Goal: Task Accomplishment & Management: Manage account settings

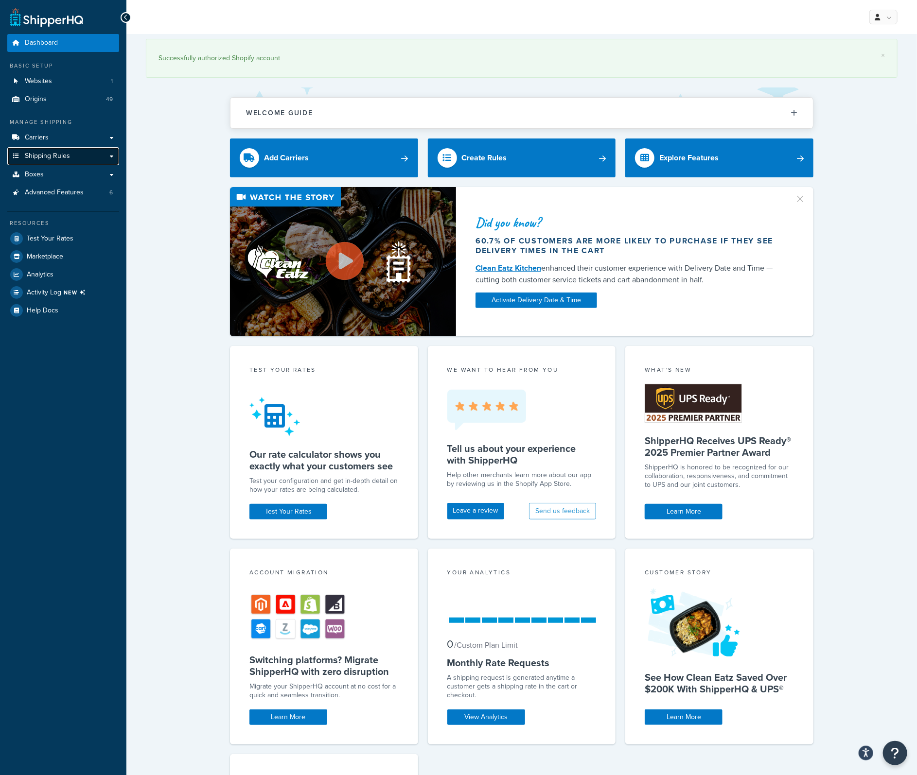
click at [47, 163] on link "Shipping Rules" at bounding box center [63, 156] width 112 height 18
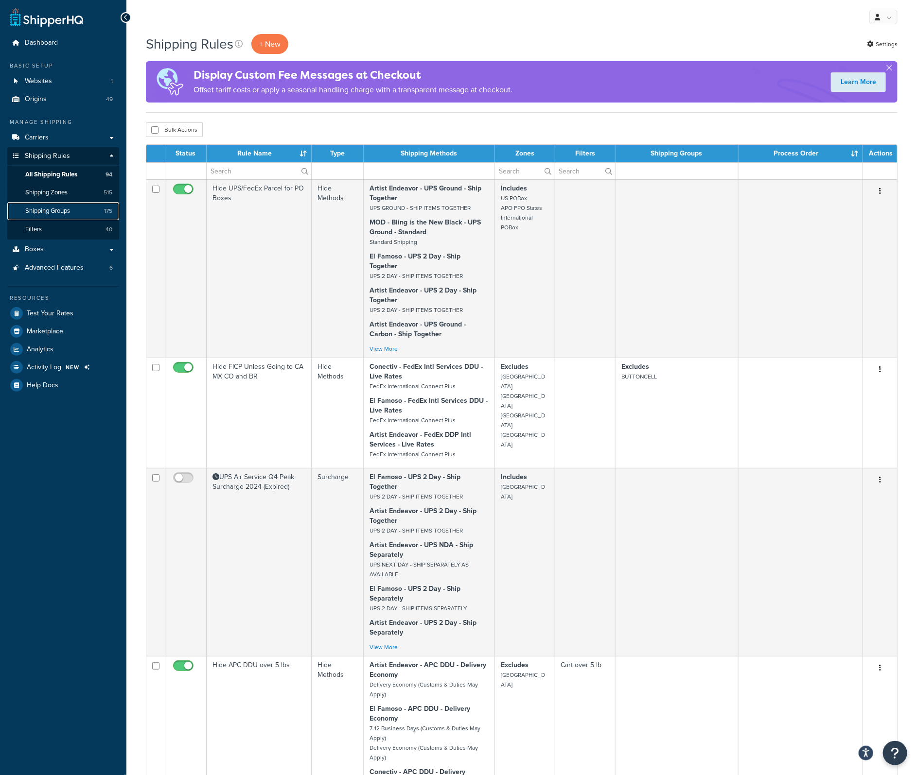
click at [55, 206] on link "Shipping Groups 175" at bounding box center [63, 211] width 112 height 18
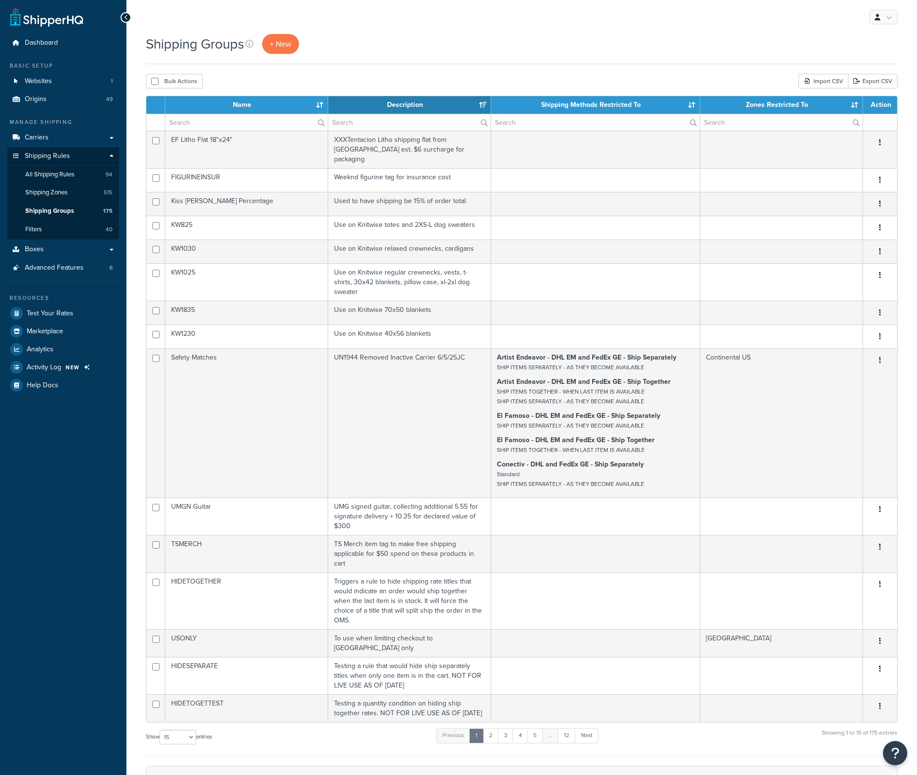
select select "15"
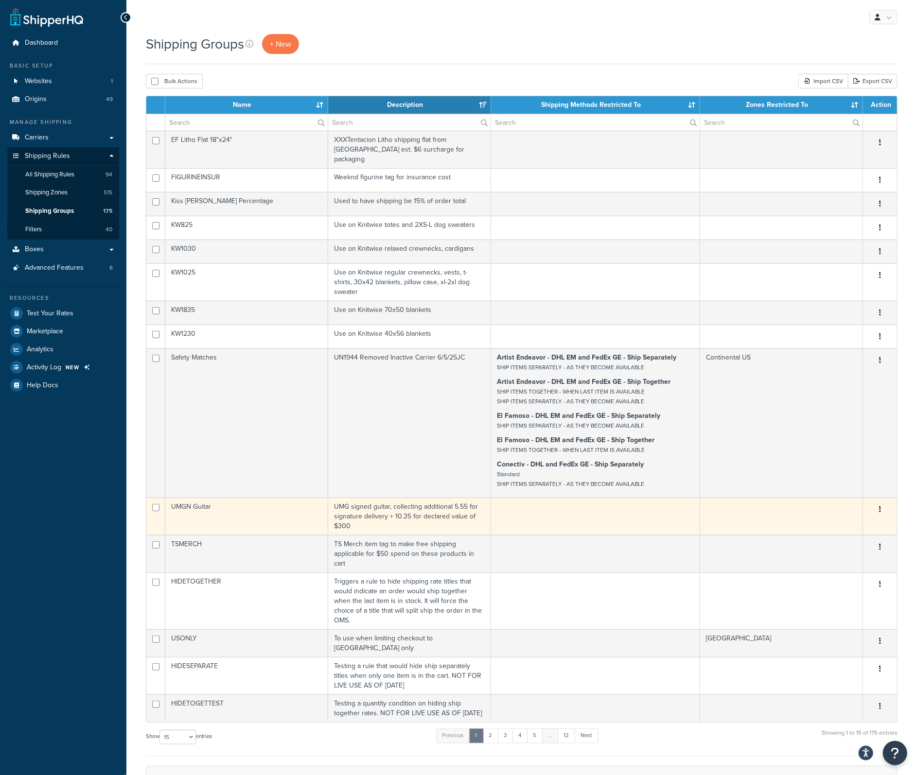
click at [201, 498] on td "UMGN Guitar" at bounding box center [246, 516] width 163 height 37
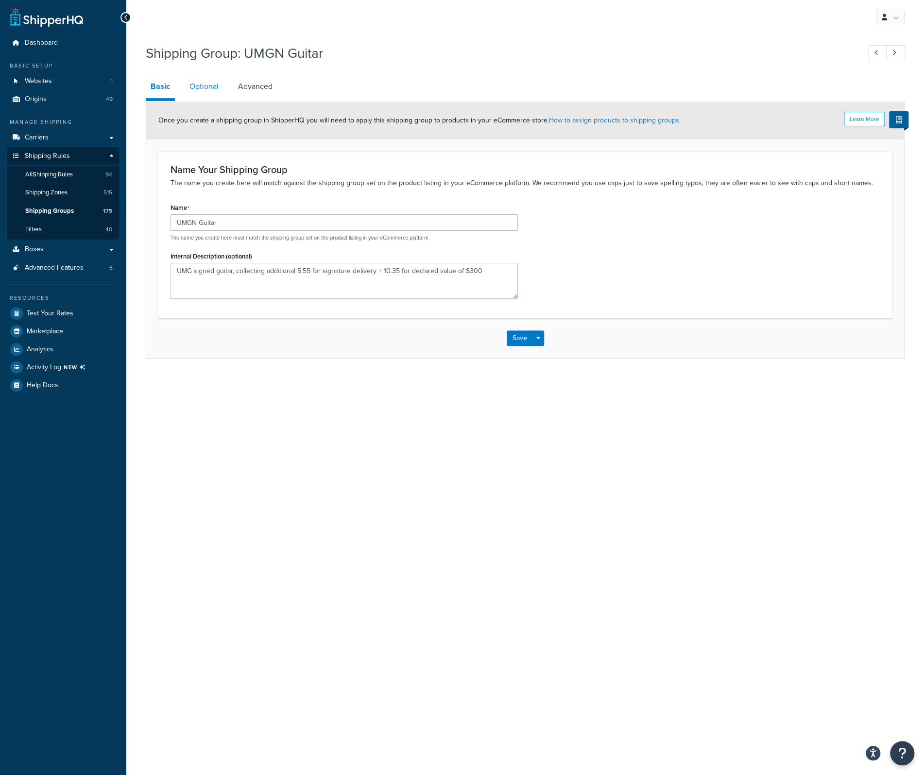
click at [208, 87] on link "Optional" at bounding box center [204, 86] width 39 height 23
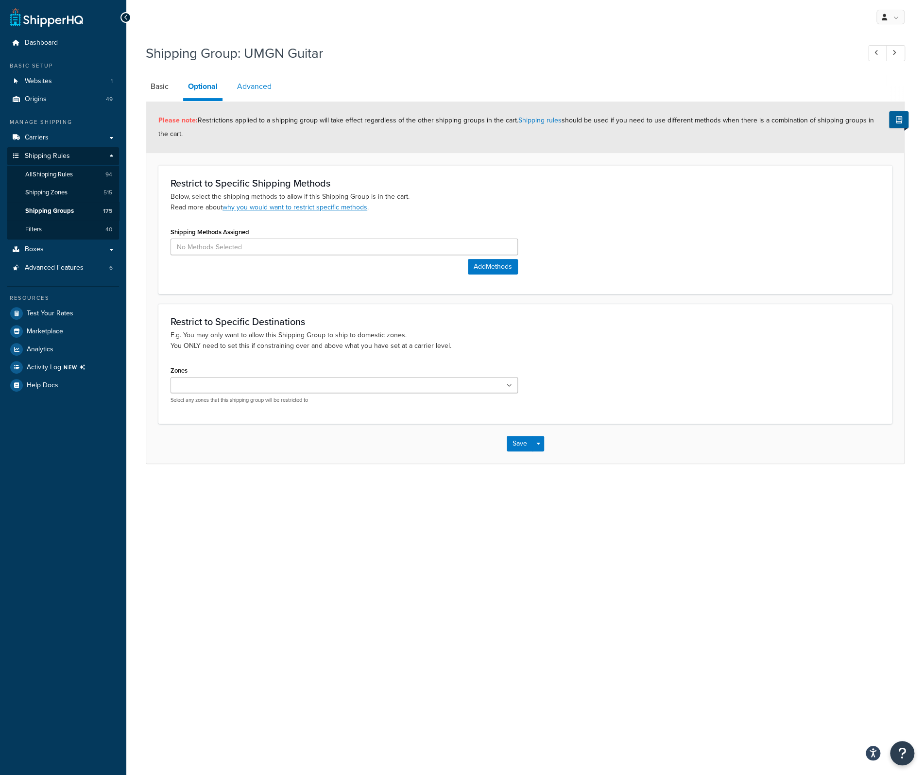
click at [259, 85] on link "Advanced" at bounding box center [254, 86] width 44 height 23
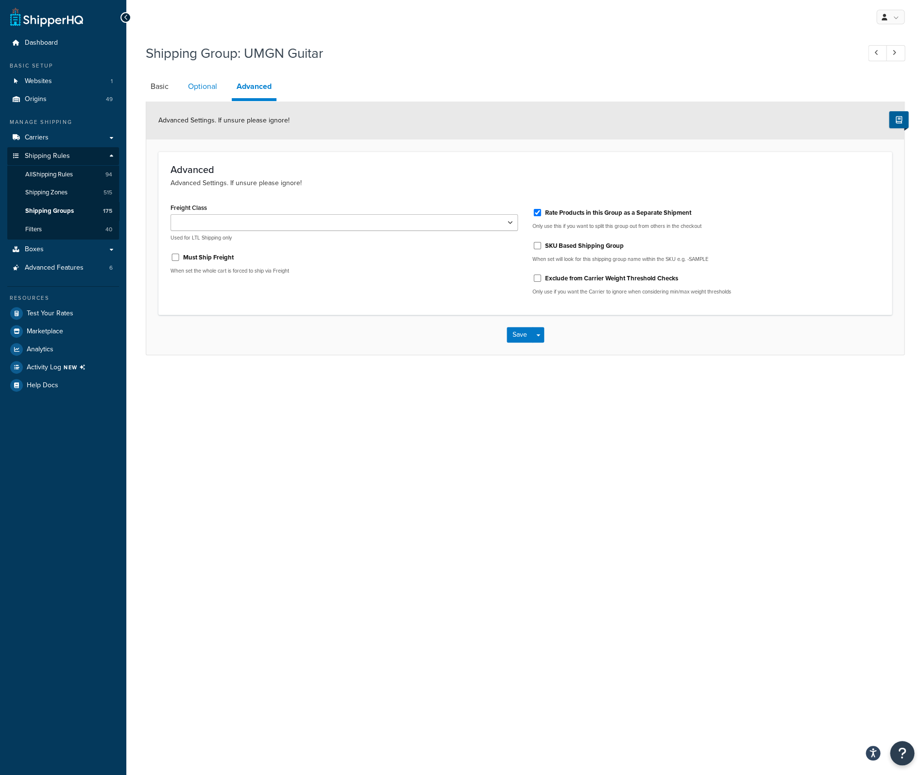
click at [219, 93] on link "Optional" at bounding box center [202, 86] width 39 height 23
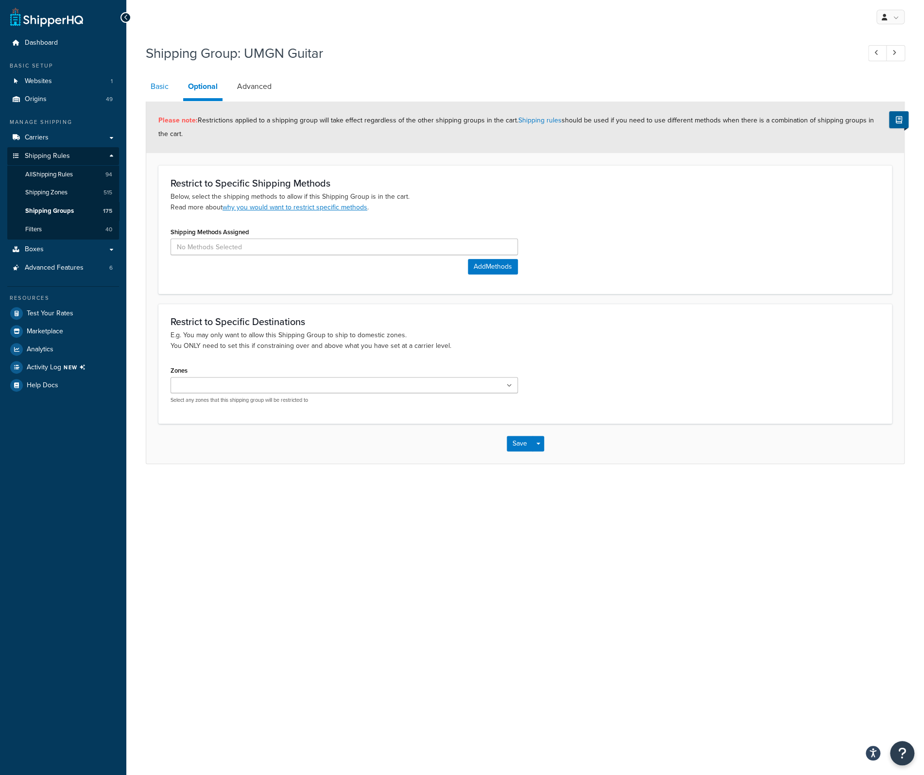
click at [169, 91] on link "Basic" at bounding box center [160, 86] width 28 height 23
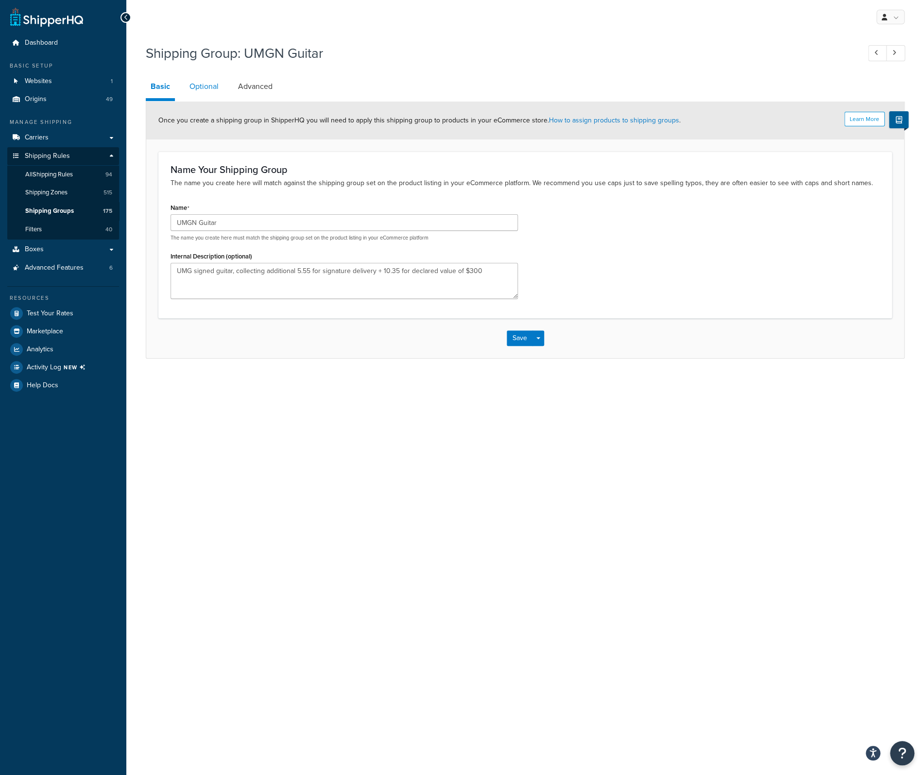
click at [192, 86] on link "Optional" at bounding box center [204, 86] width 39 height 23
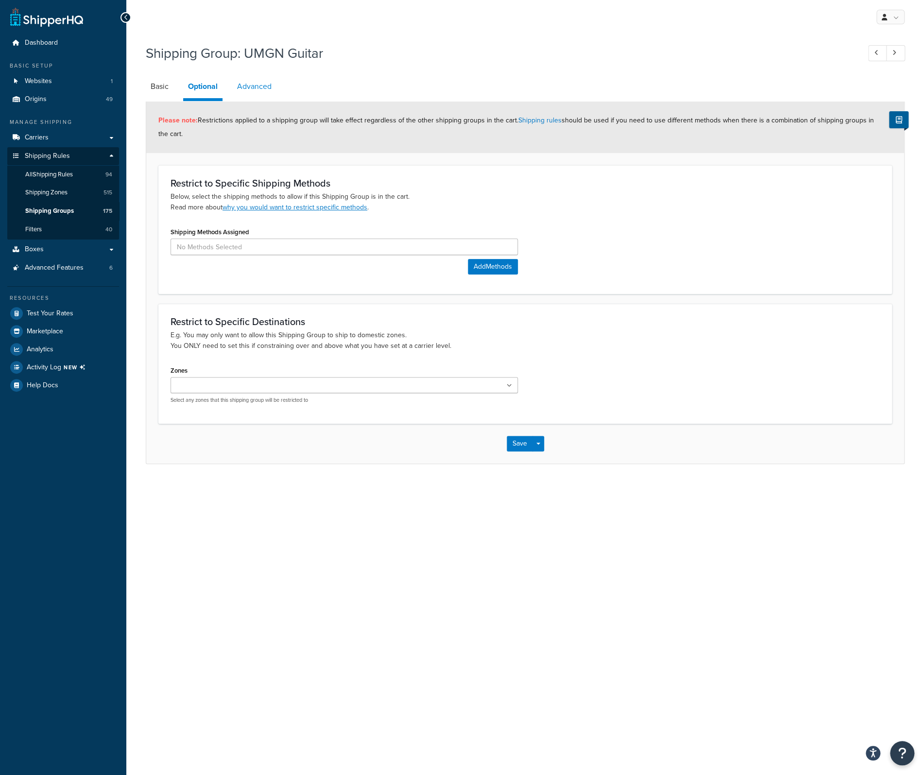
click at [263, 87] on link "Advanced" at bounding box center [254, 86] width 44 height 23
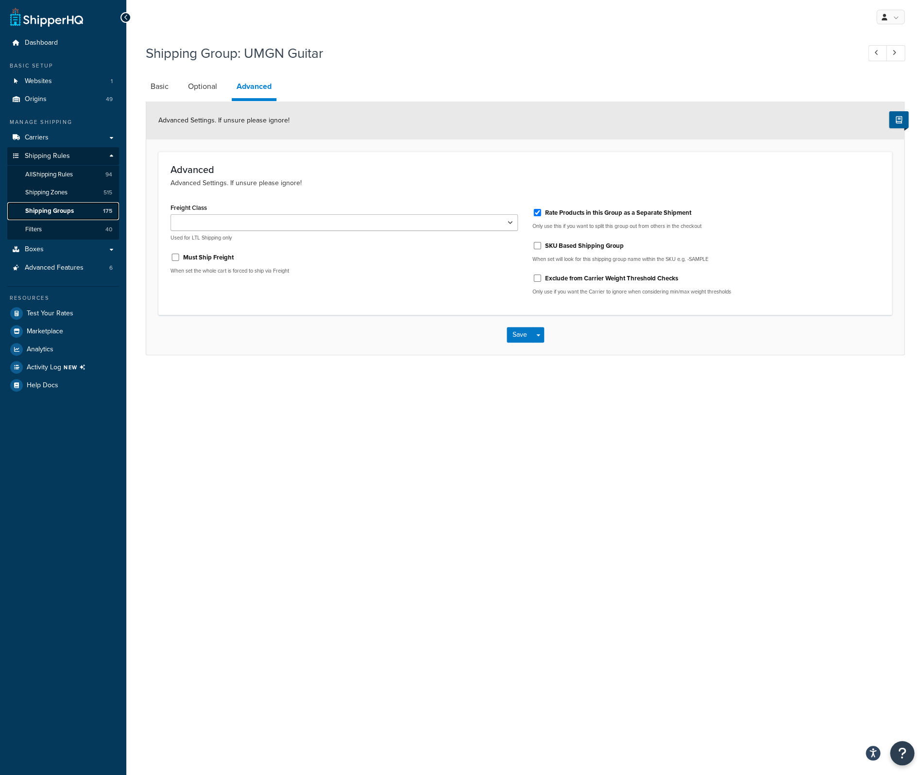
click at [61, 207] on span "Shipping Groups" at bounding box center [49, 211] width 49 height 8
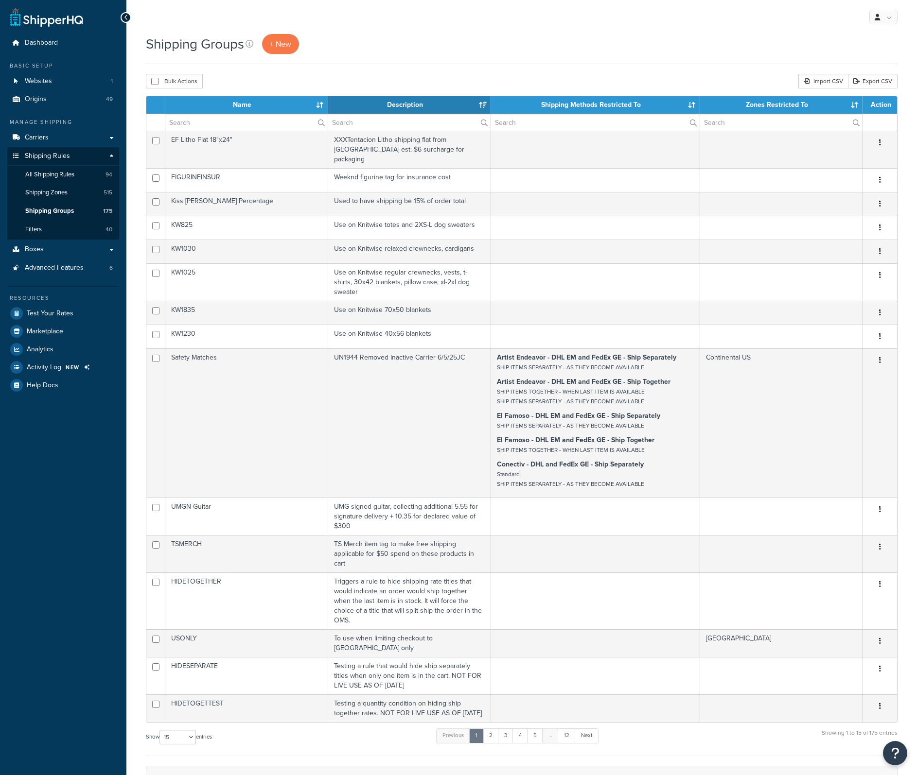
select select "15"
click at [494, 729] on link "2" at bounding box center [491, 736] width 16 height 15
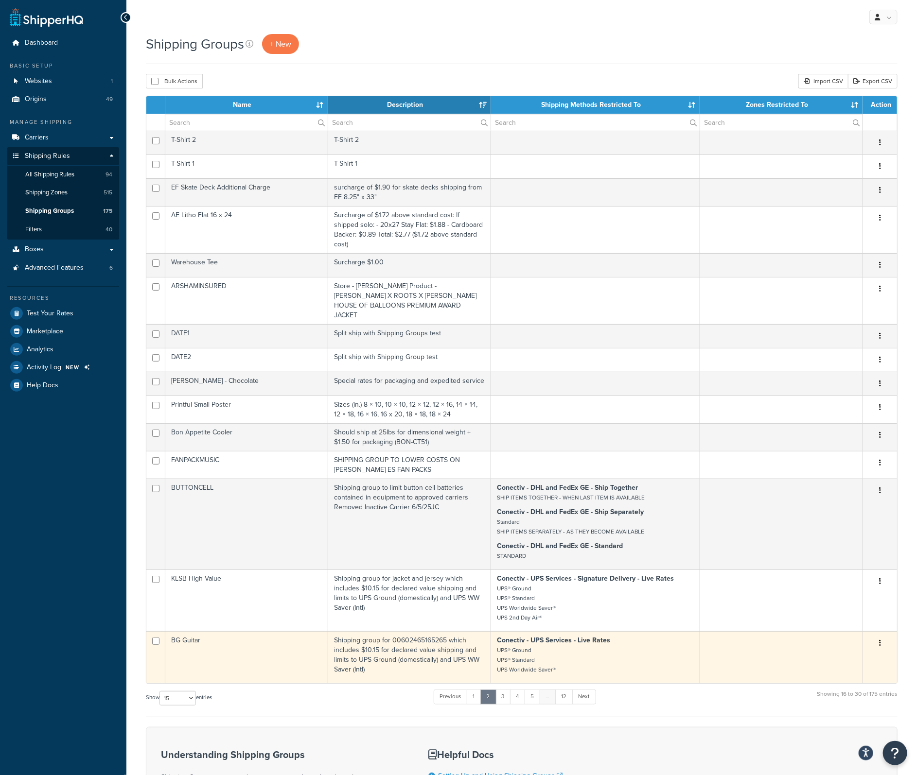
click at [188, 631] on td "BG Guitar" at bounding box center [246, 657] width 163 height 52
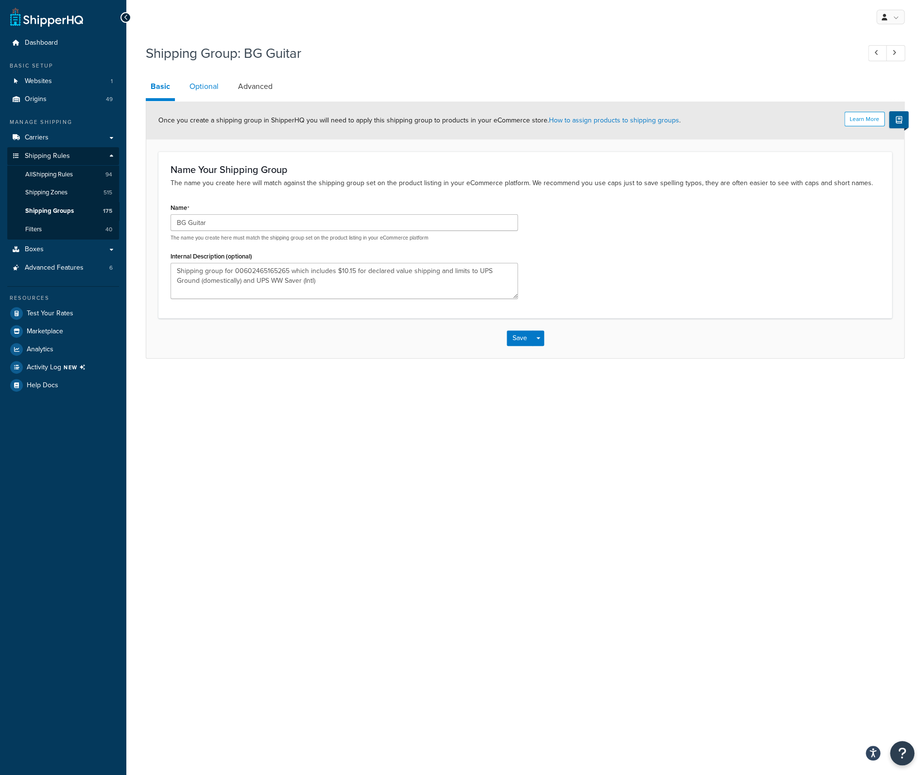
click at [202, 85] on link "Optional" at bounding box center [204, 86] width 39 height 23
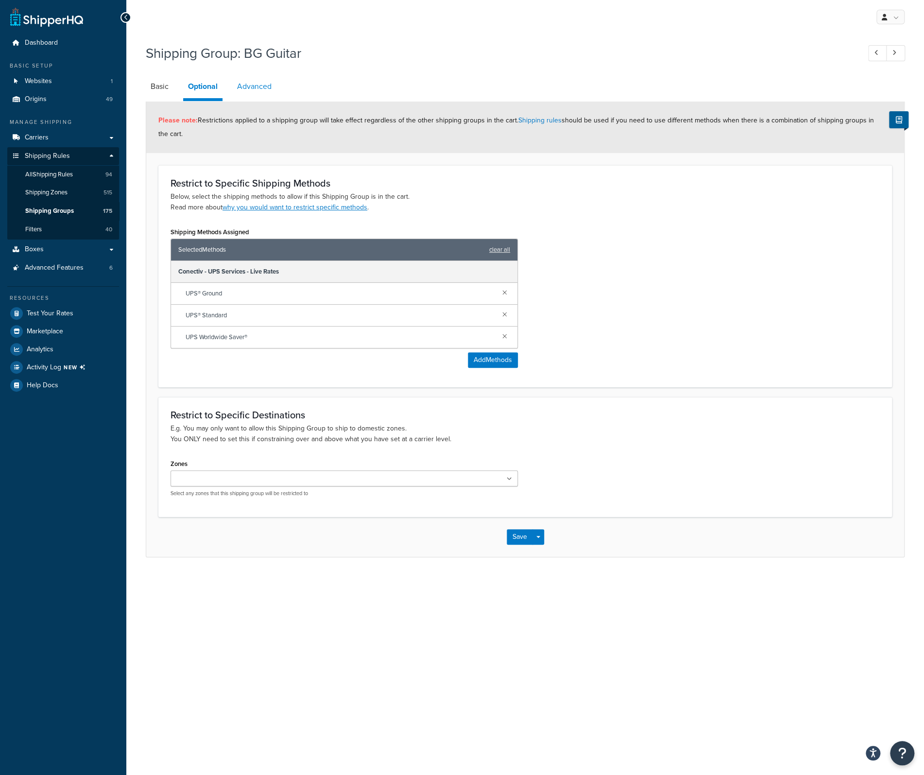
click at [255, 87] on link "Advanced" at bounding box center [254, 86] width 44 height 23
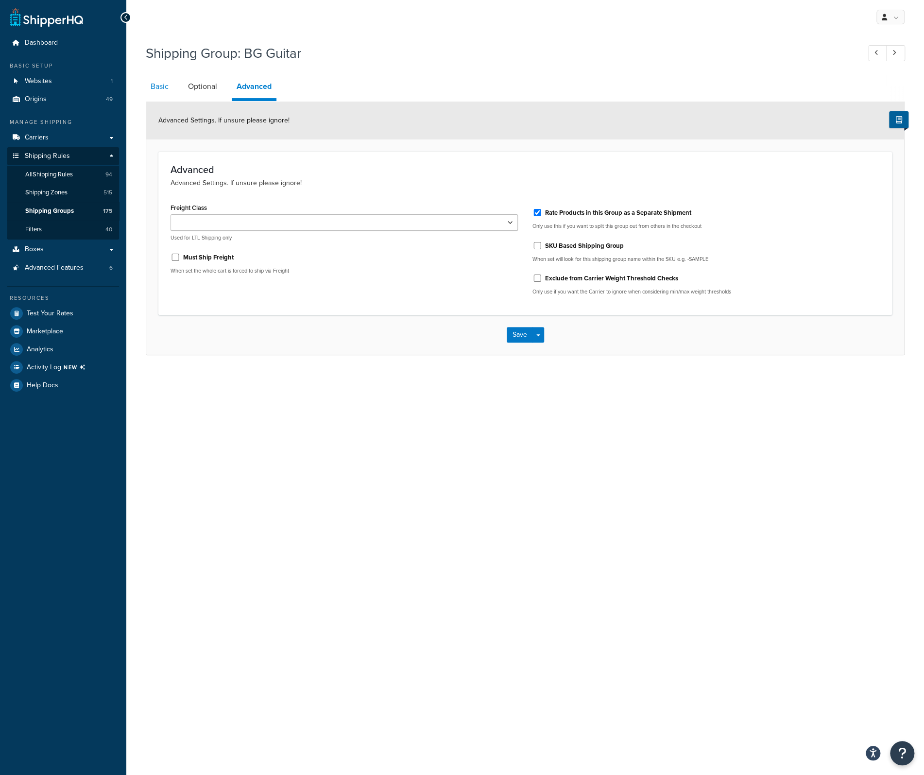
click at [157, 87] on link "Basic" at bounding box center [160, 86] width 28 height 23
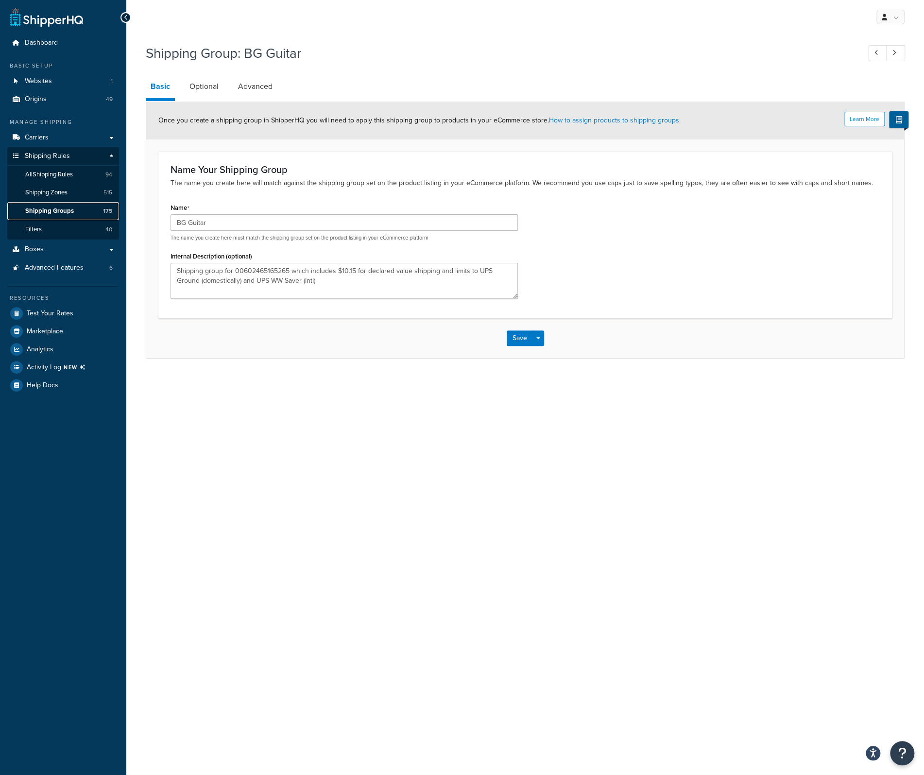
click at [73, 208] on link "Shipping Groups 175" at bounding box center [63, 211] width 112 height 18
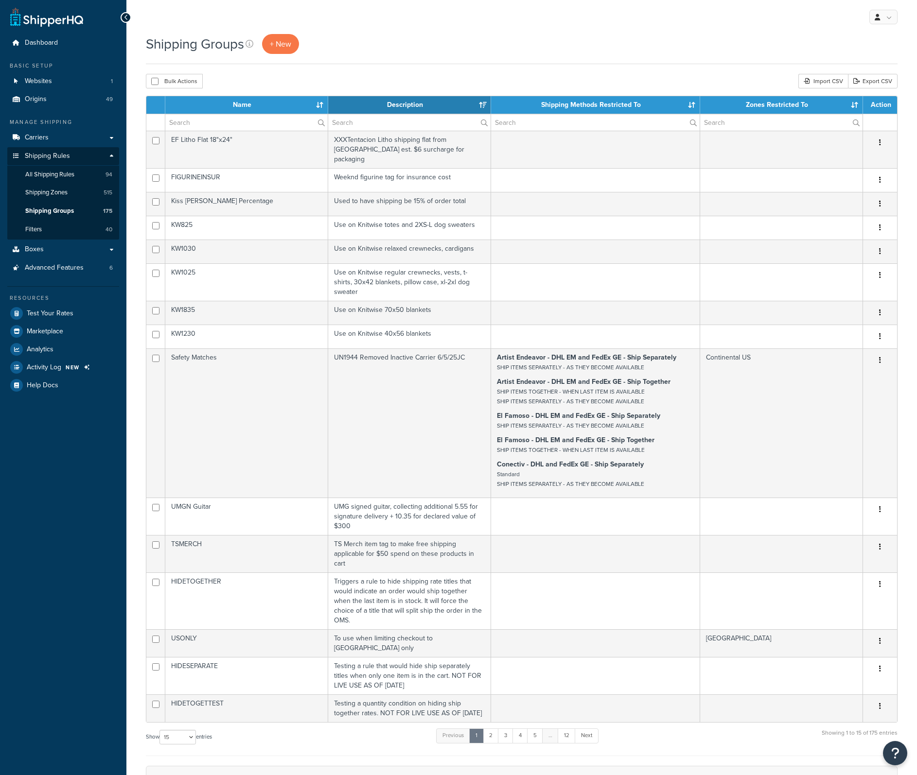
select select "15"
click at [286, 47] on span "+ New" at bounding box center [280, 43] width 21 height 11
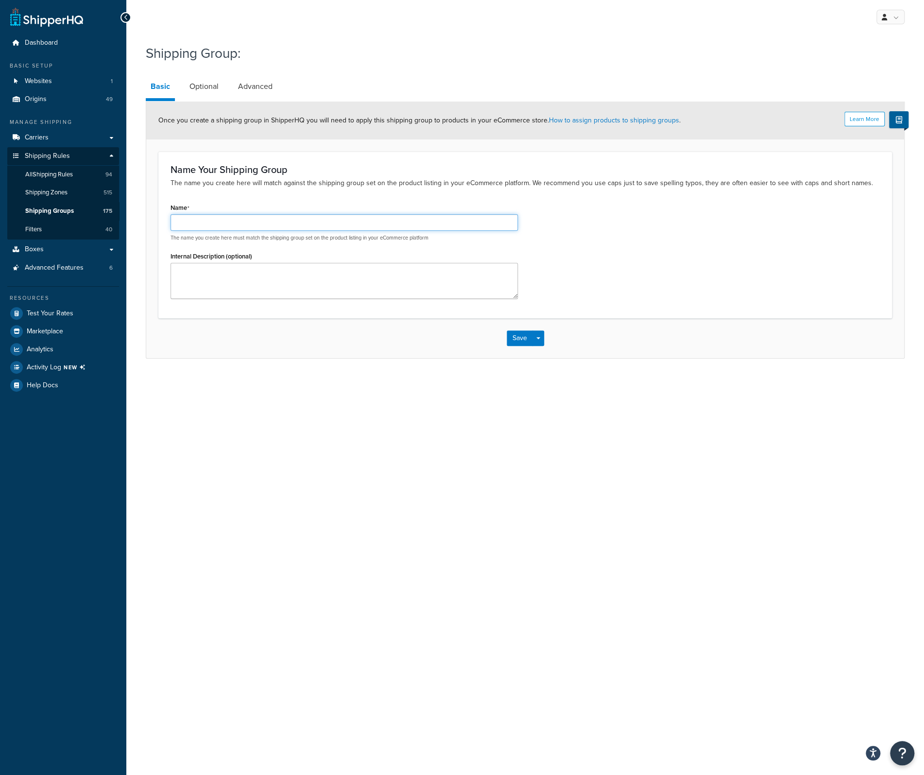
click at [220, 219] on input "Name" at bounding box center [345, 222] width 348 height 17
paste input "GUTS world tour book"
type input "GUTS world tour book"
click at [203, 268] on textarea "Internal Description (optional)" at bounding box center [345, 281] width 348 height 36
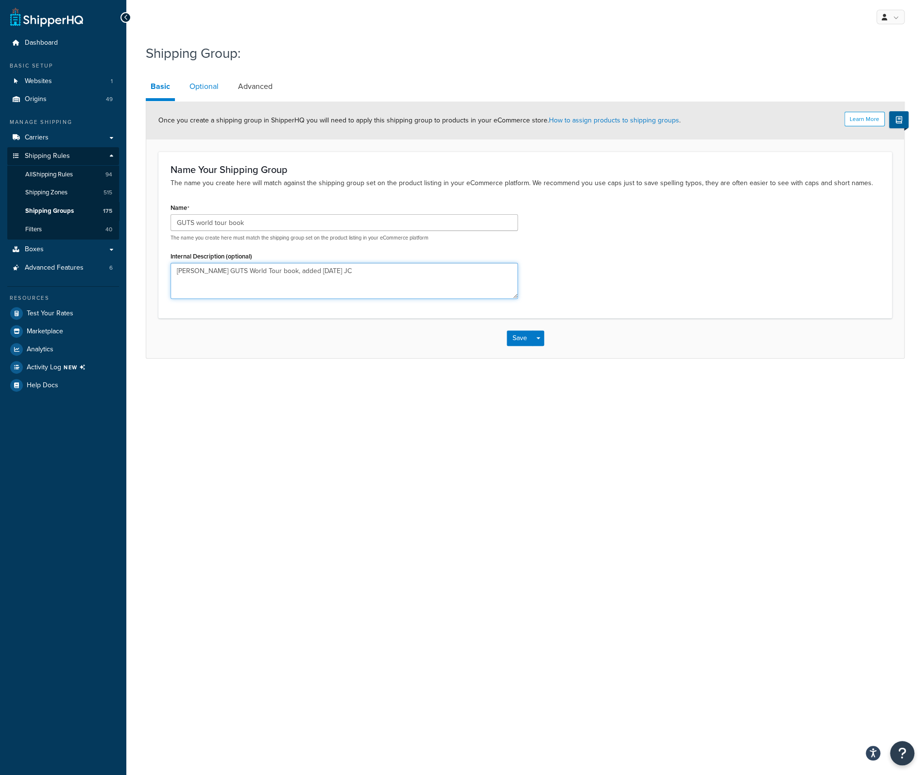
type textarea "[PERSON_NAME] GUTS World Tour book, added [DATE] JC"
click at [211, 87] on link "Optional" at bounding box center [204, 86] width 39 height 23
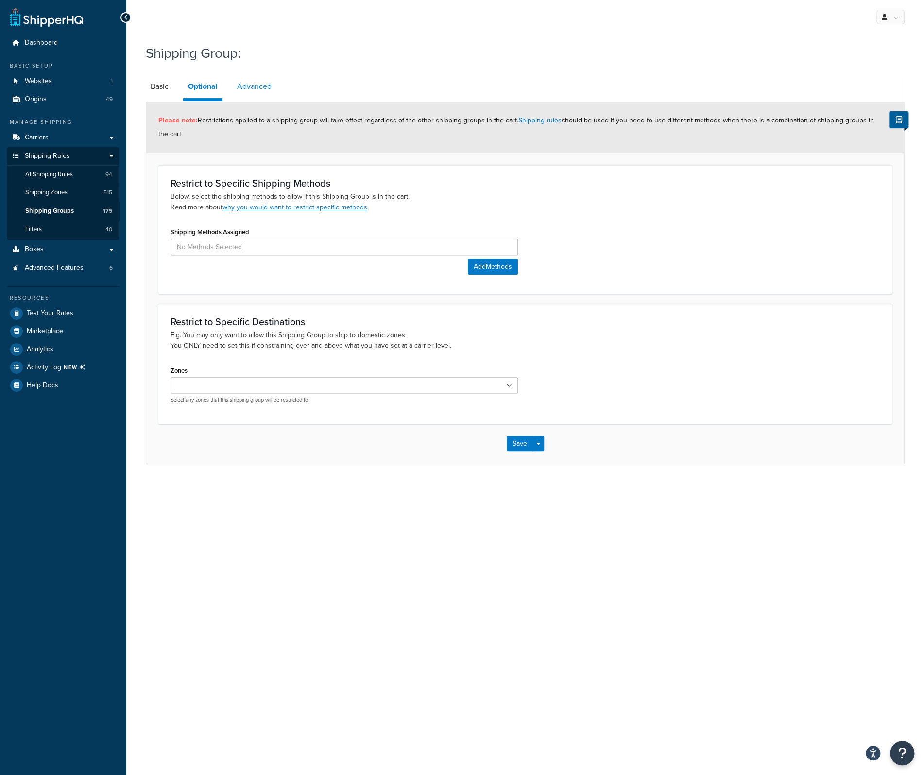
click at [251, 87] on link "Advanced" at bounding box center [254, 86] width 44 height 23
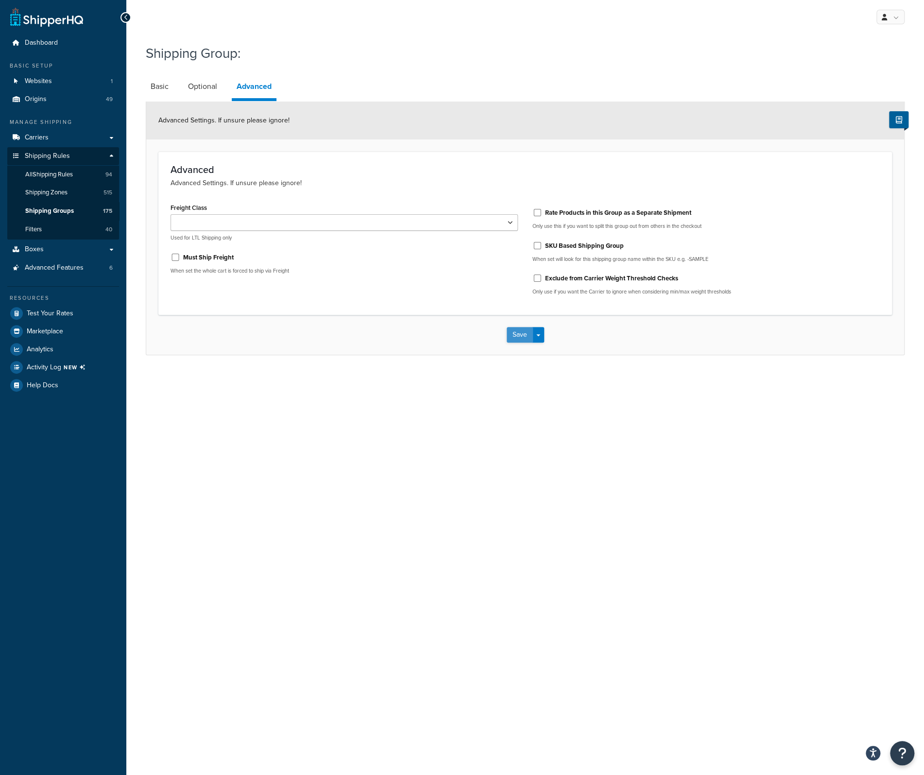
click at [521, 331] on button "Save" at bounding box center [520, 335] width 26 height 16
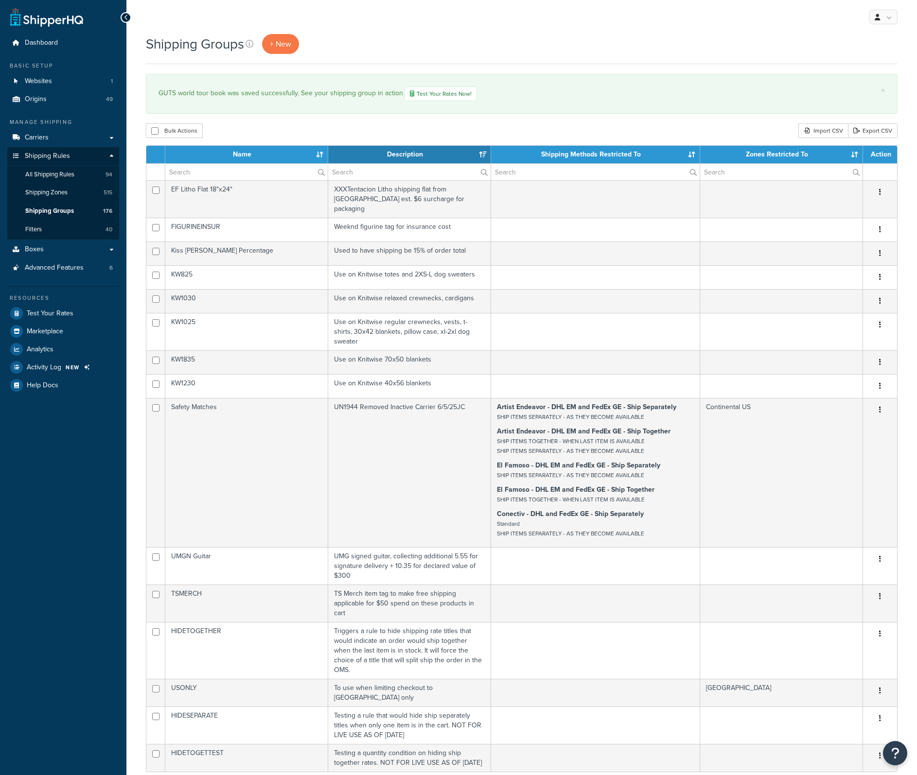
select select "15"
click at [200, 172] on input "text" at bounding box center [246, 172] width 162 height 17
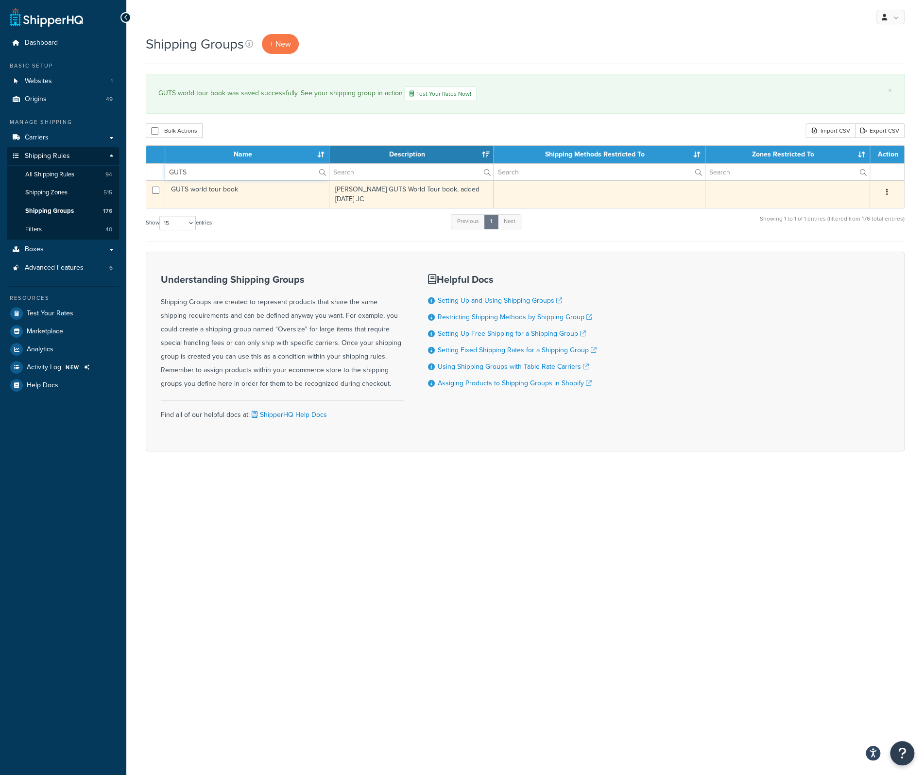
type input "GUTS"
click at [206, 192] on td "GUTS world tour book" at bounding box center [247, 194] width 164 height 28
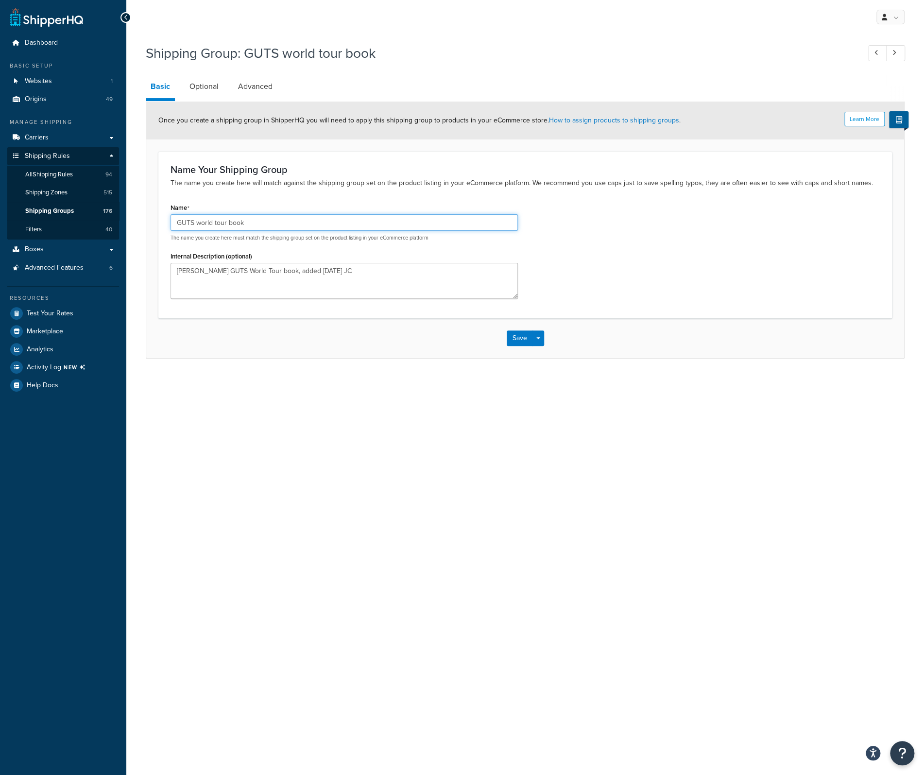
drag, startPoint x: 245, startPoint y: 220, endPoint x: 170, endPoint y: 219, distance: 75.3
click at [170, 219] on div "Name GUTS world tour book The name you create here must match the shipping grou…" at bounding box center [344, 253] width 362 height 105
click at [60, 174] on span "All Shipping Rules" at bounding box center [49, 175] width 48 height 8
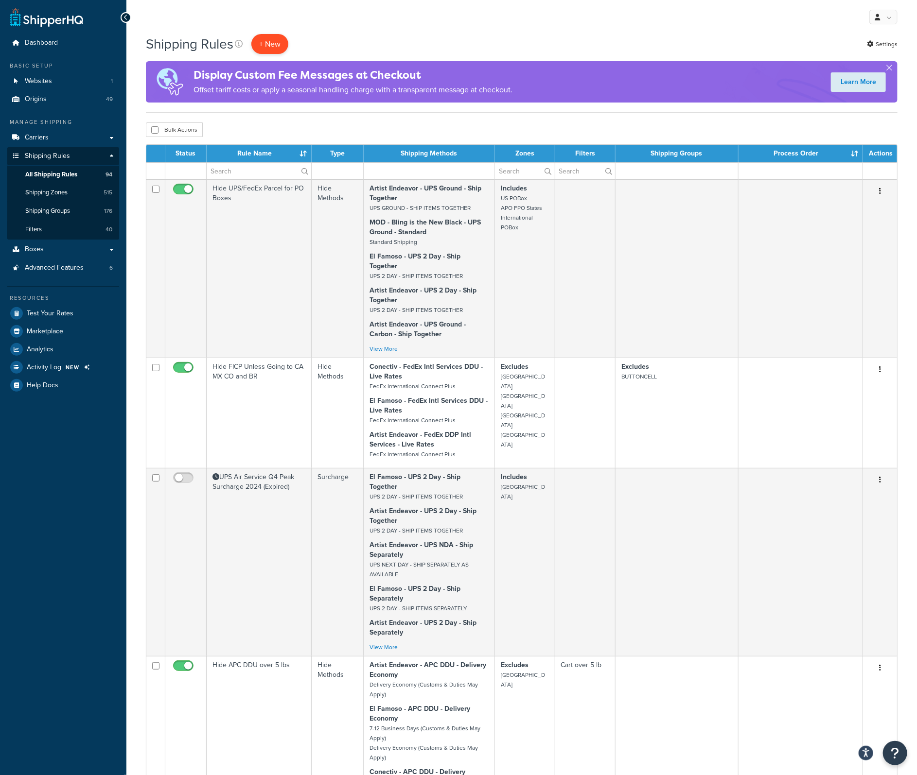
click at [272, 48] on p "+ New" at bounding box center [269, 44] width 37 height 20
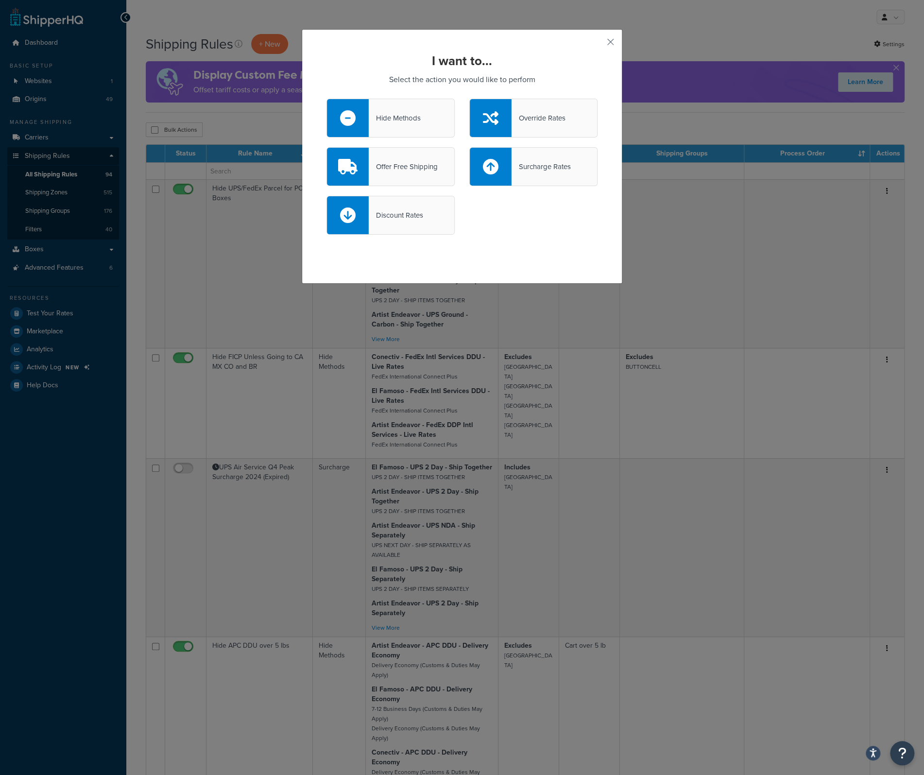
click at [536, 166] on div "Surcharge Rates" at bounding box center [541, 167] width 59 height 14
click at [0, 0] on input "Surcharge Rates" at bounding box center [0, 0] width 0 height 0
select select "CART"
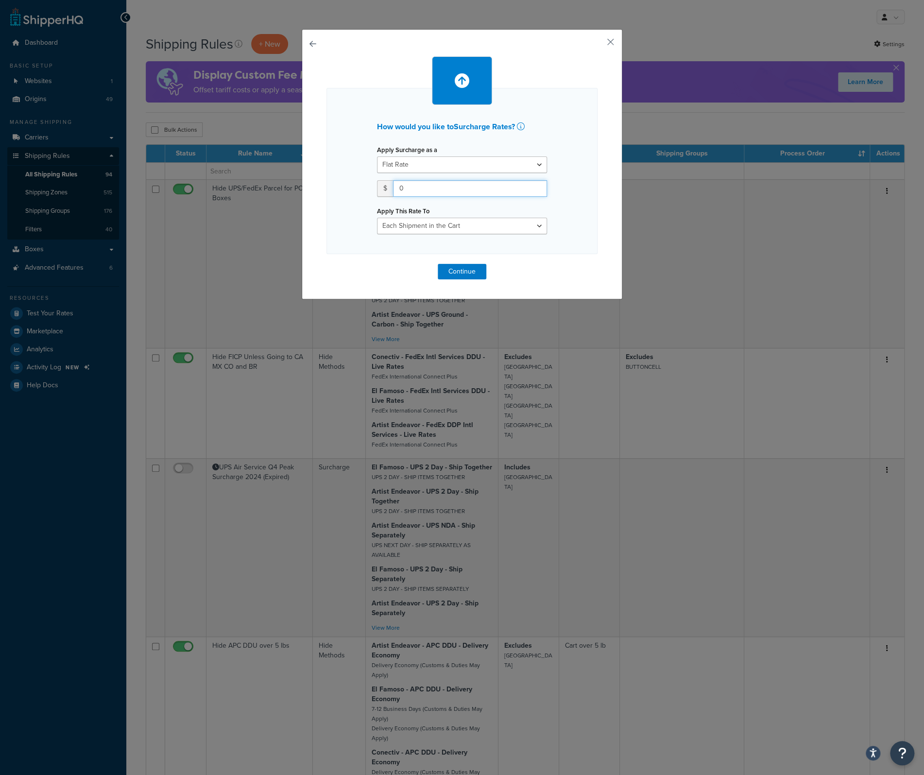
drag, startPoint x: 451, startPoint y: 191, endPoint x: 368, endPoint y: 188, distance: 82.7
click at [370, 188] on div "Apply Surcharge as a Flat Rate Percentage Flat Rate & Percentage $ 0 Apply This…" at bounding box center [462, 188] width 185 height 91
type input "1.16"
click at [461, 274] on button "Continue" at bounding box center [462, 272] width 49 height 16
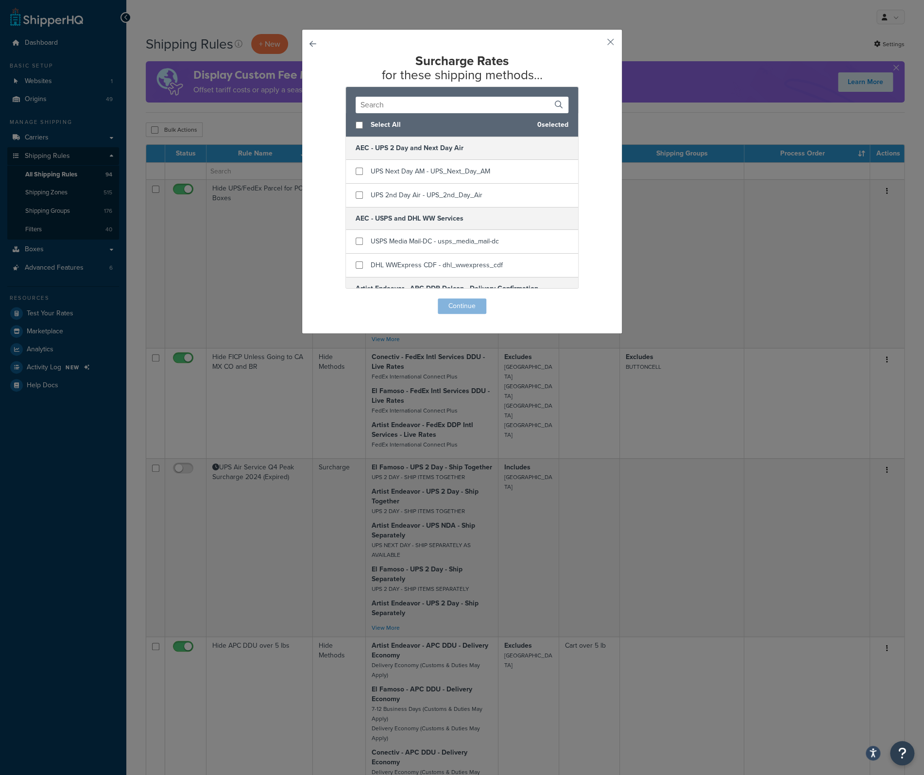
click at [327, 298] on button "button" at bounding box center [327, 298] width 0 height 0
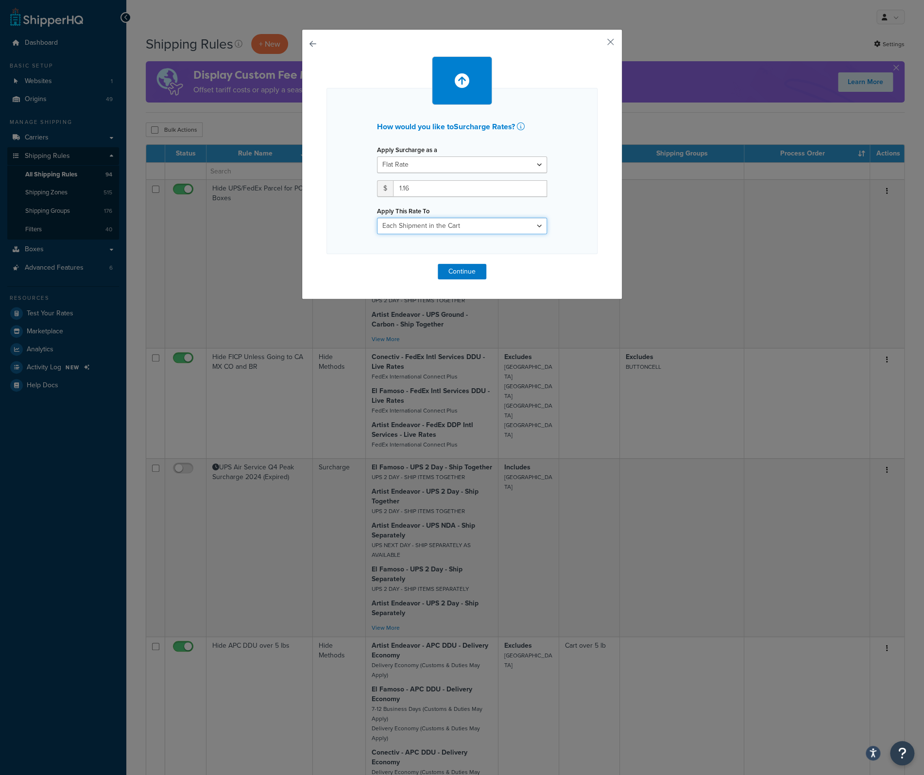
click at [535, 226] on select "Entire Cart Each Shipment in the Cart Each Origin in the Cart Each Shipping Gro…" at bounding box center [462, 226] width 170 height 17
select select "SHIPPING_GROUP"
click at [377, 218] on select "Entire Cart Each Shipment in the Cart Each Origin in the Cart Each Shipping Gro…" at bounding box center [462, 226] width 170 height 17
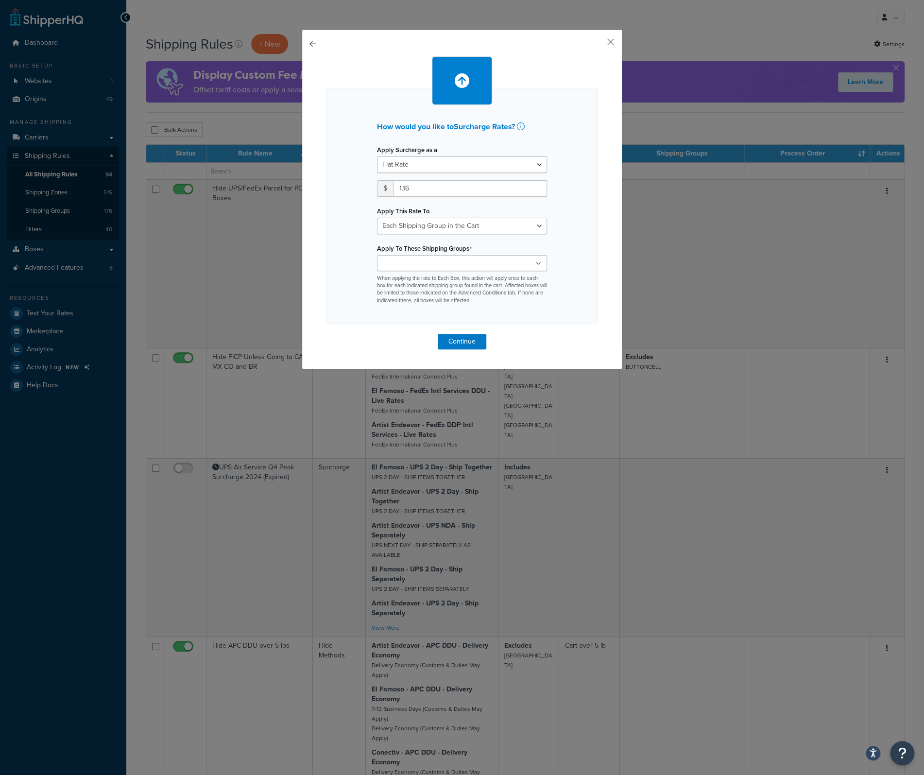
click at [459, 260] on ul at bounding box center [462, 263] width 170 height 16
paste input "GUTS world tour book"
type input "GUTS world tour book"
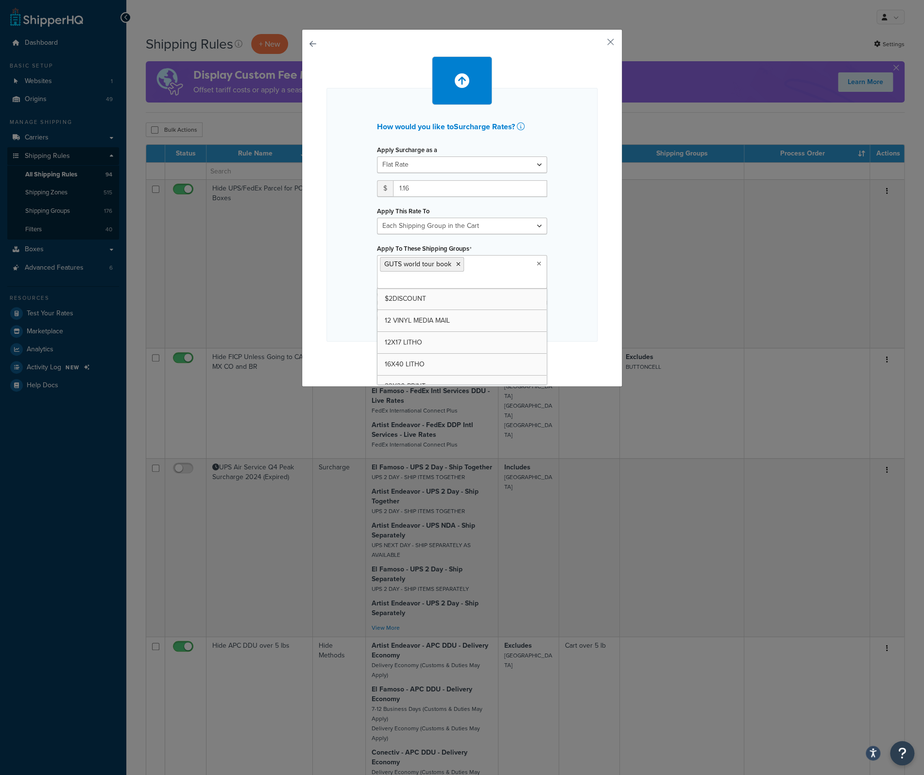
click at [570, 238] on div "How would you like to Surcharge Rates ? Apply Surcharge as a Flat Rate Percenta…" at bounding box center [462, 215] width 271 height 254
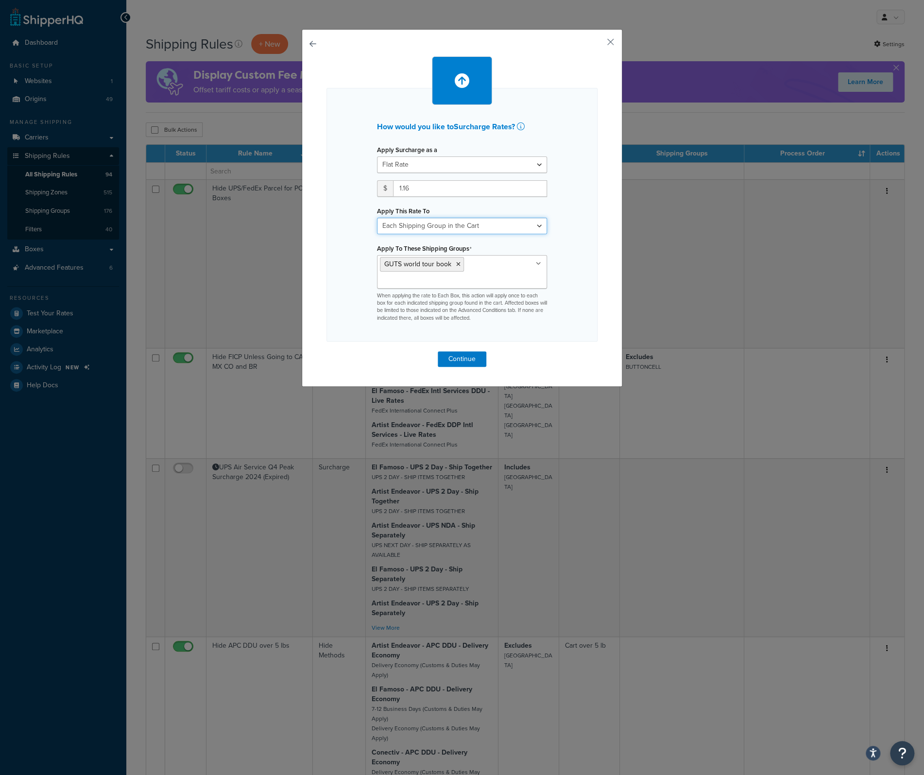
click at [535, 227] on select "Entire Cart Each Shipment in the Cart Each Origin in the Cart Each Shipping Gro…" at bounding box center [462, 226] width 170 height 17
select select "ITEM"
click at [377, 218] on select "Entire Cart Each Shipment in the Cart Each Origin in the Cart Each Shipping Gro…" at bounding box center [462, 226] width 170 height 17
click at [462, 355] on button "Continue" at bounding box center [462, 359] width 49 height 16
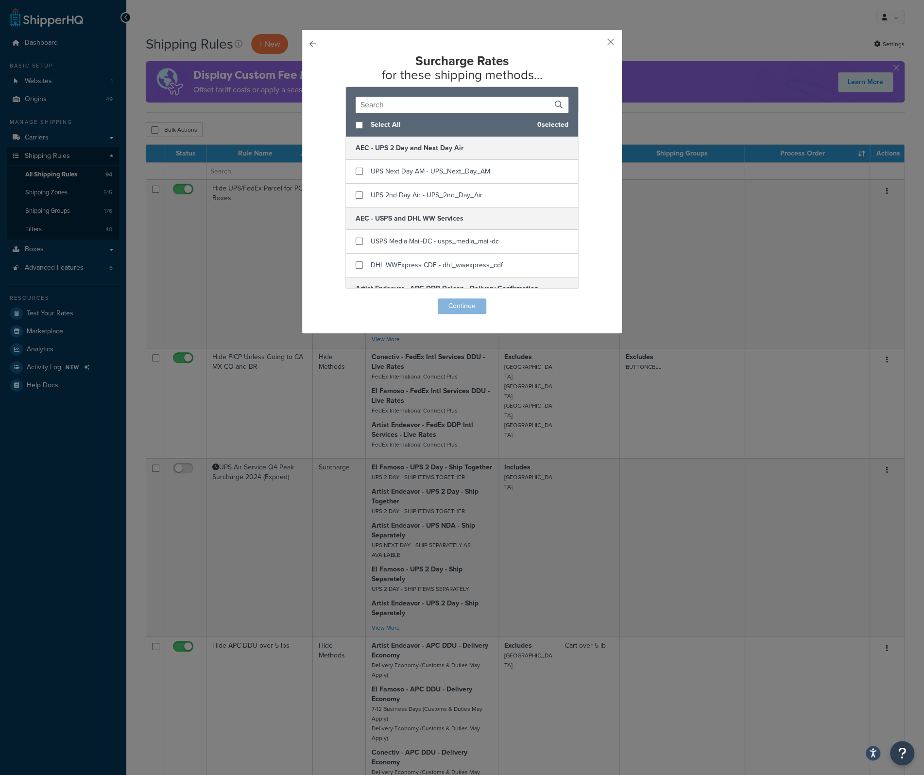
click at [388, 105] on input "text" at bounding box center [462, 105] width 213 height 17
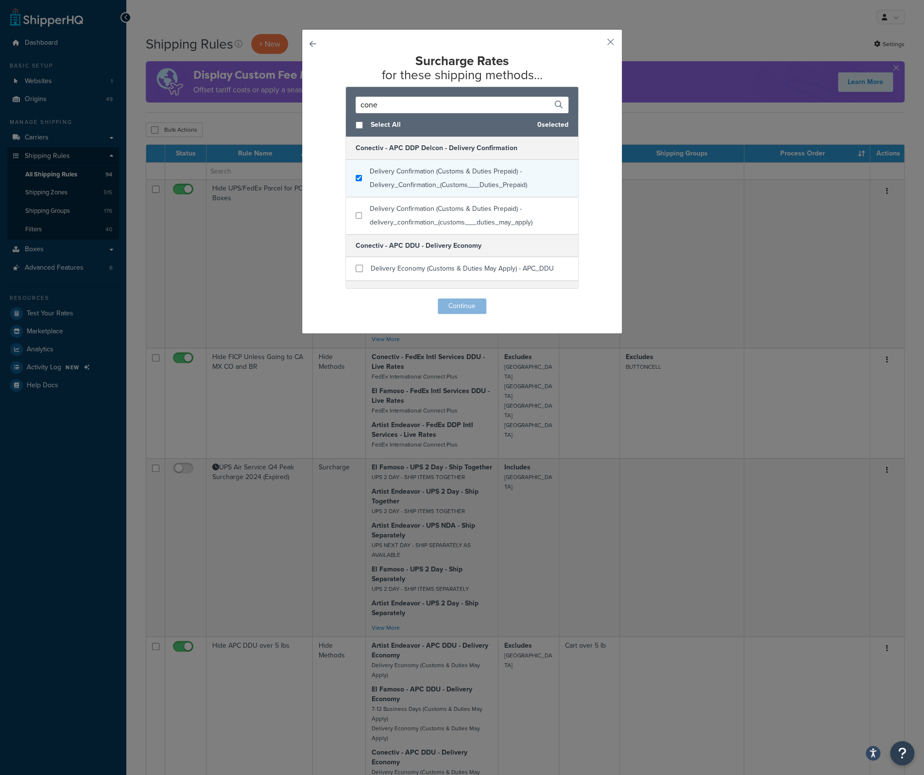
type input "cone"
click at [356, 178] on input "checkbox" at bounding box center [359, 177] width 6 height 7
checkbox input "true"
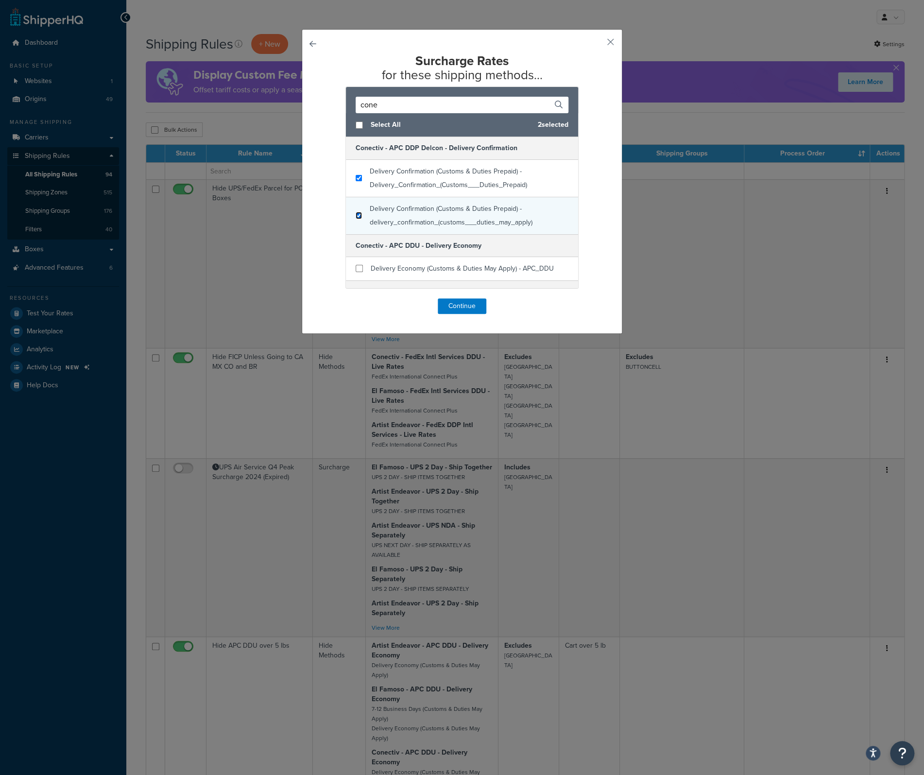
click at [356, 214] on input "checkbox" at bounding box center [359, 215] width 6 height 7
checkbox input "true"
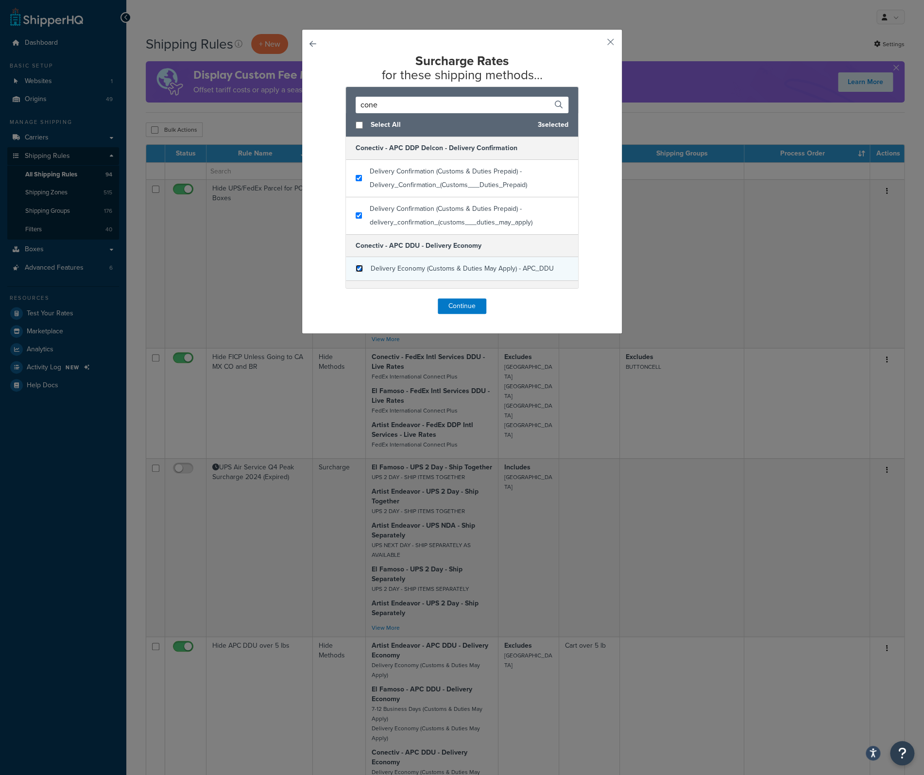
click at [358, 267] on input "checkbox" at bounding box center [359, 268] width 7 height 7
checkbox input "true"
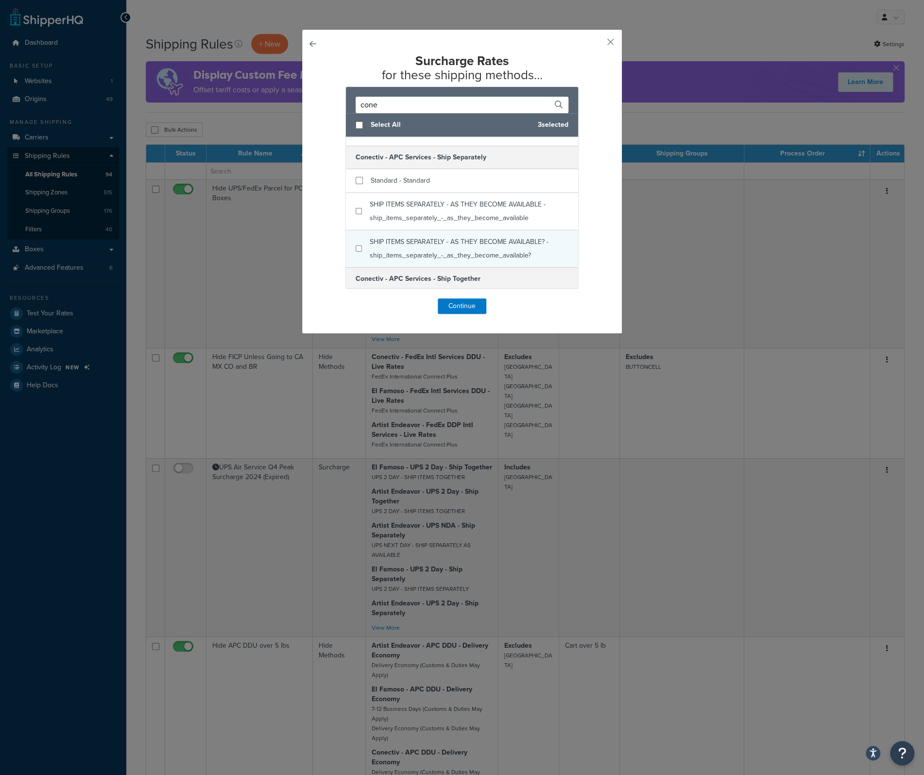
scroll to position [146, 0]
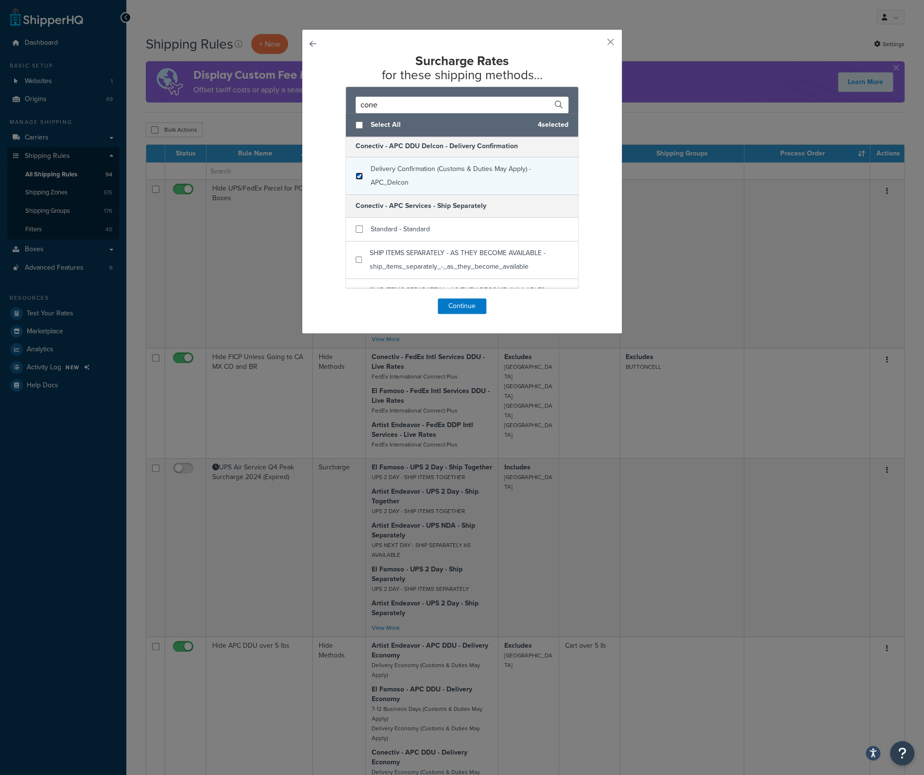
click at [356, 175] on input "checkbox" at bounding box center [359, 176] width 7 height 7
checkbox input "true"
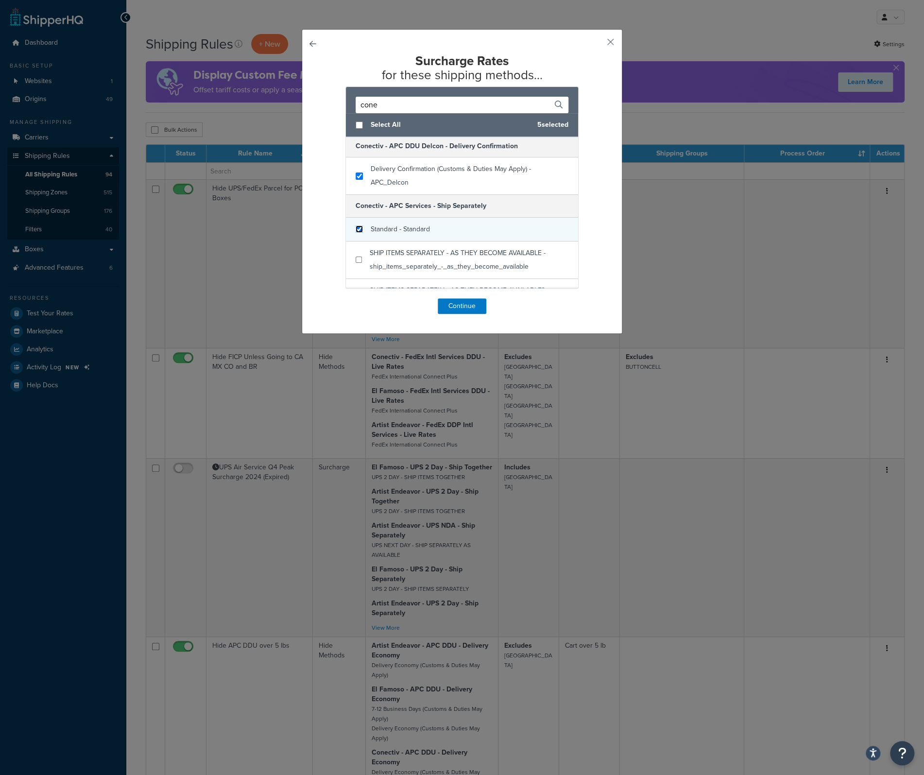
click at [356, 226] on input "checkbox" at bounding box center [359, 229] width 7 height 7
checkbox input "true"
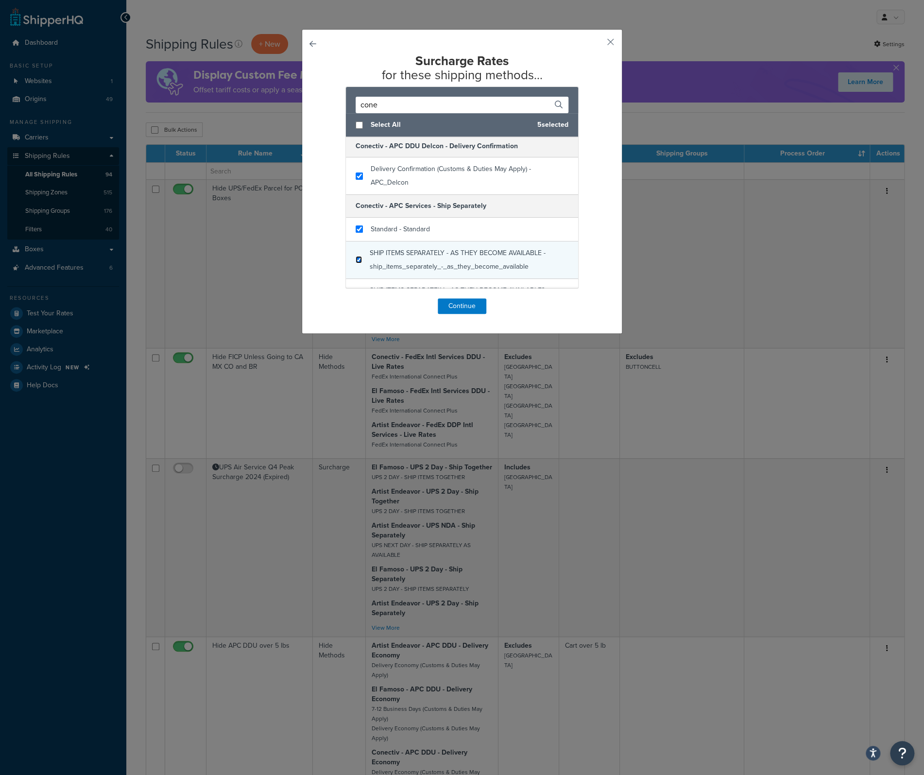
click at [356, 257] on input "checkbox" at bounding box center [359, 259] width 6 height 7
checkbox input "true"
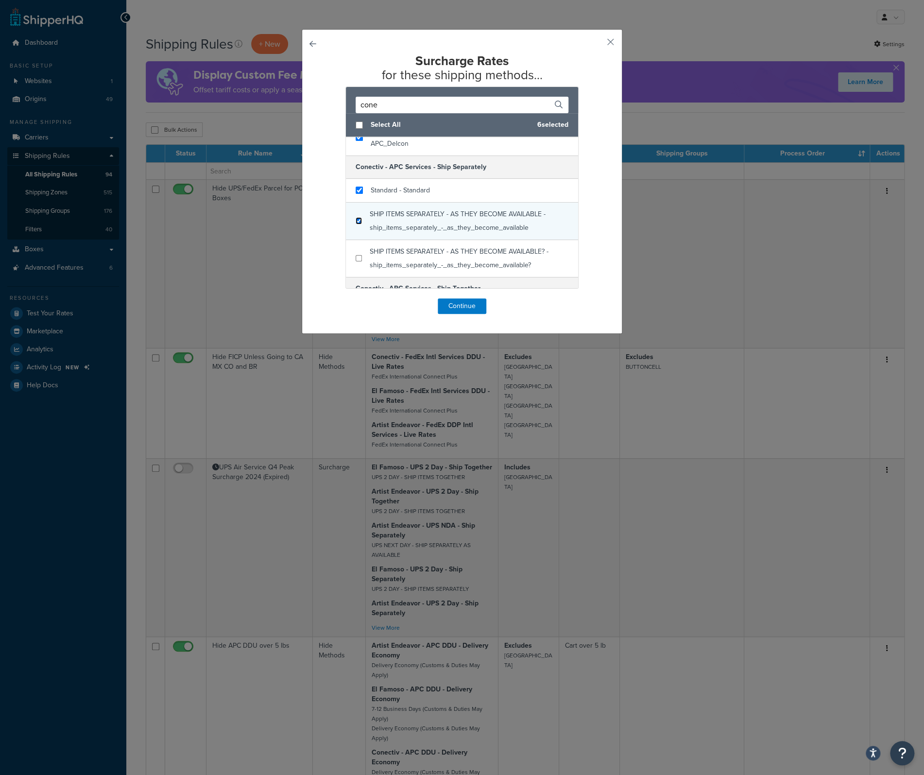
scroll to position [243, 0]
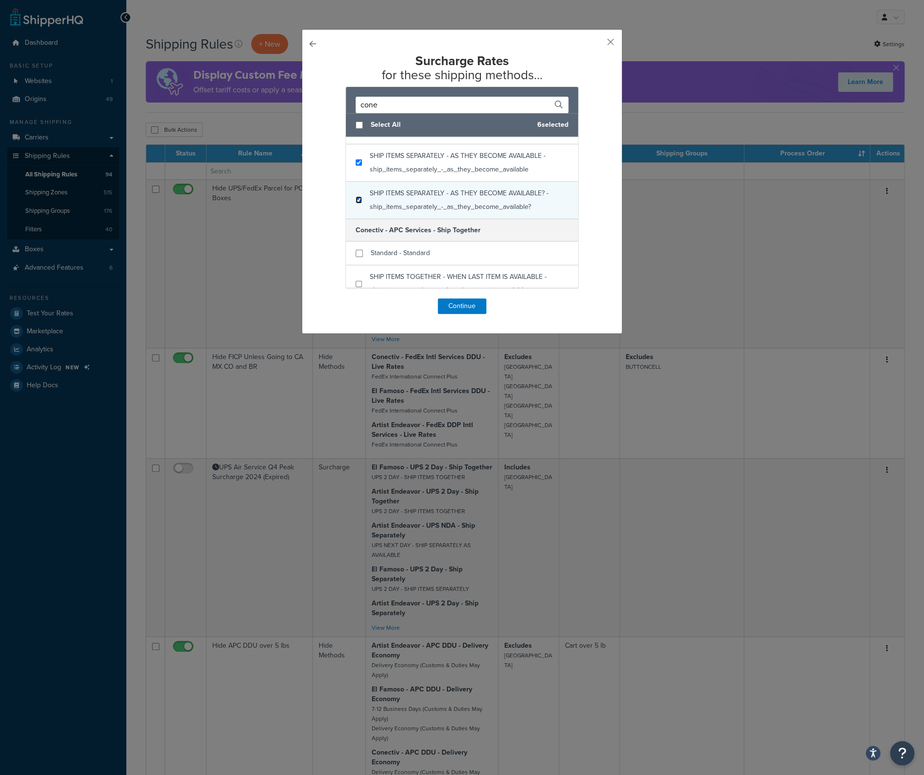
click at [356, 198] on input "checkbox" at bounding box center [359, 199] width 6 height 7
checkbox input "true"
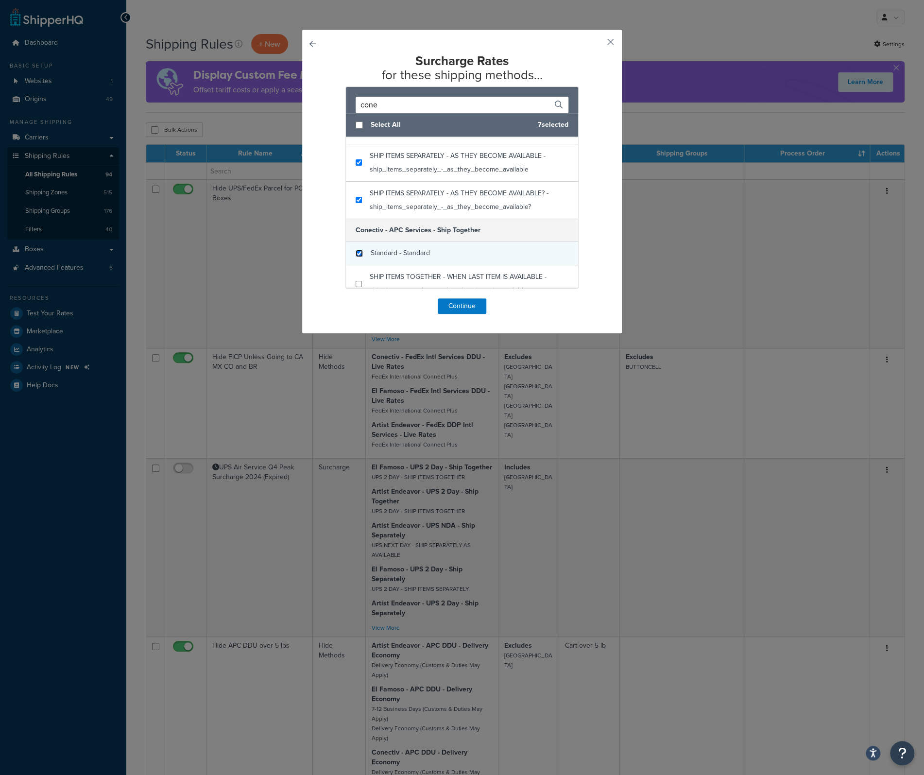
click at [357, 250] on input "checkbox" at bounding box center [359, 253] width 7 height 7
checkbox input "true"
click at [356, 284] on input "checkbox" at bounding box center [359, 283] width 6 height 7
checkbox input "true"
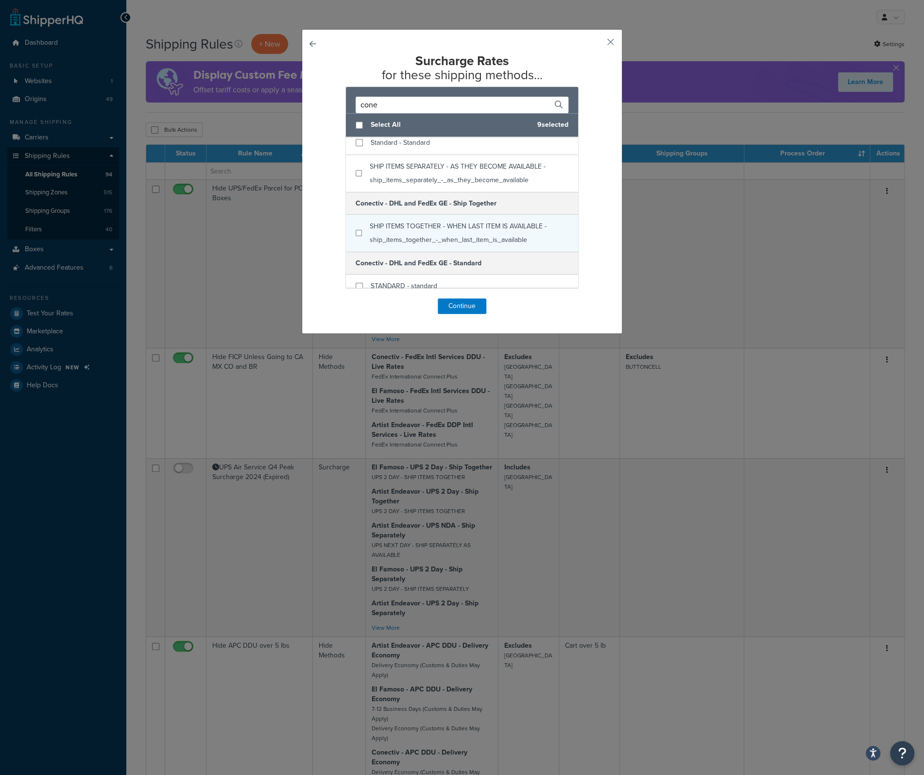
scroll to position [389, 0]
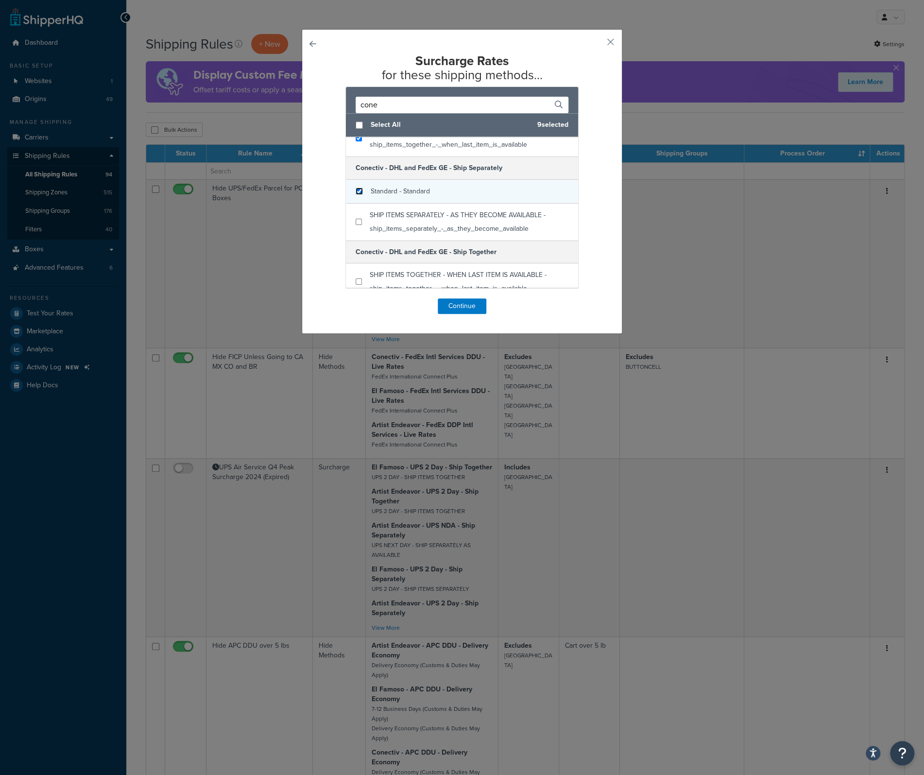
click at [356, 191] on input "checkbox" at bounding box center [359, 191] width 7 height 7
checkbox input "true"
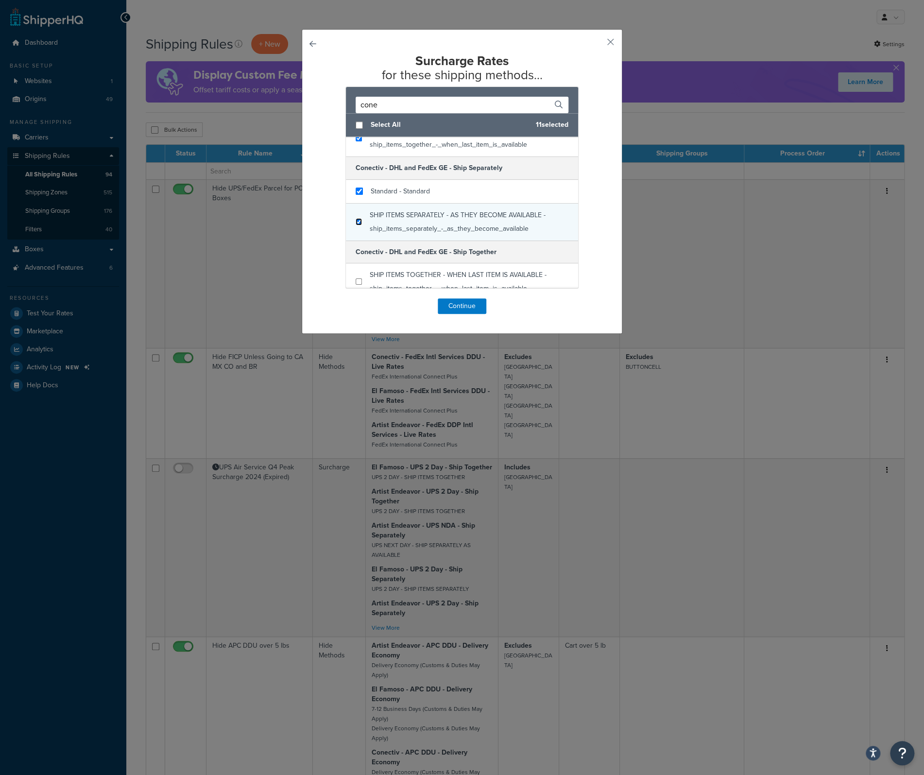
click at [356, 222] on input "checkbox" at bounding box center [359, 221] width 6 height 7
checkbox input "true"
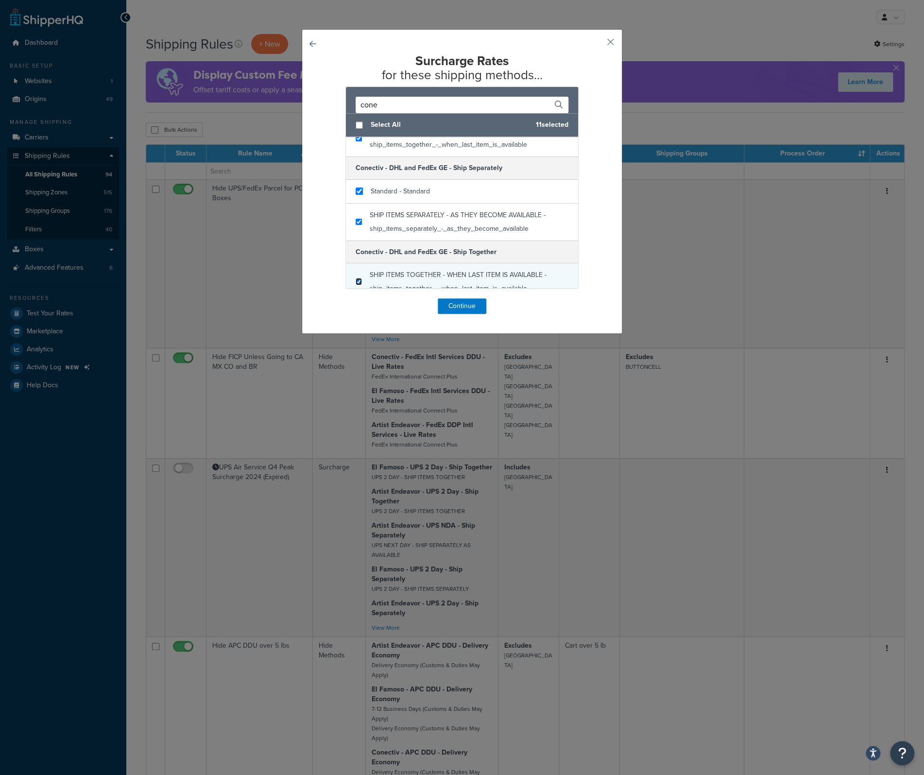
click at [356, 278] on input "checkbox" at bounding box center [359, 281] width 6 height 7
checkbox input "true"
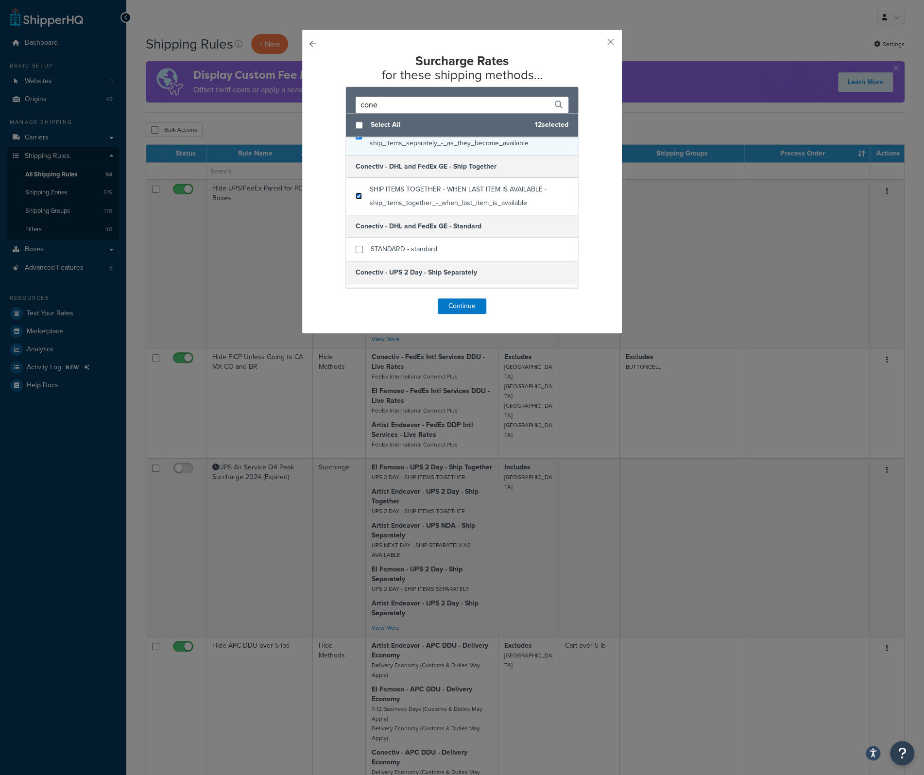
scroll to position [486, 0]
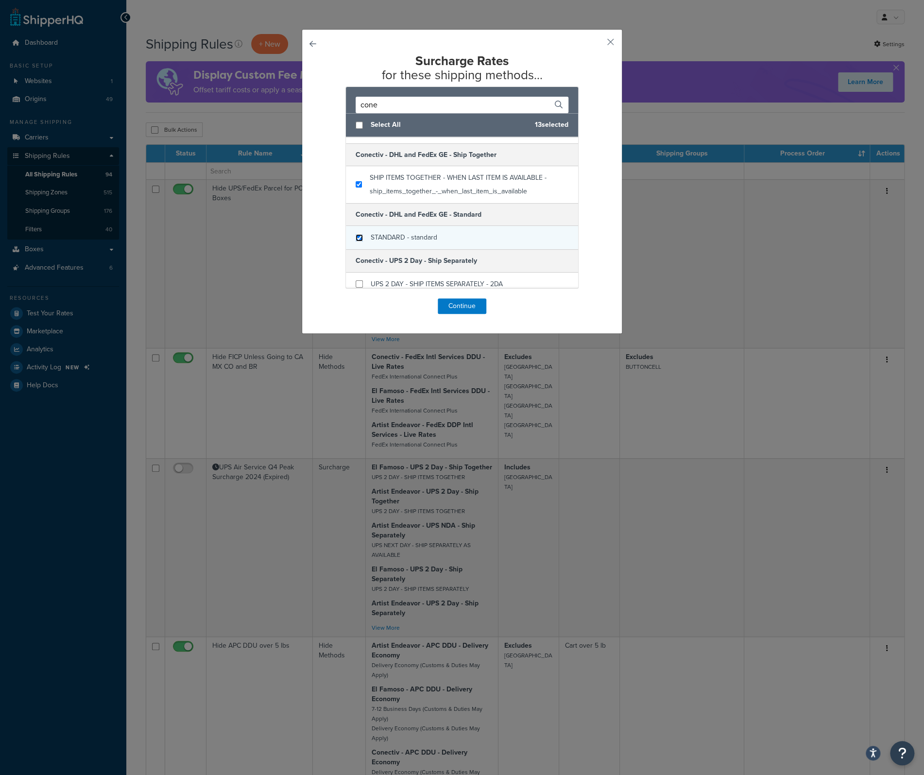
click at [356, 235] on input "checkbox" at bounding box center [359, 237] width 7 height 7
checkbox input "true"
click at [356, 282] on input "checkbox" at bounding box center [359, 283] width 7 height 7
checkbox input "true"
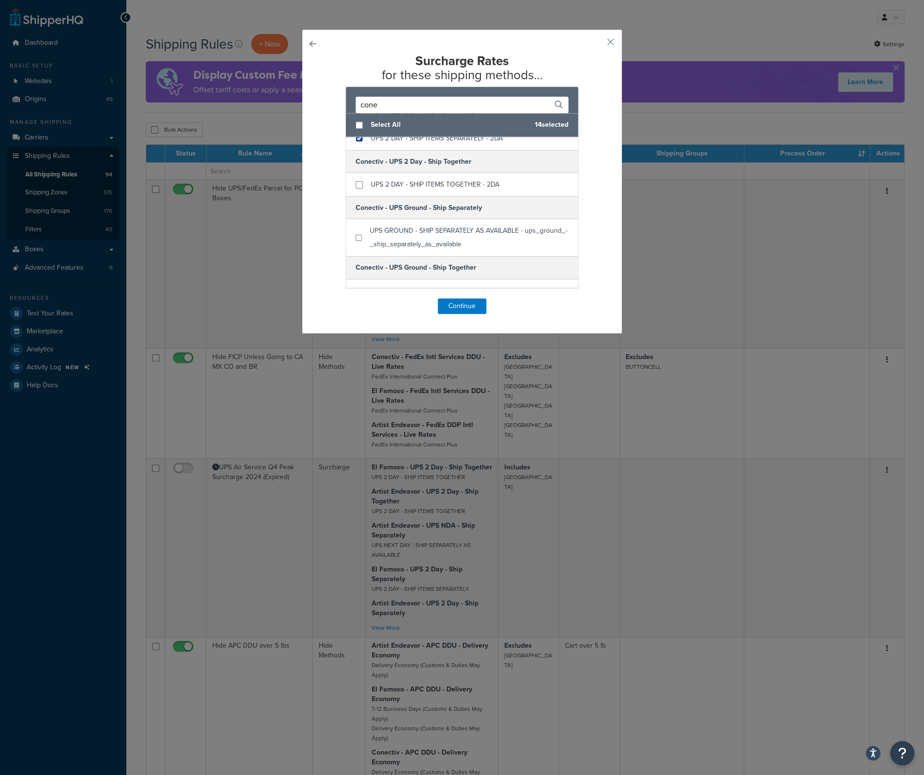
scroll to position [583, 0]
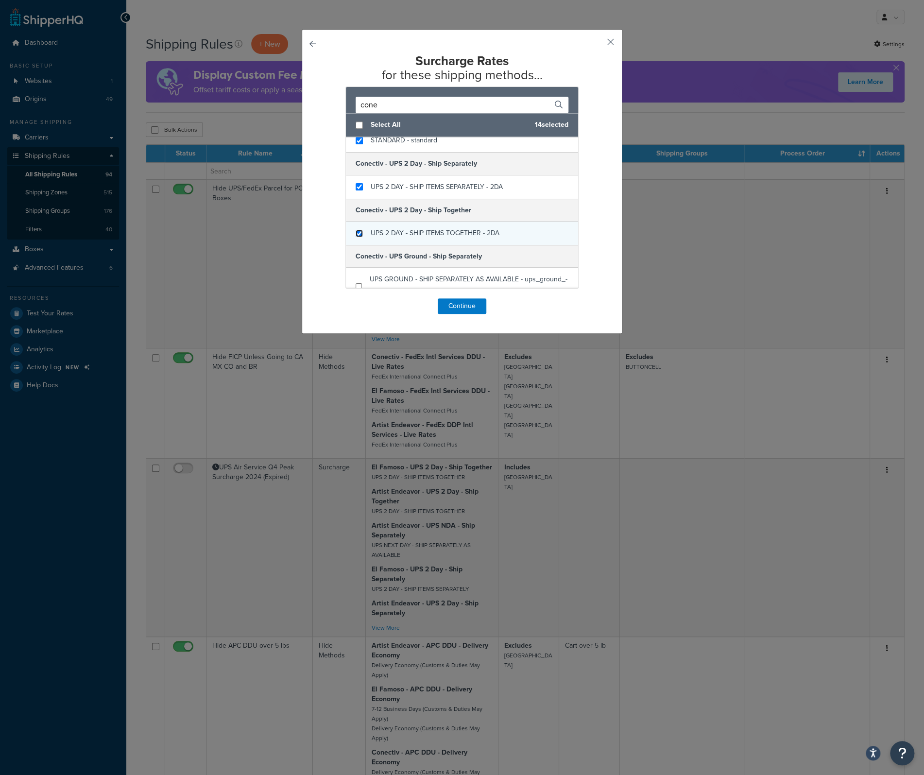
click at [356, 231] on input "checkbox" at bounding box center [359, 233] width 7 height 7
checkbox input "true"
click at [356, 236] on input "checkbox" at bounding box center [359, 237] width 6 height 7
checkbox input "true"
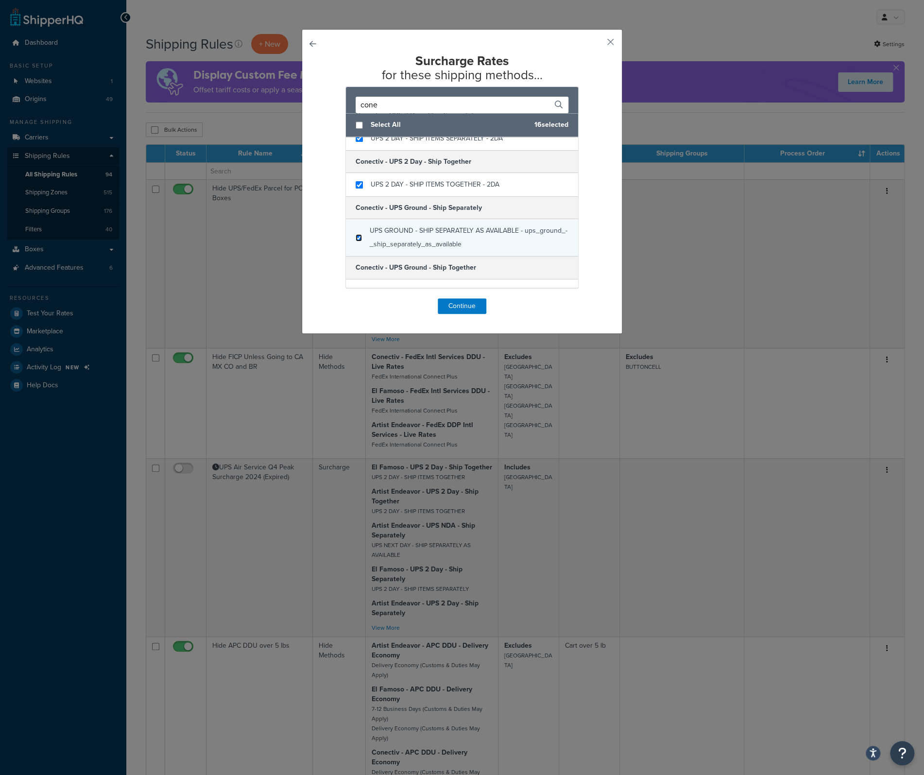
scroll to position [729, 0]
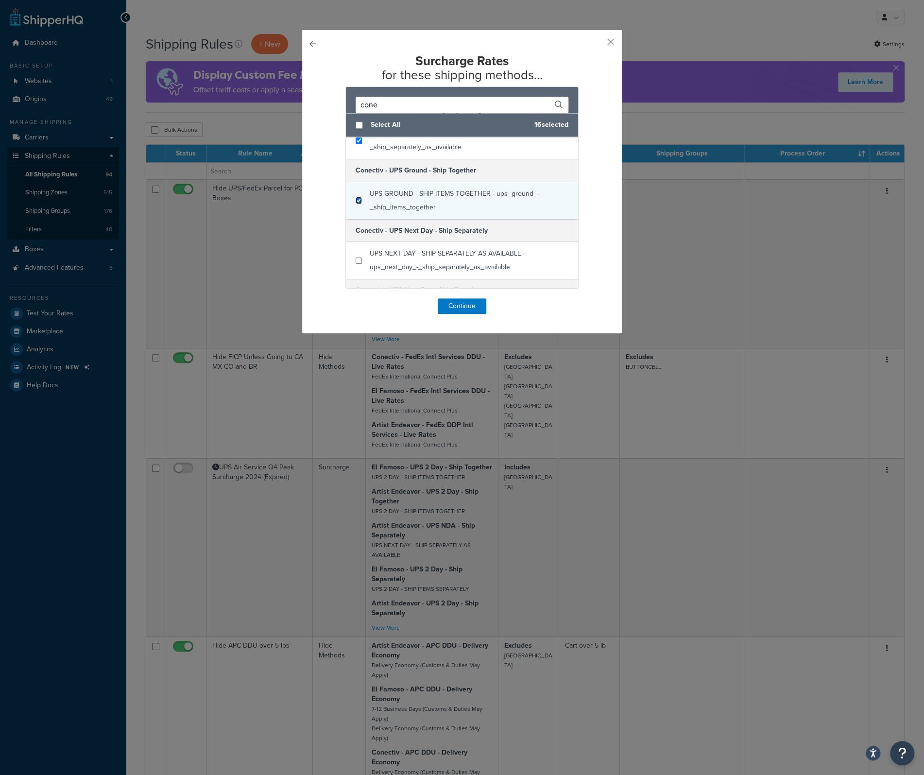
click at [356, 198] on input "checkbox" at bounding box center [359, 200] width 6 height 7
checkbox input "true"
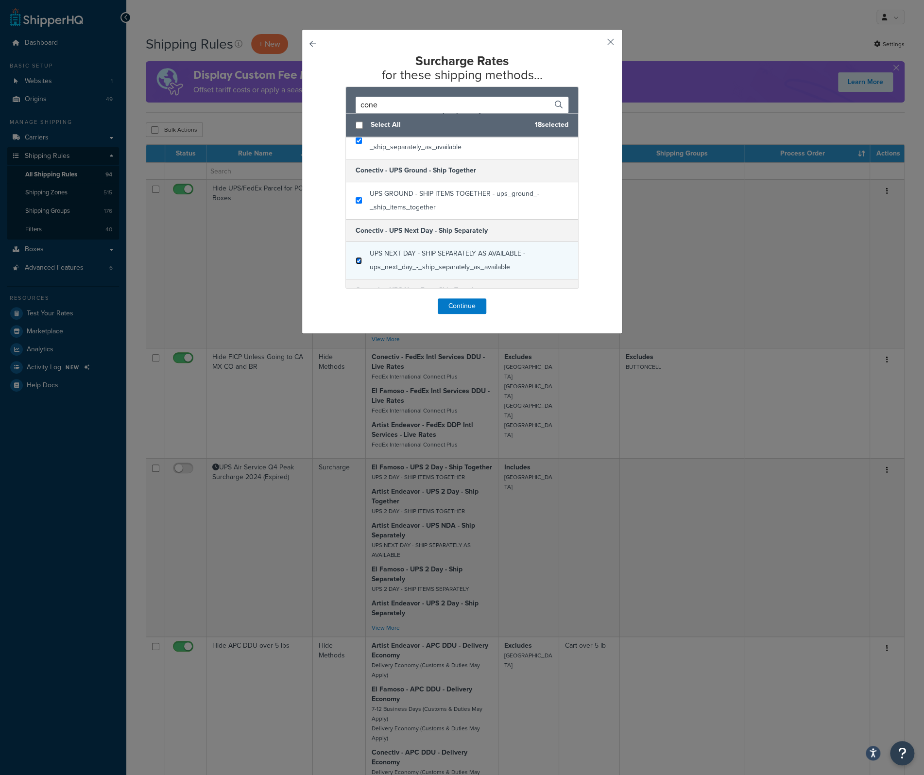
click at [356, 257] on input "checkbox" at bounding box center [359, 260] width 6 height 7
checkbox input "true"
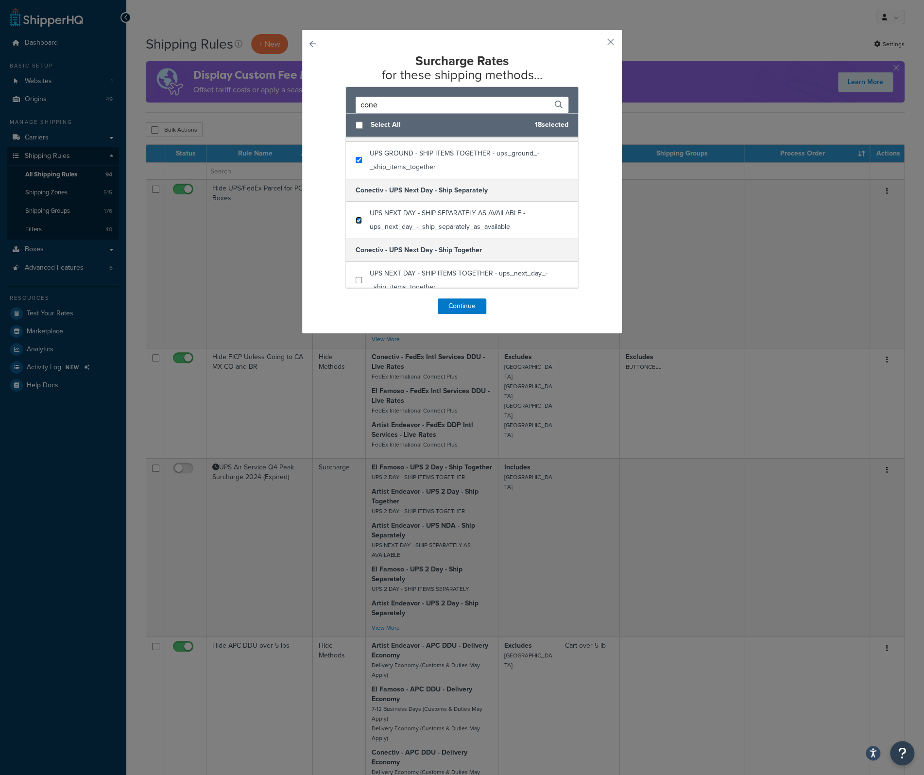
scroll to position [826, 0]
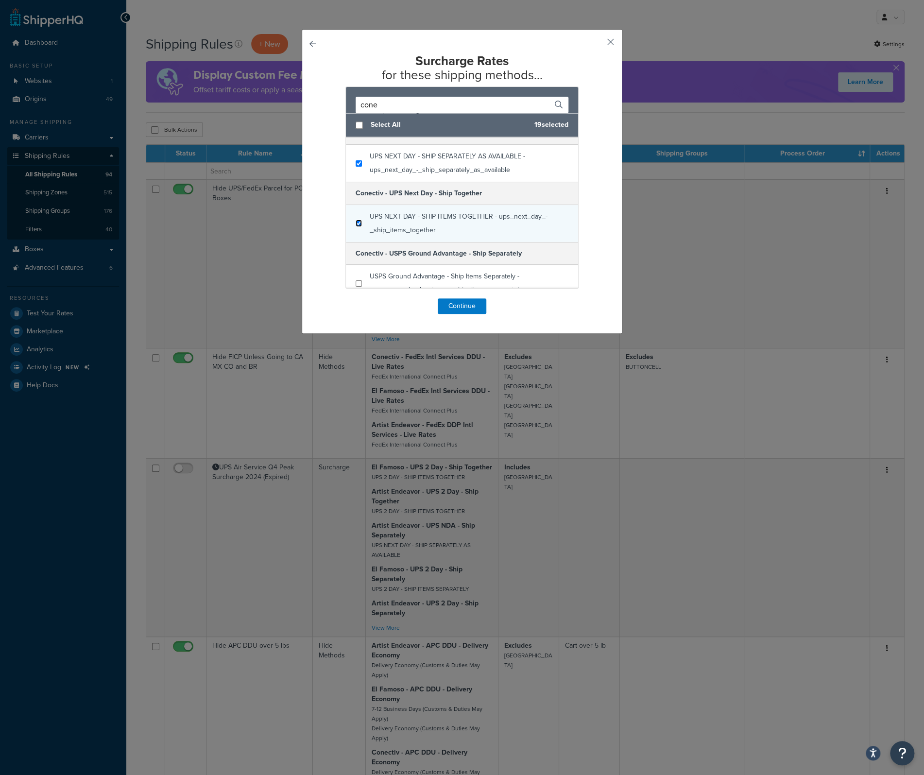
click at [356, 221] on input "checkbox" at bounding box center [359, 223] width 6 height 7
checkbox input "true"
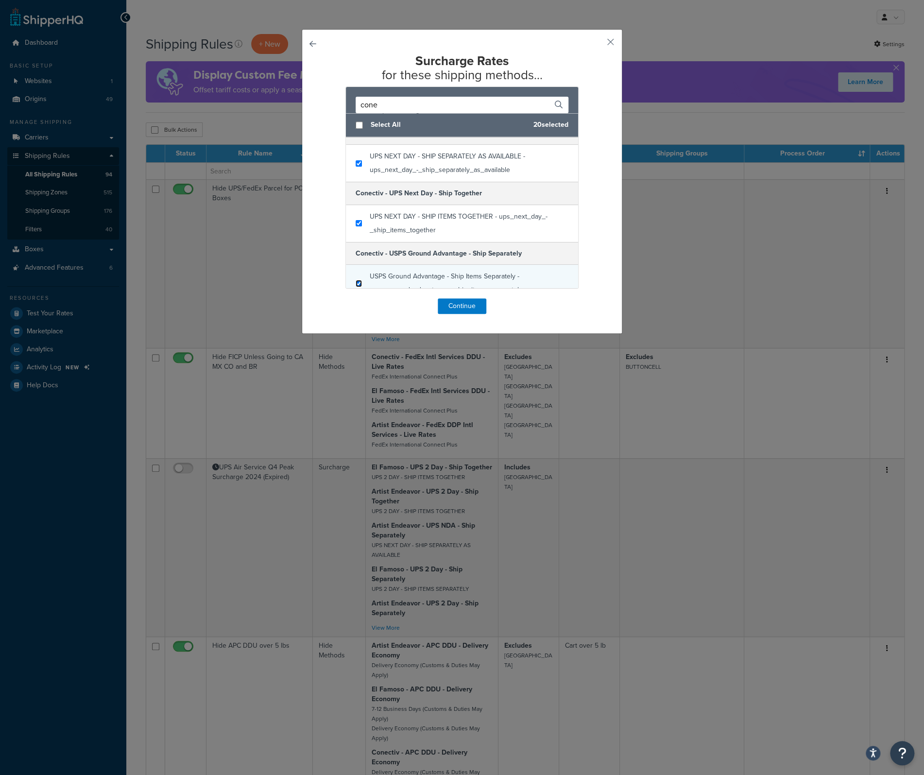
click at [356, 280] on input "checkbox" at bounding box center [359, 283] width 6 height 7
checkbox input "true"
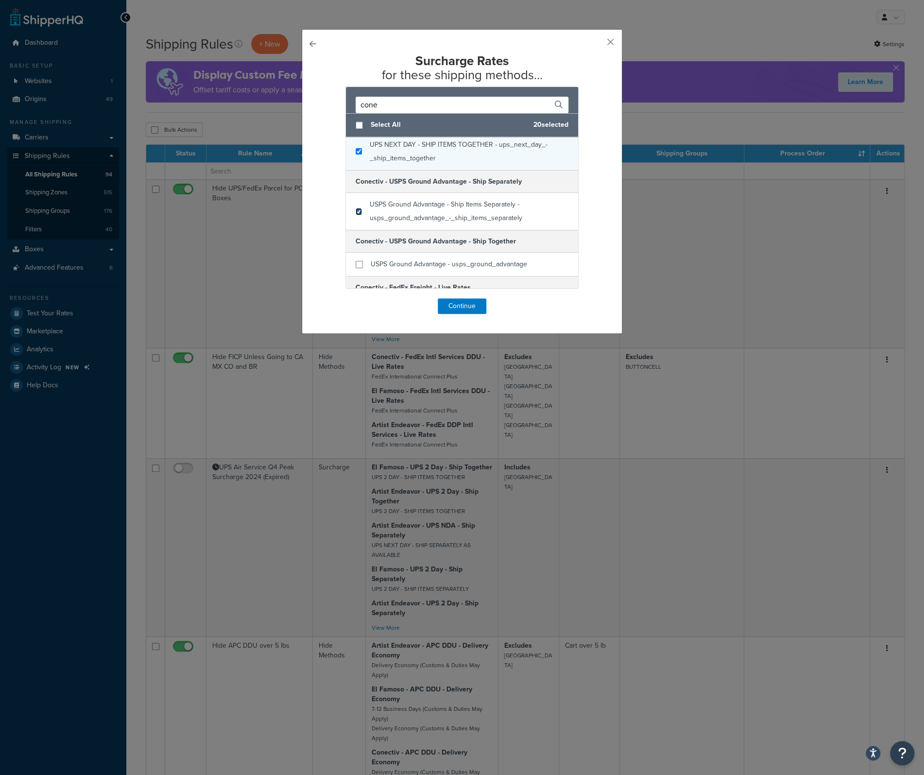
scroll to position [972, 0]
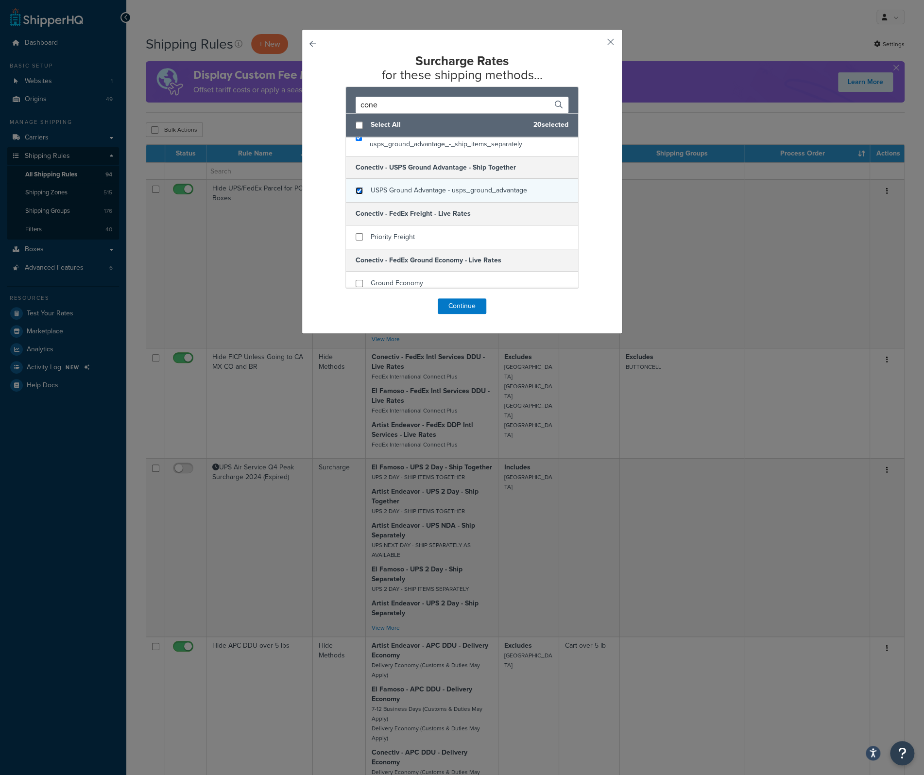
click at [356, 188] on input "checkbox" at bounding box center [359, 190] width 7 height 7
checkbox input "true"
click at [356, 233] on input "checkbox" at bounding box center [359, 236] width 7 height 7
checkbox input "true"
click at [356, 280] on input "checkbox" at bounding box center [359, 283] width 7 height 7
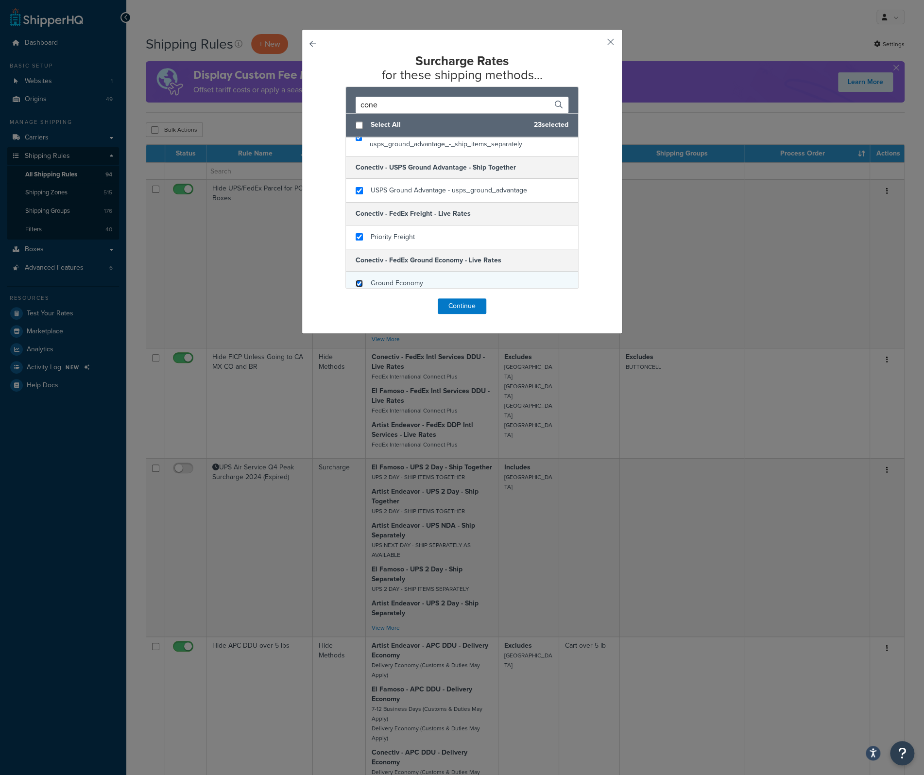
checkbox input "true"
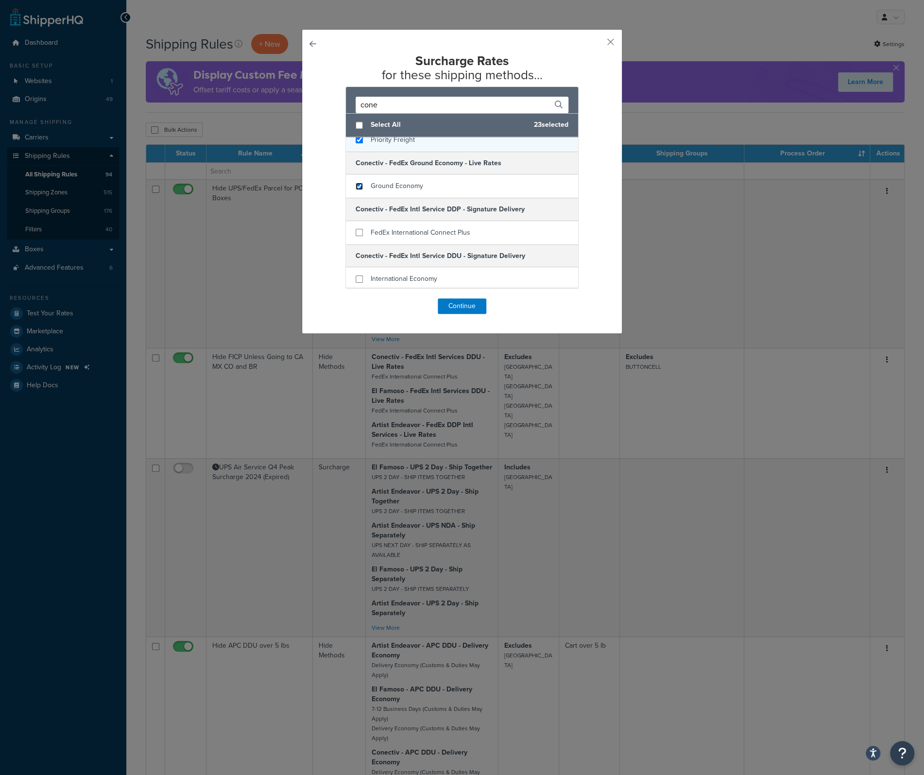
scroll to position [1118, 0]
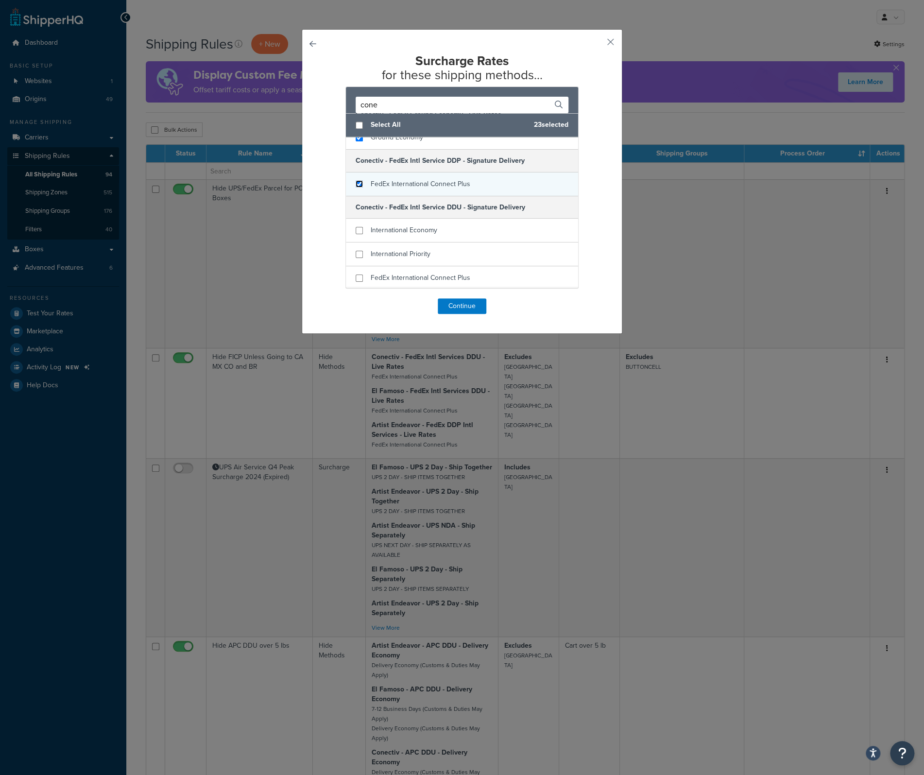
click at [356, 180] on input "checkbox" at bounding box center [359, 183] width 7 height 7
checkbox input "true"
click at [356, 227] on input "checkbox" at bounding box center [359, 230] width 7 height 7
checkbox input "true"
click at [356, 252] on input "checkbox" at bounding box center [359, 254] width 7 height 7
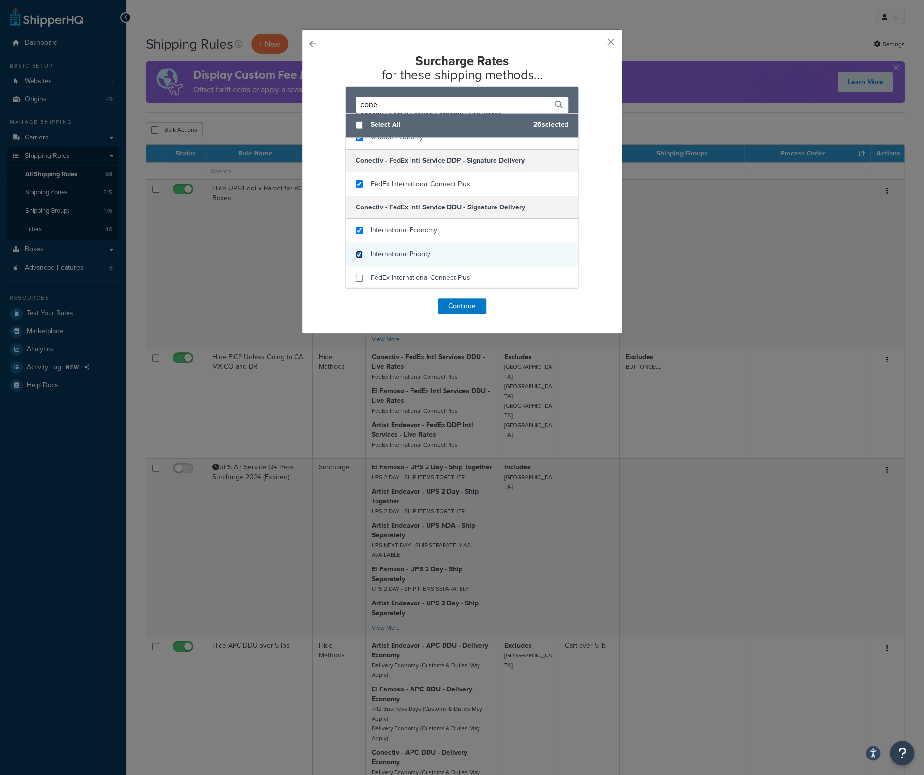
checkbox input "true"
click at [358, 275] on input "checkbox" at bounding box center [359, 278] width 7 height 7
checkbox input "true"
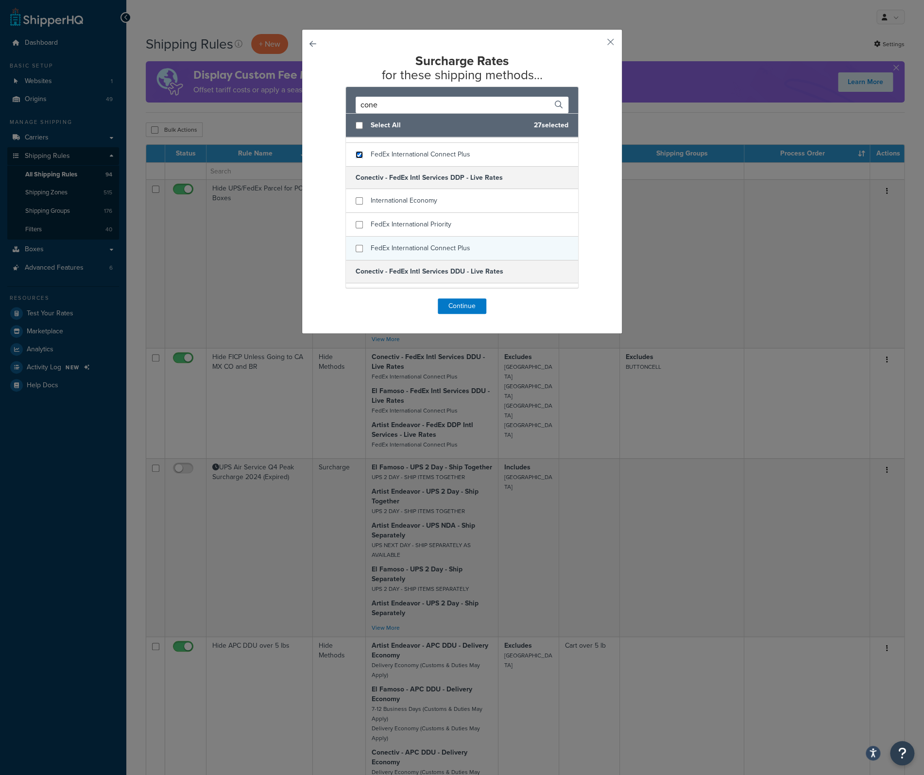
scroll to position [1264, 0]
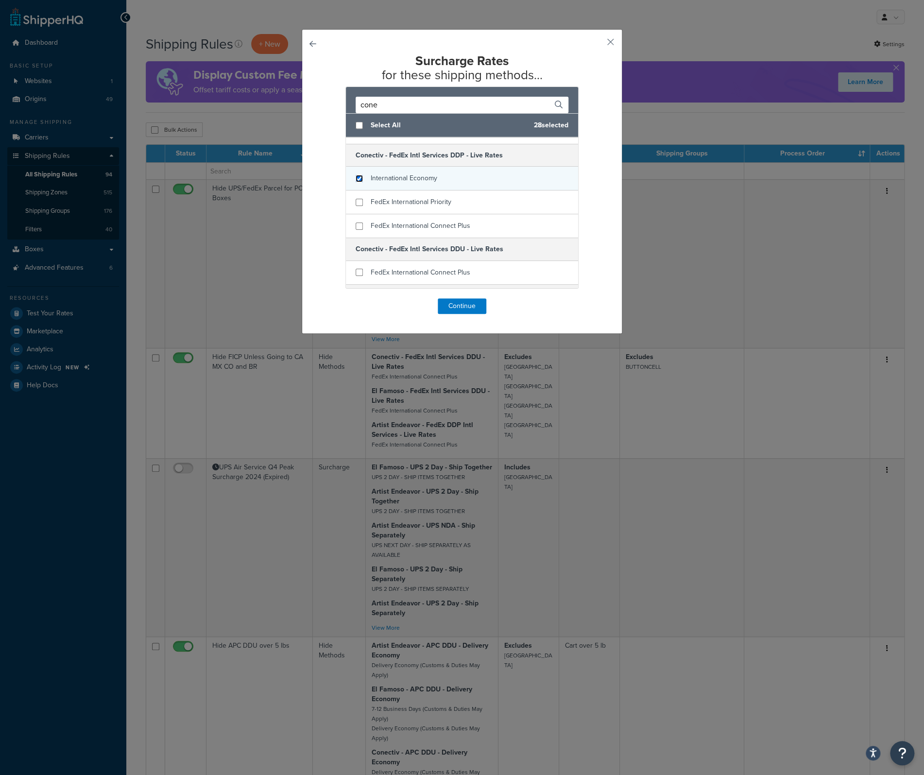
click at [357, 176] on input "checkbox" at bounding box center [359, 178] width 7 height 7
checkbox input "true"
click at [356, 199] on input "checkbox" at bounding box center [359, 202] width 7 height 7
checkbox input "true"
click at [356, 223] on input "checkbox" at bounding box center [359, 226] width 7 height 7
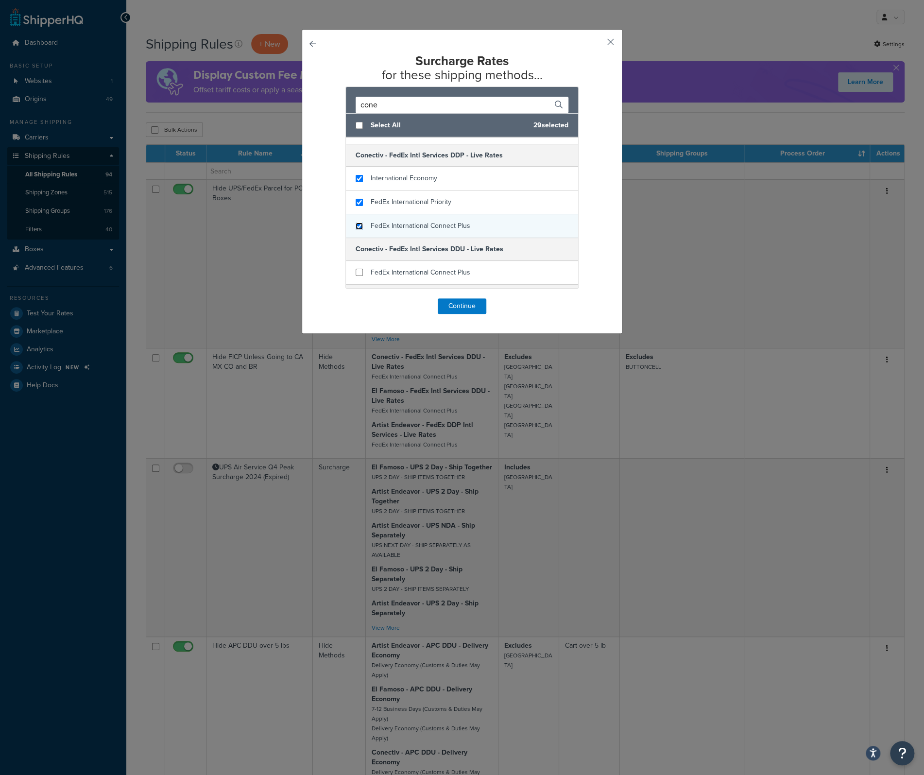
checkbox input "true"
click at [356, 269] on input "checkbox" at bounding box center [359, 272] width 7 height 7
checkbox input "true"
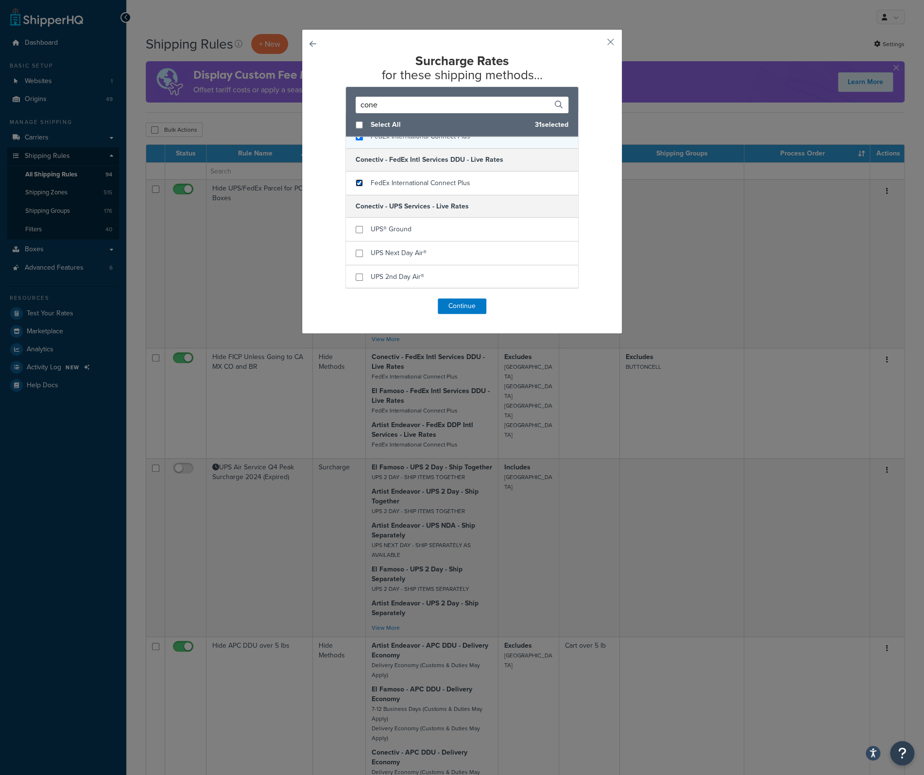
scroll to position [1410, 0]
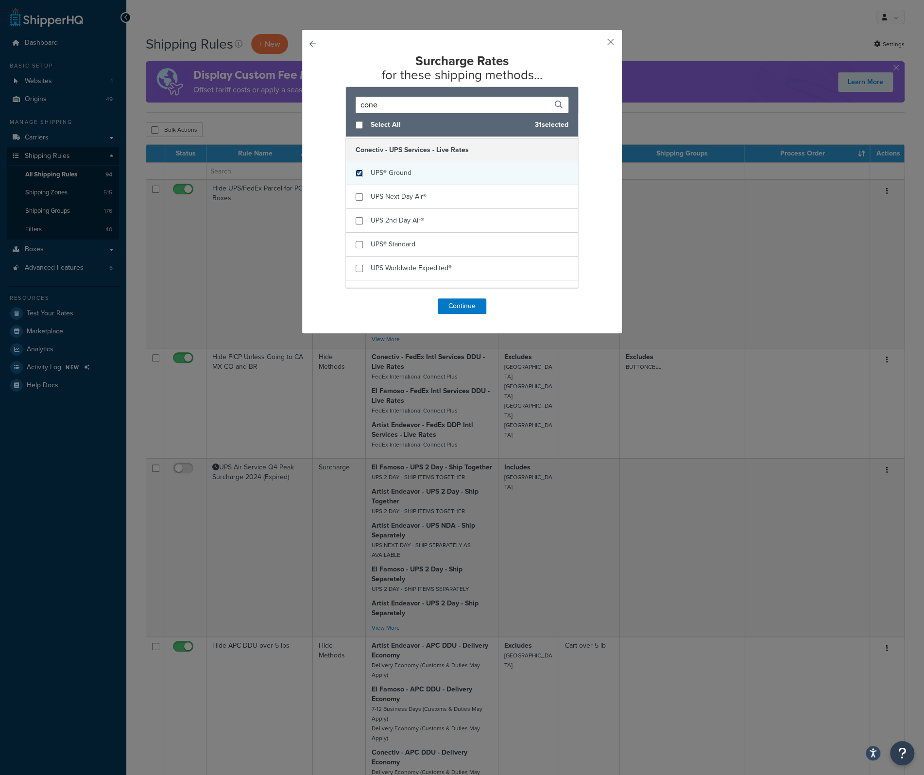
click at [356, 170] on input "checkbox" at bounding box center [359, 173] width 7 height 7
checkbox input "true"
click at [356, 193] on input "checkbox" at bounding box center [359, 196] width 7 height 7
checkbox input "true"
click at [356, 217] on input "checkbox" at bounding box center [359, 220] width 7 height 7
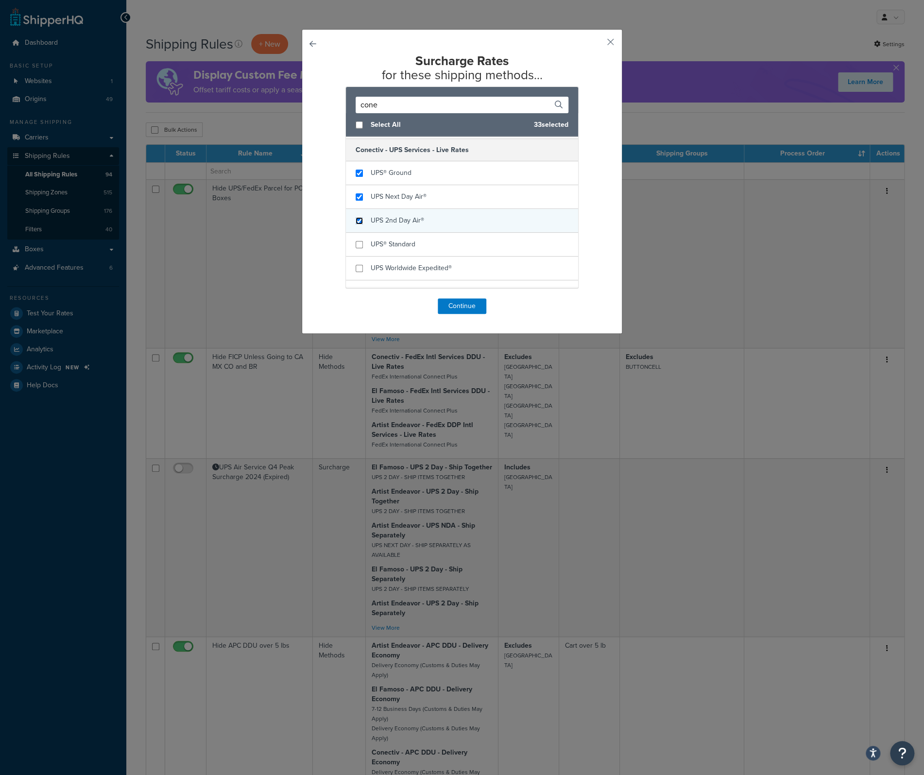
checkbox input "true"
click at [357, 241] on input "checkbox" at bounding box center [359, 244] width 7 height 7
checkbox input "true"
click at [357, 265] on input "checkbox" at bounding box center [359, 268] width 7 height 7
checkbox input "true"
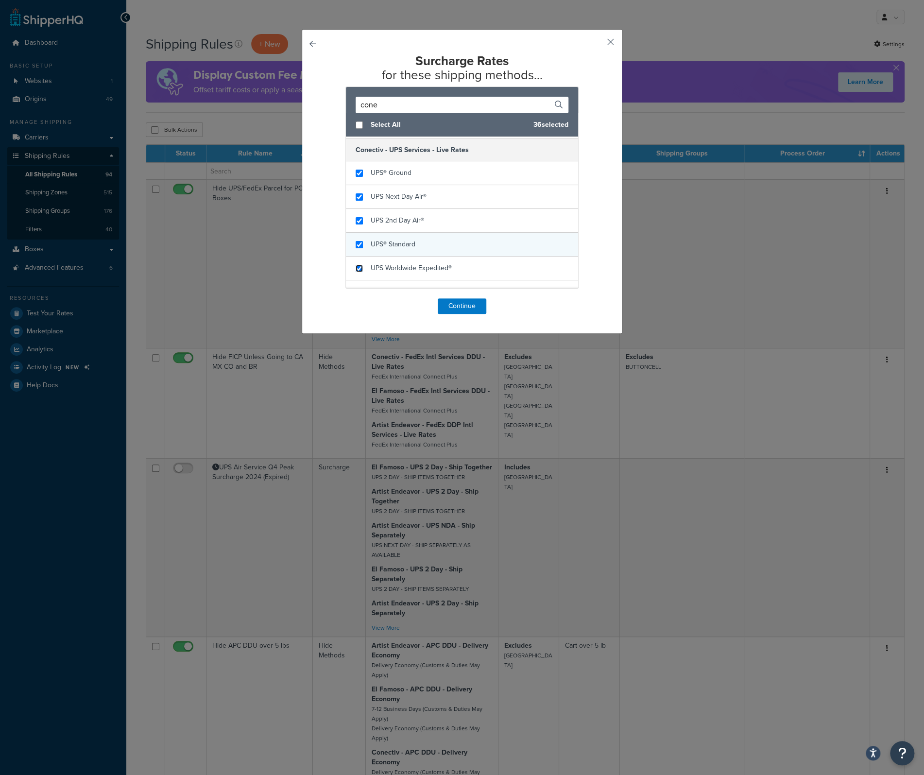
scroll to position [1458, 0]
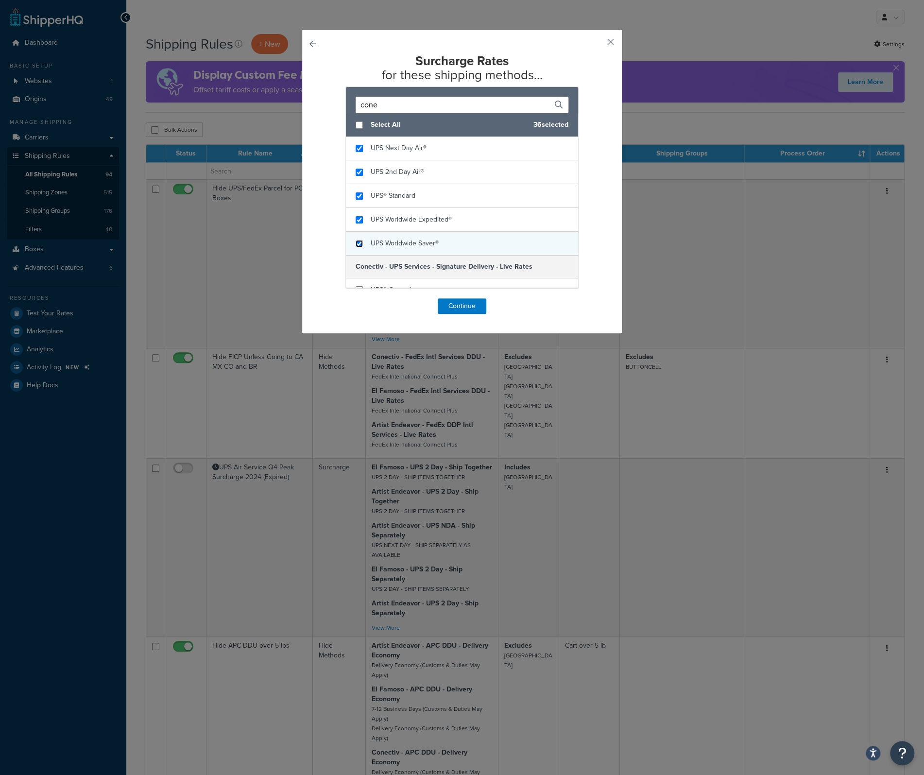
click at [356, 240] on input "checkbox" at bounding box center [359, 243] width 7 height 7
checkbox input "true"
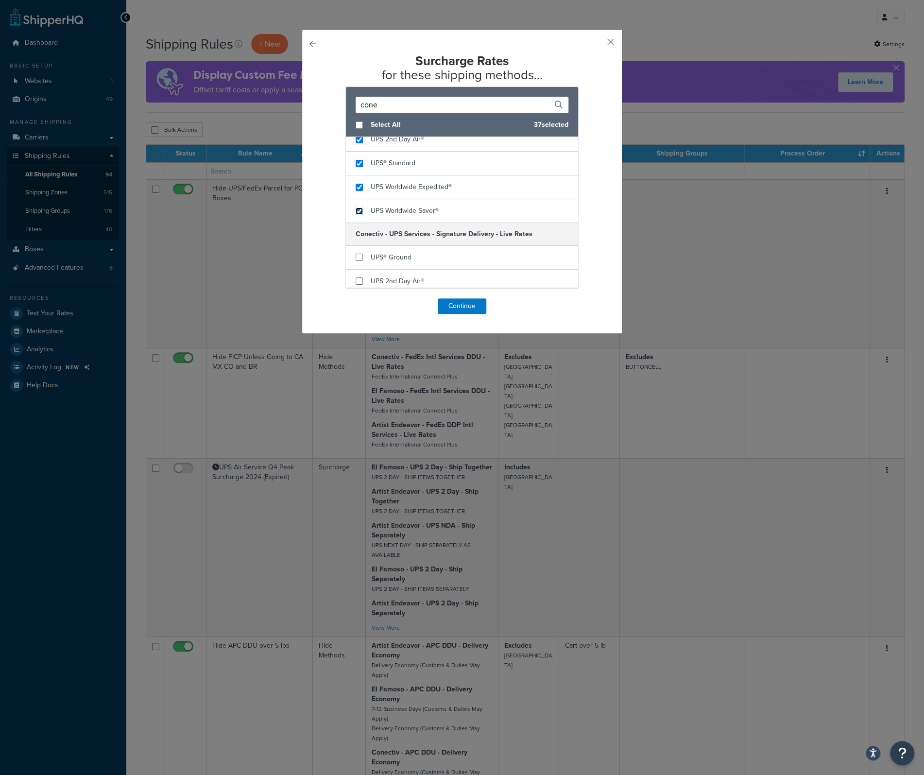
scroll to position [1507, 0]
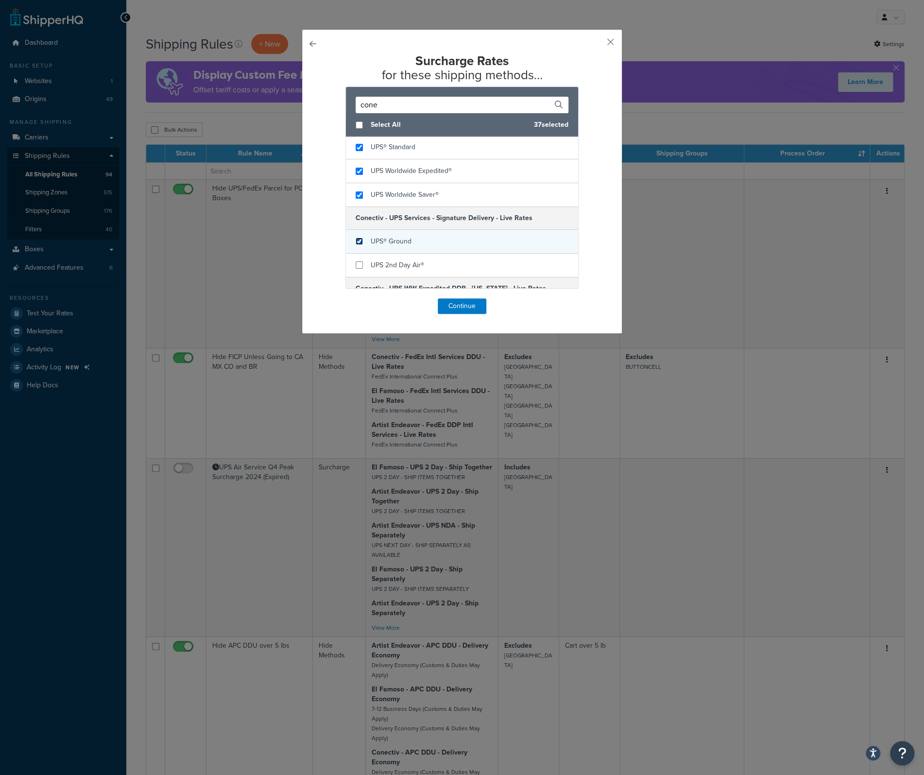
click at [356, 238] on input "checkbox" at bounding box center [359, 241] width 7 height 7
checkbox input "true"
click at [356, 262] on input "checkbox" at bounding box center [359, 265] width 7 height 7
checkbox input "true"
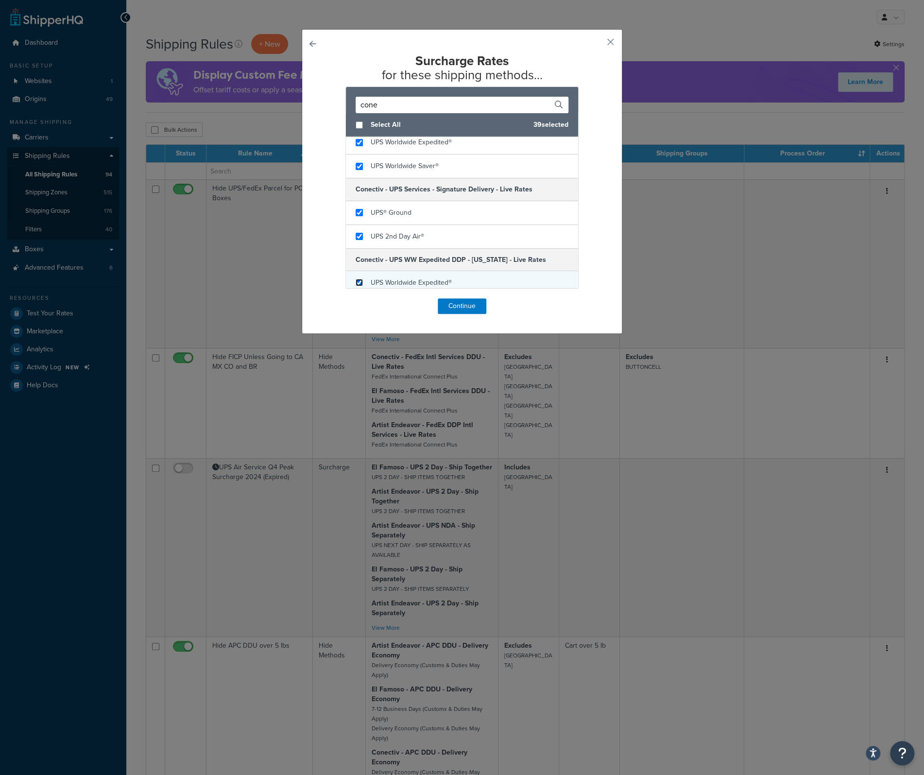
click at [356, 279] on input "checkbox" at bounding box center [359, 282] width 7 height 7
checkbox input "true"
click at [464, 303] on button "Continue" at bounding box center [462, 306] width 49 height 16
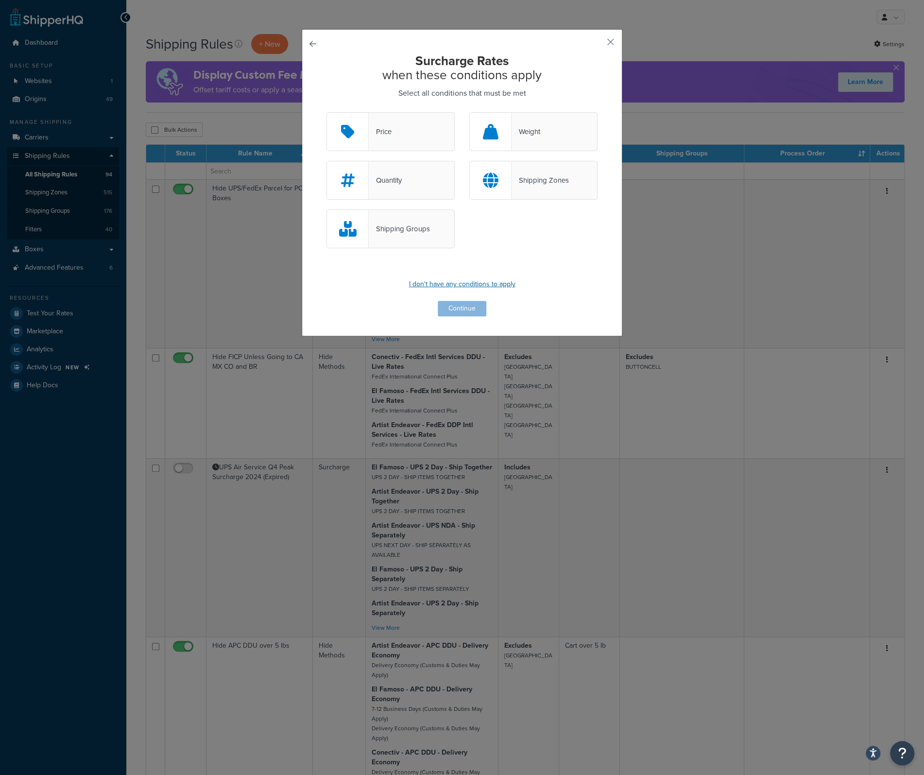
click at [442, 281] on p "I don't have any conditions to apply" at bounding box center [462, 285] width 271 height 14
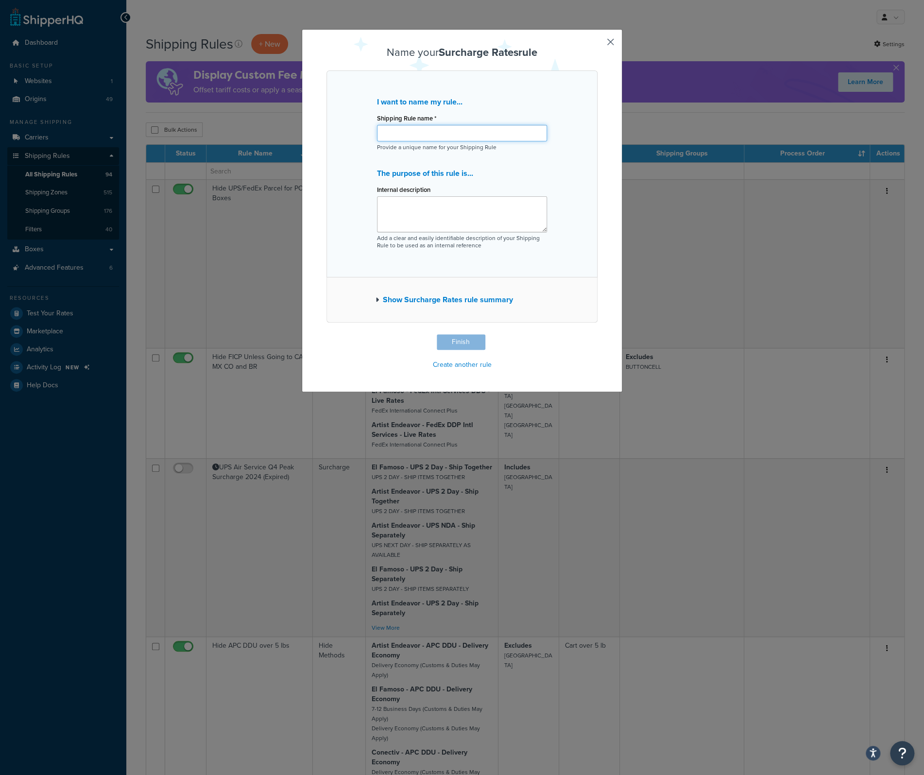
click at [395, 134] on input "Shipping Rule name *" at bounding box center [462, 133] width 170 height 17
paste input "GUTS world tour book"
click at [380, 130] on input "GUTS world tour book" at bounding box center [462, 133] width 170 height 17
click at [382, 199] on textarea "Internal description" at bounding box center [462, 214] width 170 height 36
click at [379, 131] on input "GUTS world tour book" at bounding box center [462, 133] width 170 height 17
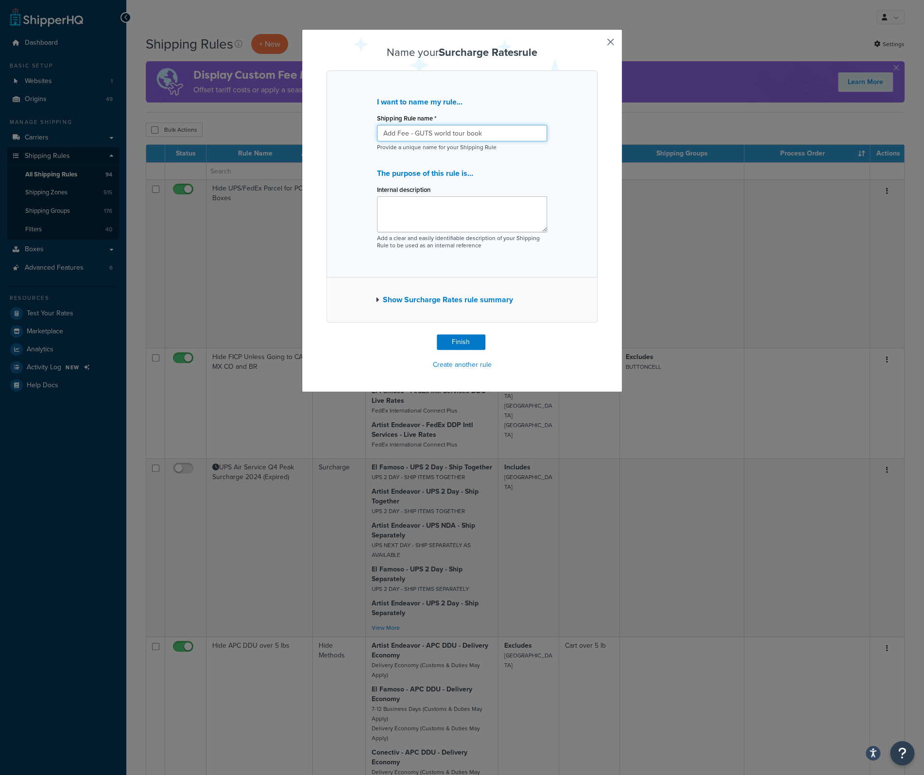
type input "Add Fee - GUTS world tour book"
click at [407, 209] on textarea "Internal description" at bounding box center [462, 214] width 170 height 36
paste textarea "GUTS world tour book"
type textarea "Add $1.16 Fee to each Item in Shipping Group GUTS world tour book"
click at [380, 132] on input "Add Fee - GUTS world tour book" at bounding box center [462, 133] width 170 height 17
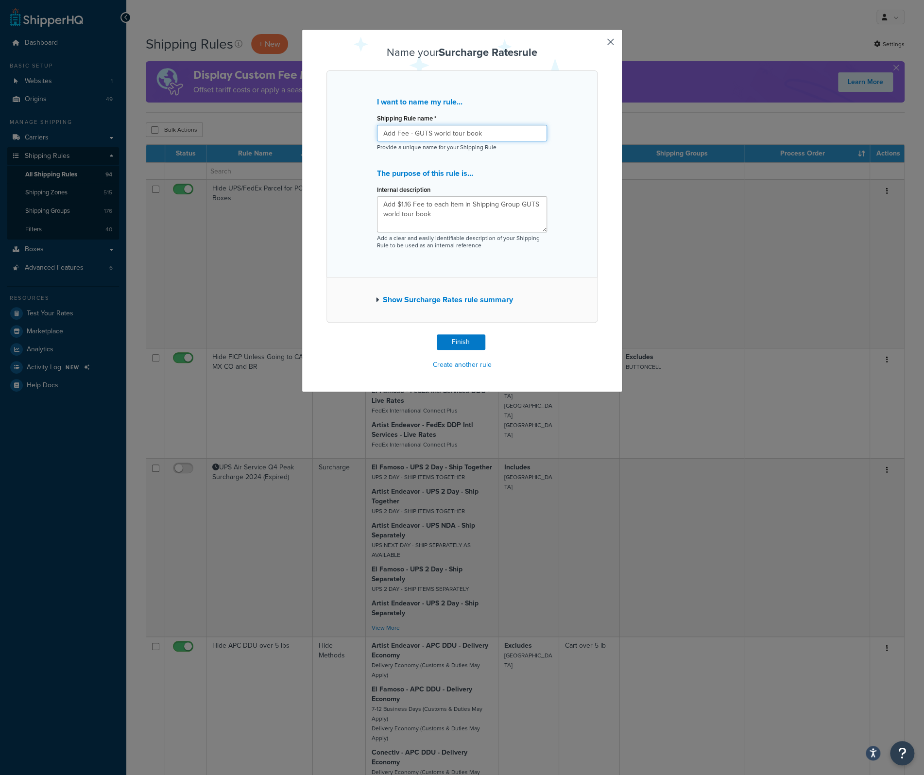
click at [406, 132] on input "Add Fee - GUTS world tour book" at bounding box center [462, 133] width 170 height 17
drag, startPoint x: 500, startPoint y: 133, endPoint x: 368, endPoint y: 132, distance: 131.2
click at [368, 132] on div "I want to name my rule... Shipping Rule name * Add Fee - SG - GUTS world tour b…" at bounding box center [462, 173] width 271 height 207
type input "Add Fee - SG - GUTS world tour book"
click at [458, 340] on button "Finish" at bounding box center [461, 342] width 49 height 16
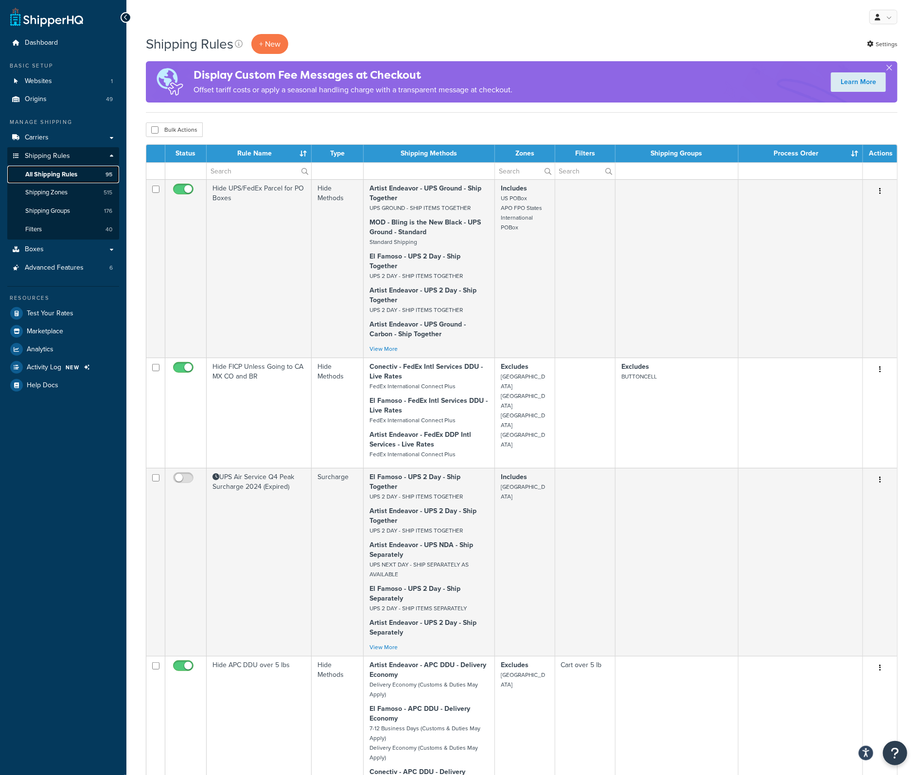
click at [66, 175] on span "All Shipping Rules" at bounding box center [51, 175] width 52 height 8
click at [224, 171] on input "text" at bounding box center [259, 171] width 105 height 17
click at [241, 173] on input "text" at bounding box center [259, 171] width 105 height 17
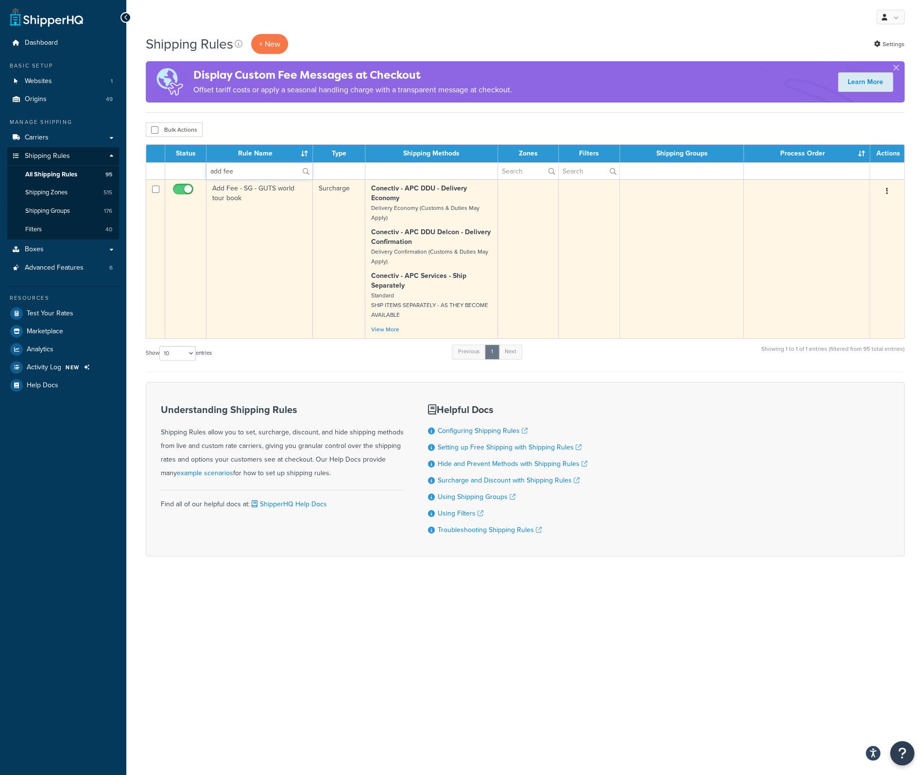
type input "add fee"
click at [235, 190] on td "Add Fee - SG - GUTS world tour book" at bounding box center [260, 258] width 106 height 159
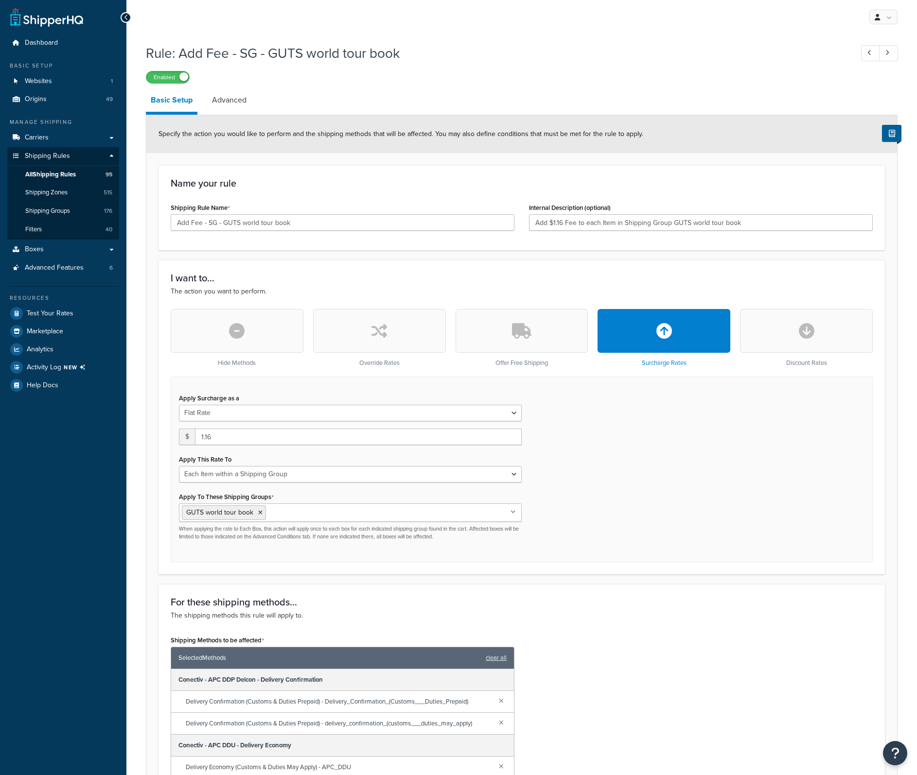
select select "ITEM"
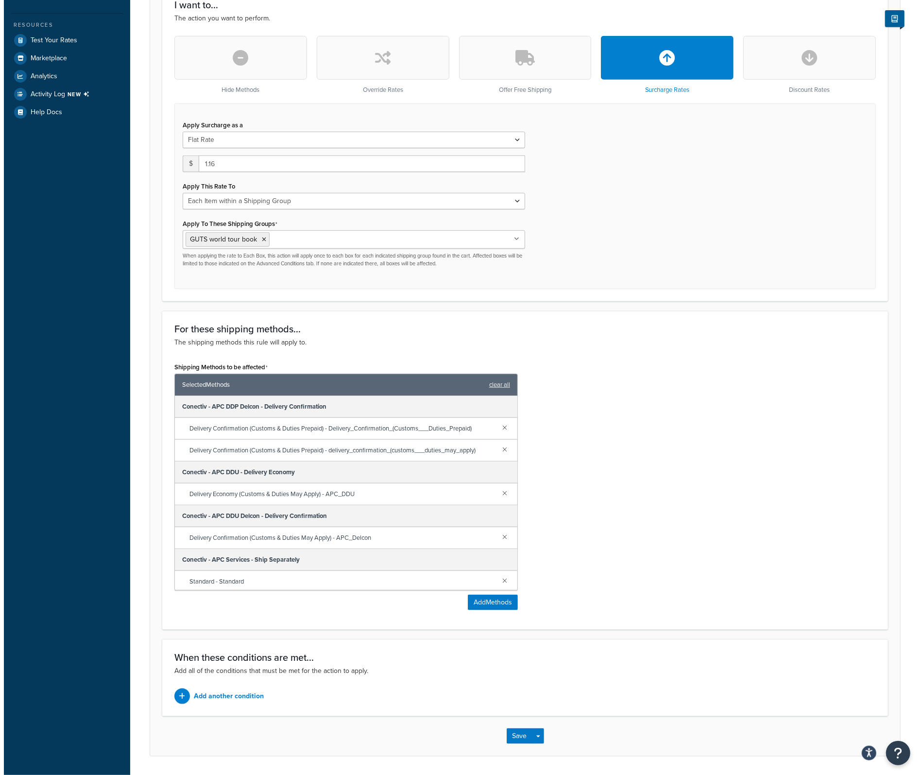
scroll to position [301, 0]
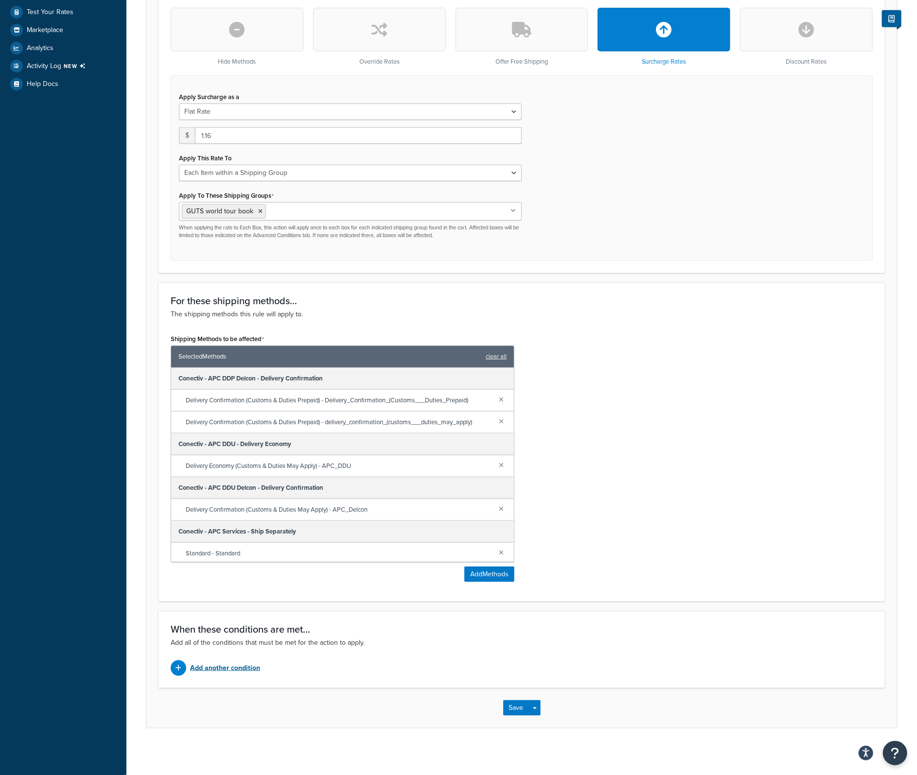
click at [214, 665] on p "Add another condition" at bounding box center [225, 669] width 70 height 14
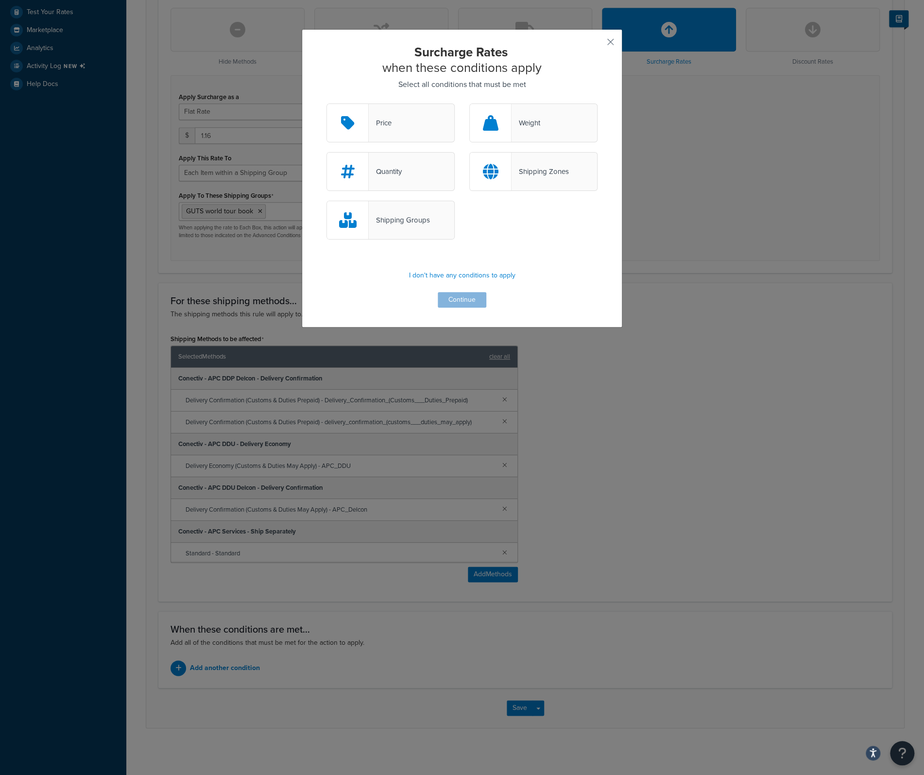
click at [405, 217] on div "Shipping Groups" at bounding box center [399, 220] width 61 height 14
click at [0, 0] on input "Shipping Groups" at bounding box center [0, 0] width 0 height 0
click at [449, 293] on button "Continue" at bounding box center [462, 300] width 49 height 16
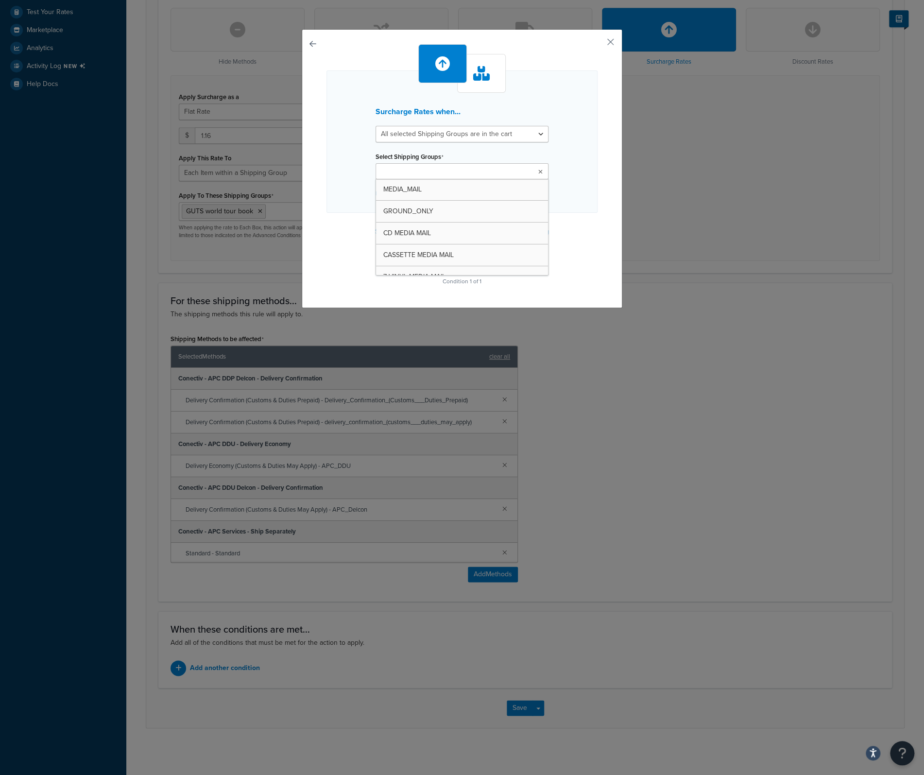
click at [539, 169] on icon at bounding box center [541, 172] width 4 height 6
click at [560, 154] on div "Surcharge Rates when... All selected Shipping Groups are in the cart Any select…" at bounding box center [462, 141] width 271 height 142
click at [535, 130] on select "All selected Shipping Groups are in the cart Any selected Shipping Groups are i…" at bounding box center [462, 134] width 173 height 17
click at [574, 153] on div "Surcharge Rates when... All selected Shipping Groups are in the cart Any select…" at bounding box center [462, 141] width 271 height 142
click at [457, 230] on button "Select Shipping Groups to prevent this rule from applying" at bounding box center [462, 232] width 180 height 15
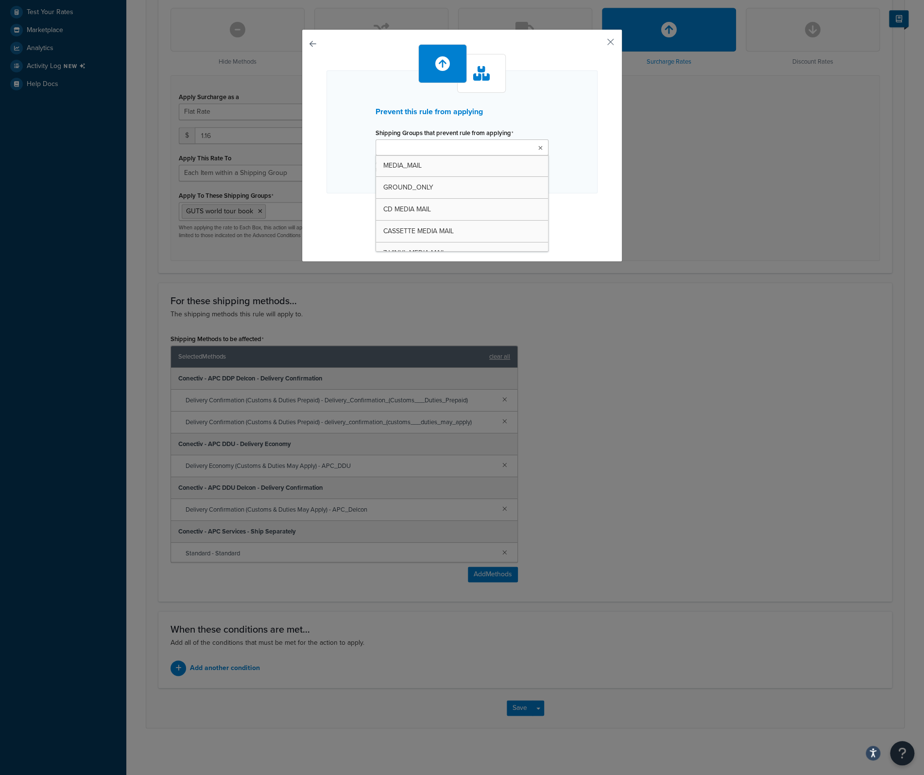
click at [539, 147] on icon at bounding box center [541, 148] width 4 height 6
click at [426, 149] on input "Shipping Groups that prevent rule from applying" at bounding box center [422, 148] width 86 height 11
type input "fr"
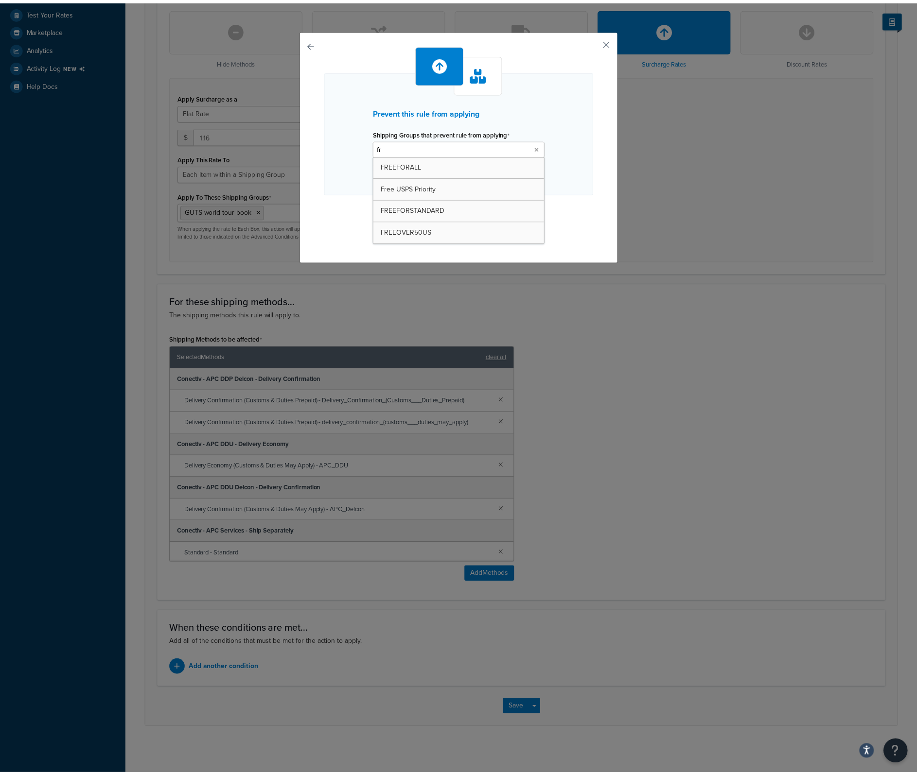
scroll to position [0, 0]
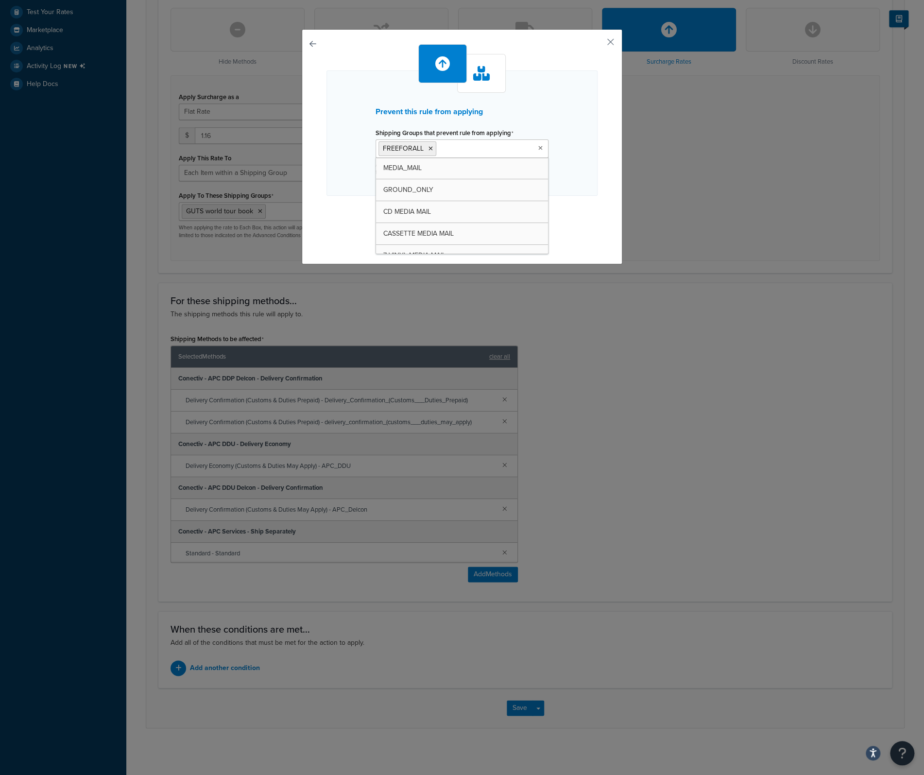
click at [553, 168] on div "Prevent this rule from applying Shipping Groups that prevent rule from applying…" at bounding box center [462, 132] width 271 height 125
click at [499, 150] on input "Shipping Groups that prevent rule from applying" at bounding box center [482, 148] width 86 height 11
type input "fr"
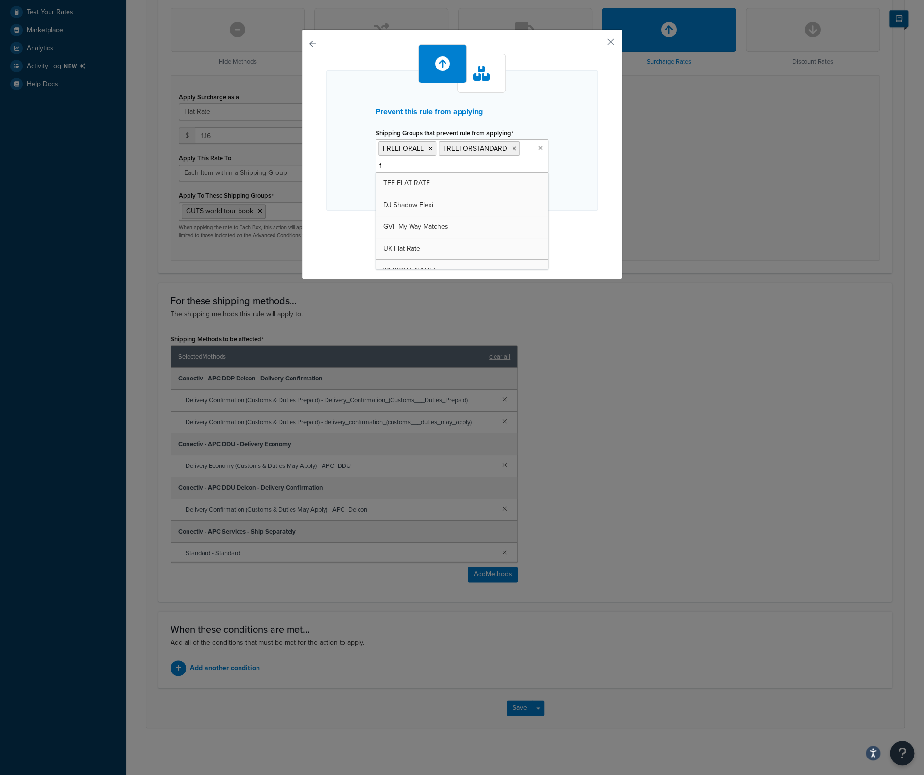
type input "fr"
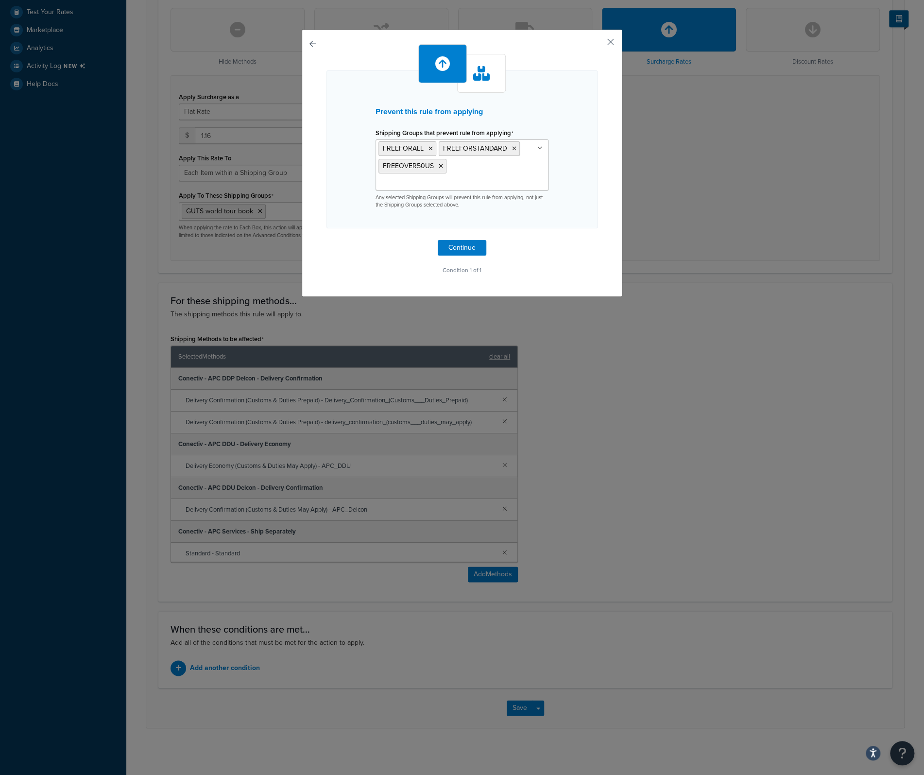
click at [566, 178] on div "Prevent this rule from applying Shipping Groups that prevent rule from applying…" at bounding box center [462, 149] width 271 height 158
click at [453, 240] on button "Continue" at bounding box center [462, 248] width 49 height 16
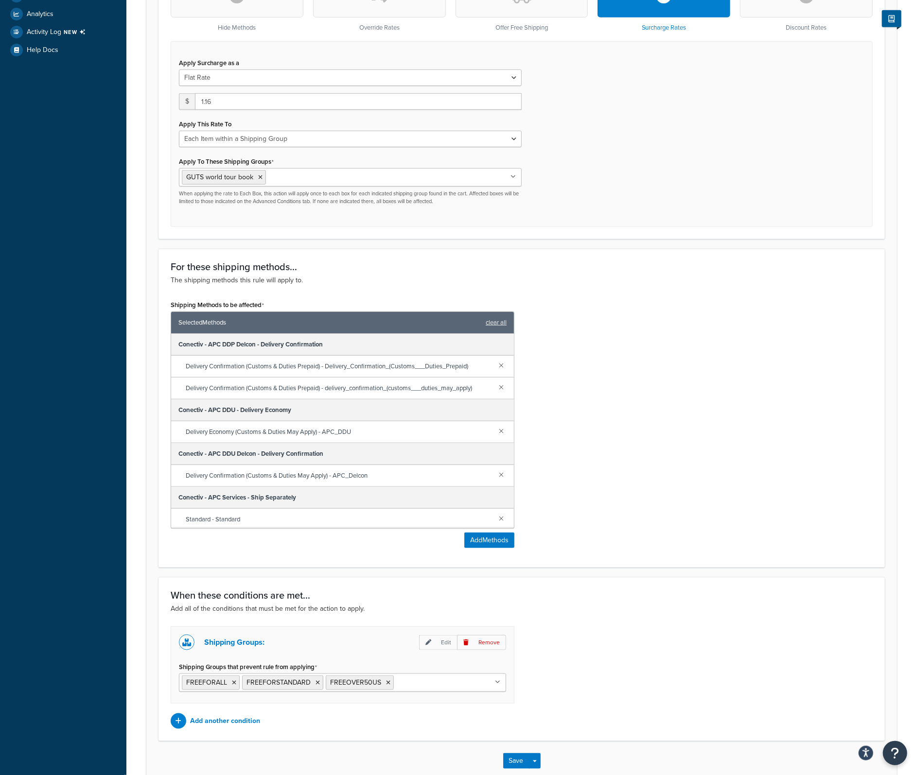
scroll to position [388, 0]
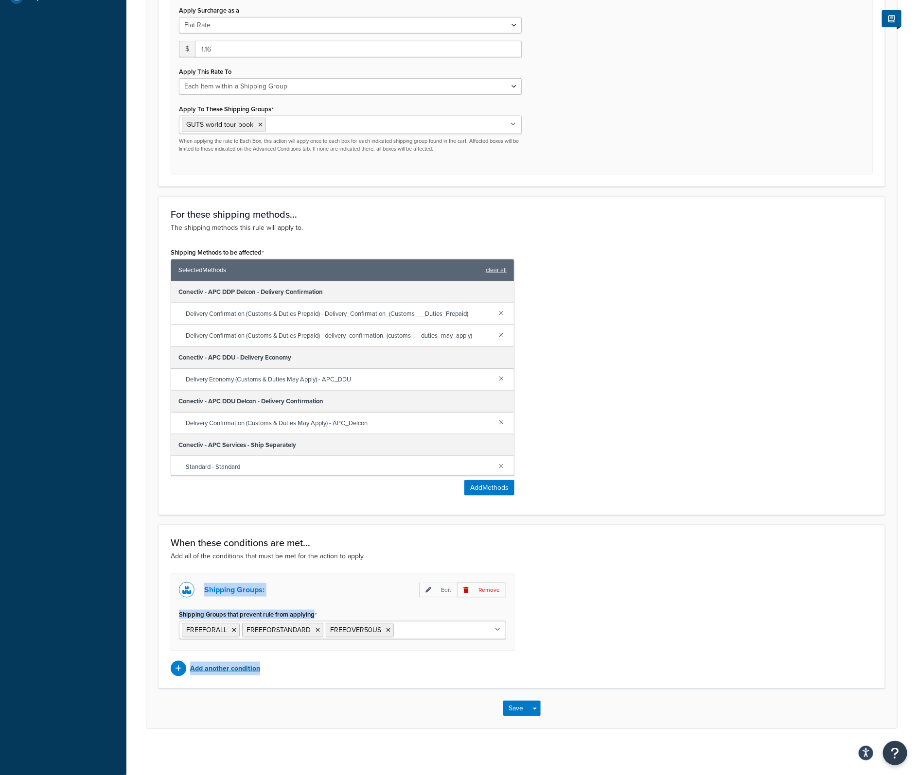
drag, startPoint x: 162, startPoint y: 573, endPoint x: 370, endPoint y: 664, distance: 227.4
click at [370, 664] on div "When these conditions are met... Add all of the conditions that must be met for…" at bounding box center [521, 607] width 726 height 164
click at [515, 702] on button "Save" at bounding box center [516, 709] width 26 height 16
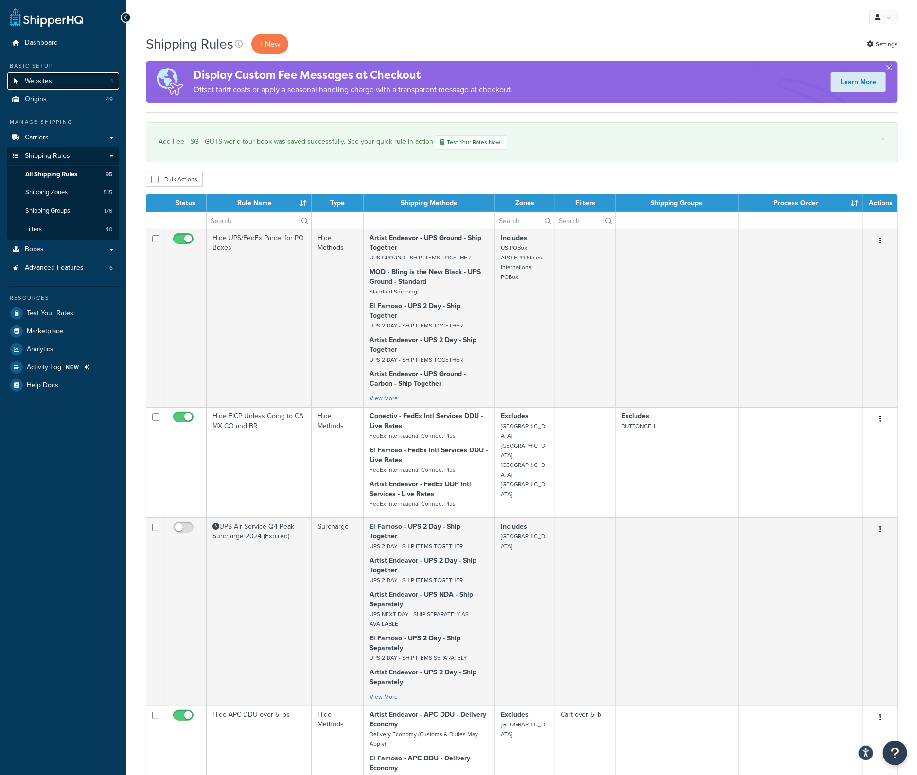
click at [54, 83] on link "Websites 1" at bounding box center [63, 81] width 112 height 18
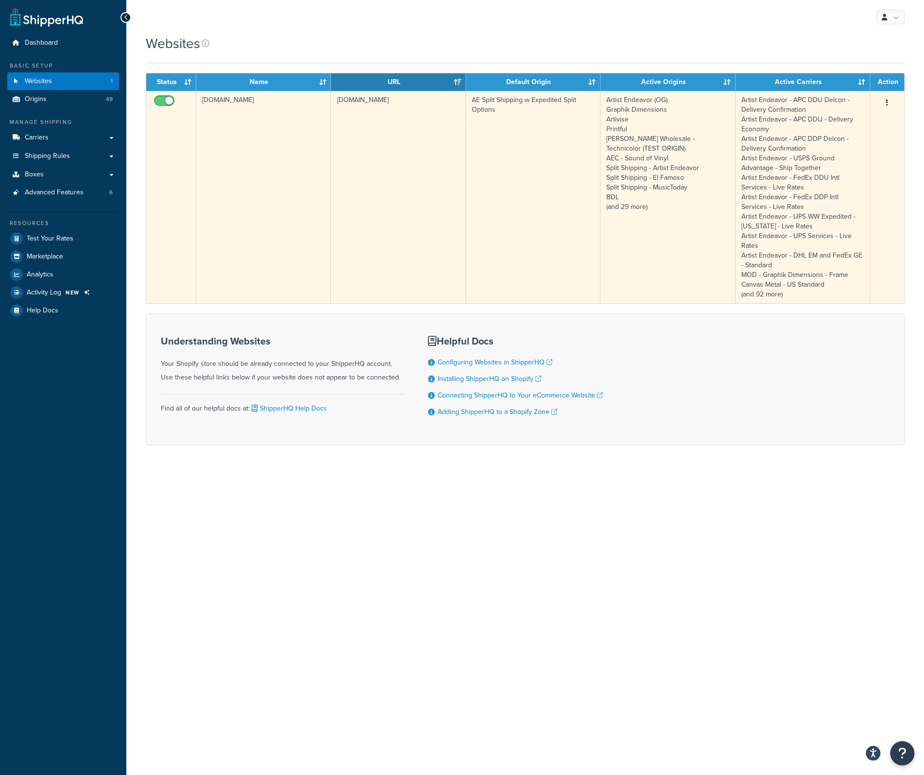
click at [381, 104] on td "[DOMAIN_NAME]" at bounding box center [398, 197] width 135 height 212
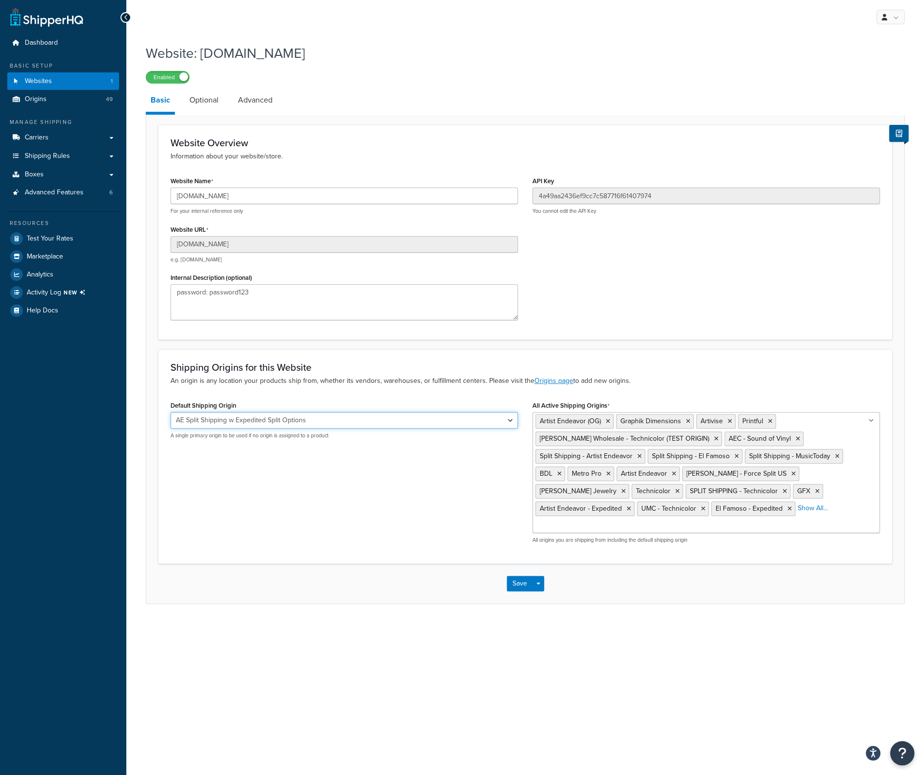
click at [307, 419] on select "El Famoso Artist Endeavor (OG) Graphik Dimensions Artivise Printful [PERSON_NAM…" at bounding box center [345, 420] width 348 height 17
click at [340, 419] on select "El Famoso Artist Endeavor (OG) Graphik Dimensions Artivise Printful [PERSON_NAM…" at bounding box center [345, 420] width 348 height 17
click at [257, 417] on select "El Famoso Artist Endeavor (OG) Graphik Dimensions Artivise Printful [PERSON_NAM…" at bounding box center [345, 420] width 348 height 17
select select "86850"
click at [171, 412] on select "El Famoso Artist Endeavor (OG) Graphik Dimensions Artivise Printful [PERSON_NAM…" at bounding box center [345, 420] width 348 height 17
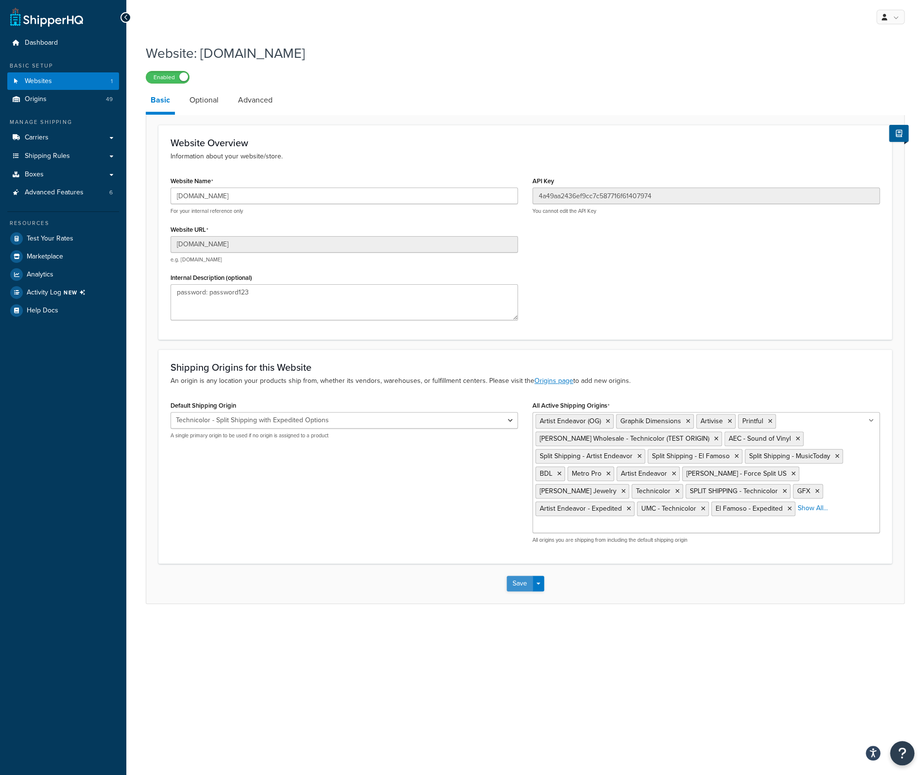
click at [523, 576] on button "Save" at bounding box center [520, 584] width 26 height 16
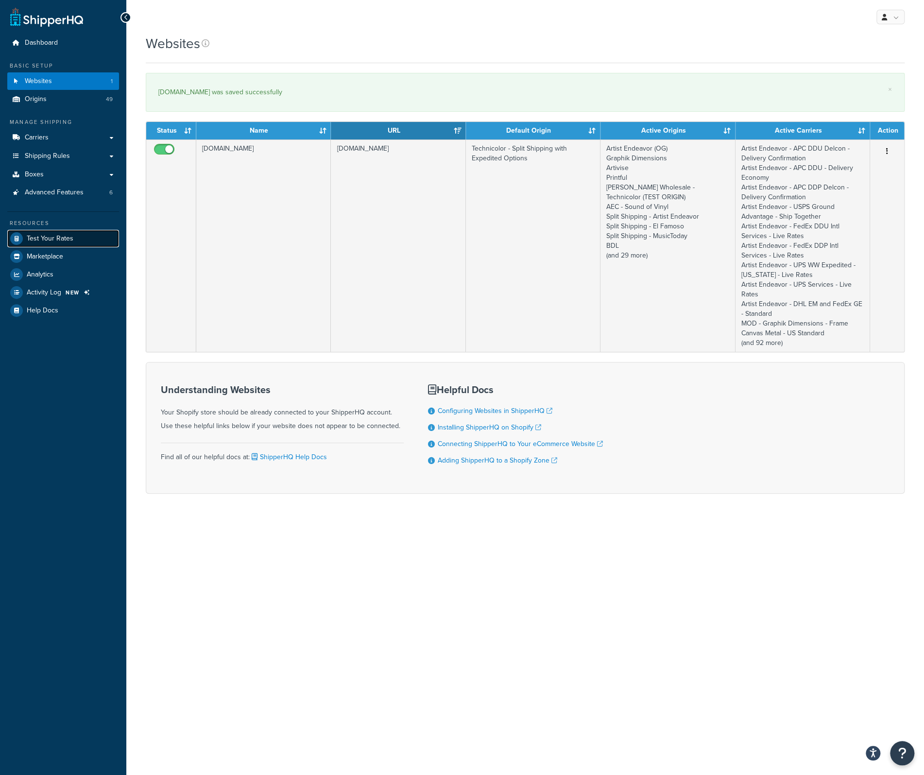
click at [57, 243] on span "Test Your Rates" at bounding box center [50, 239] width 47 height 8
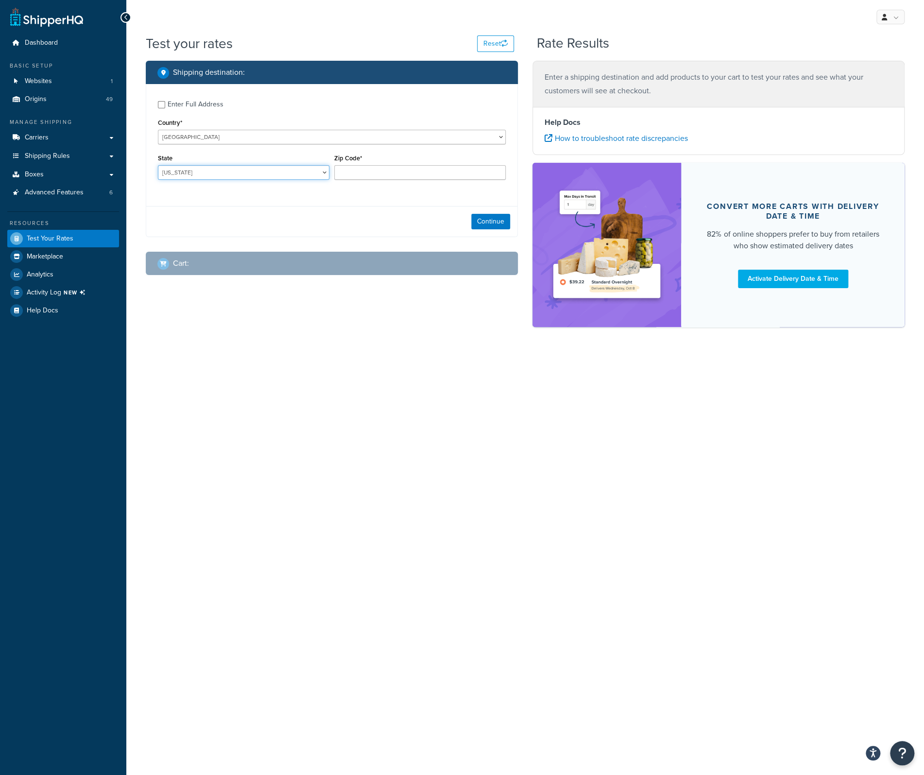
click at [187, 169] on select "Alabama Alaska American Samoa Arizona Arkansas Armed Forces Americas Armed Forc…" at bounding box center [244, 172] width 172 height 15
select select "CA"
click at [158, 165] on select "Alabama Alaska American Samoa Arizona Arkansas Armed Forces Americas Armed Forc…" at bounding box center [244, 172] width 172 height 15
click at [393, 173] on input "Zip Code*" at bounding box center [420, 172] width 172 height 15
type input "93010"
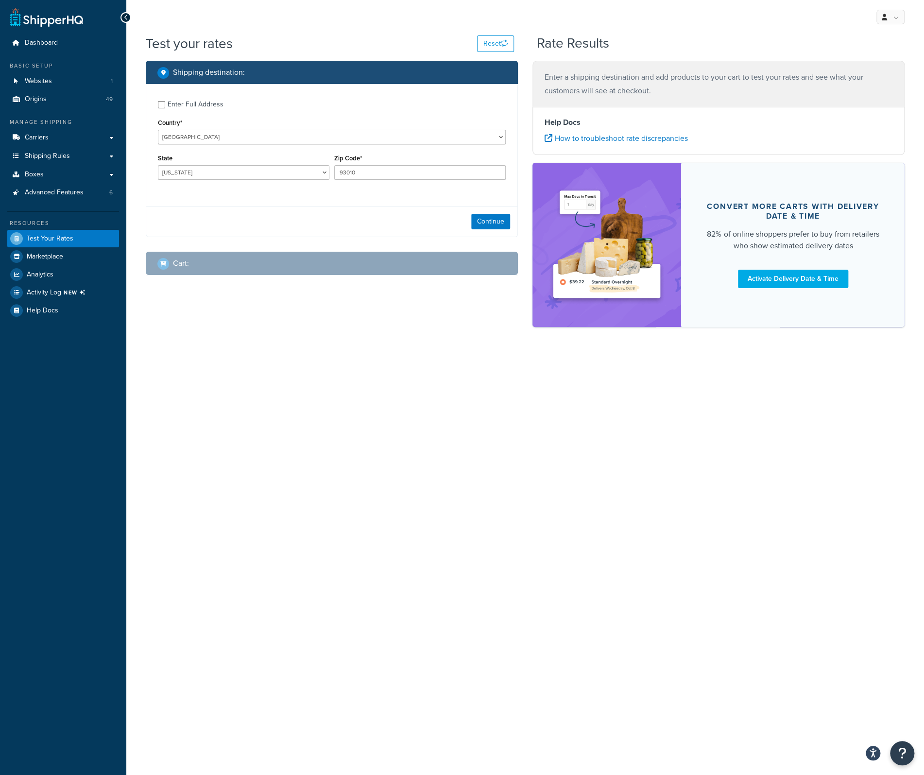
click at [273, 196] on div "Enter Full Address Country* United States United Kingdom Afghanistan Åland Isla…" at bounding box center [331, 141] width 371 height 115
click at [493, 224] on button "Continue" at bounding box center [490, 222] width 39 height 16
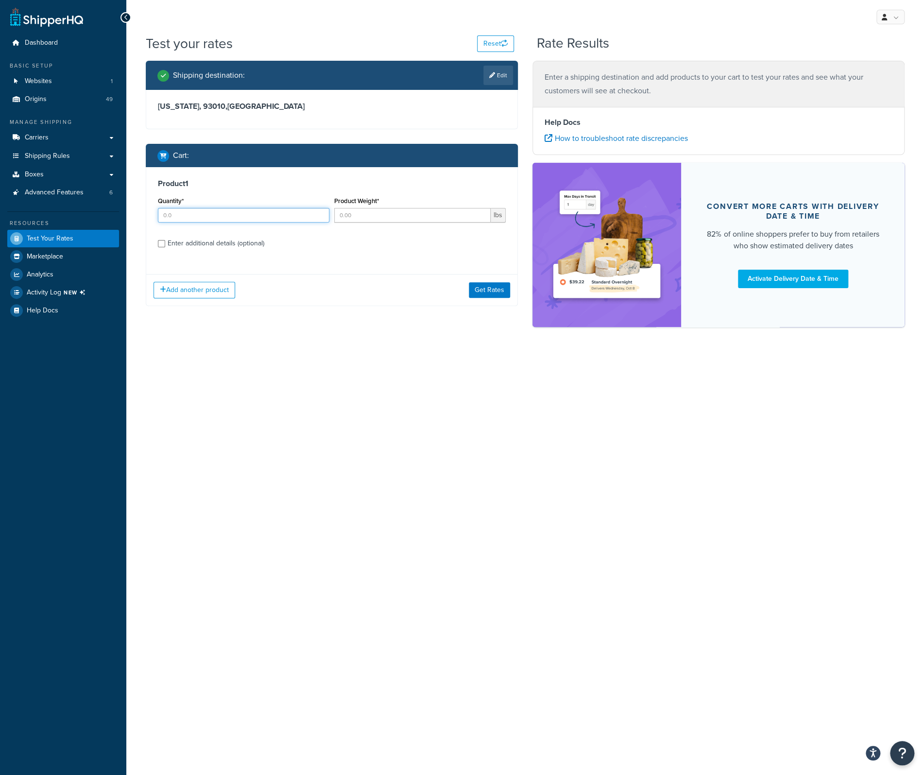
click at [202, 216] on input "Quantity*" at bounding box center [244, 215] width 172 height 15
type input "1"
click at [369, 214] on input "Product Weight*" at bounding box center [412, 215] width 157 height 15
type input ".5"
click at [163, 242] on input "Enter additional details (optional)" at bounding box center [161, 243] width 7 height 7
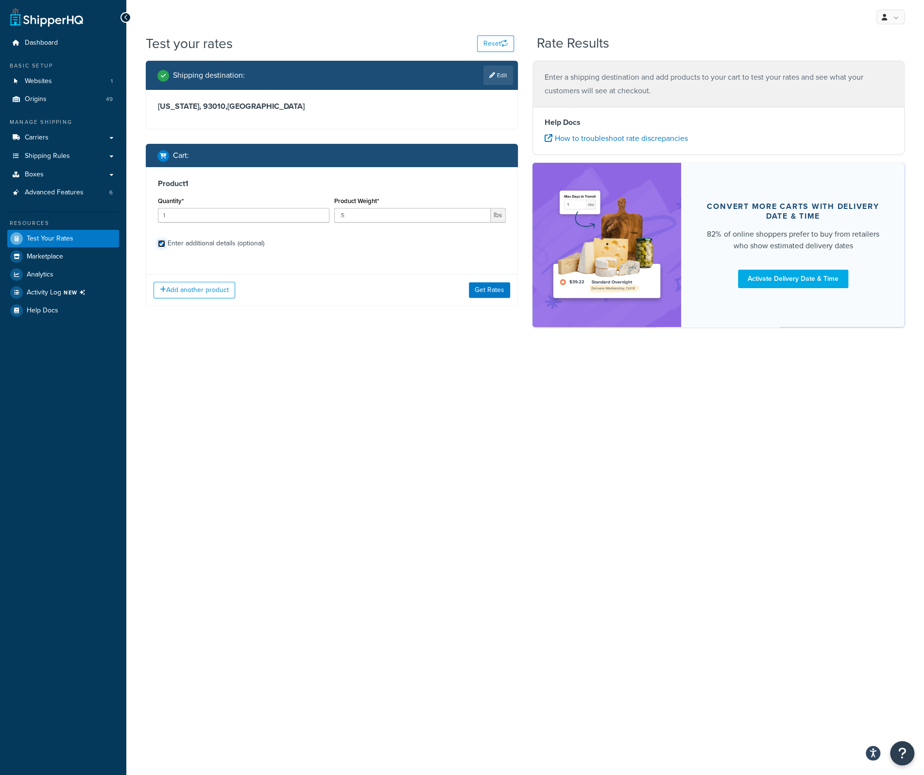
checkbox input "true"
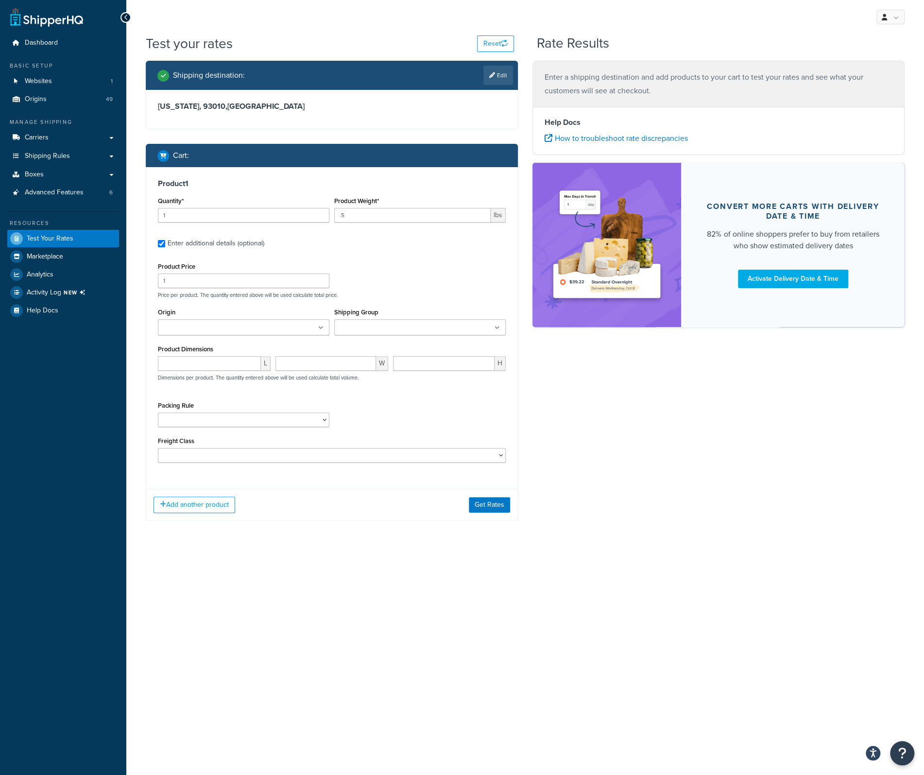
click at [376, 324] on input "Shipping Group" at bounding box center [380, 328] width 86 height 11
type input "gut"
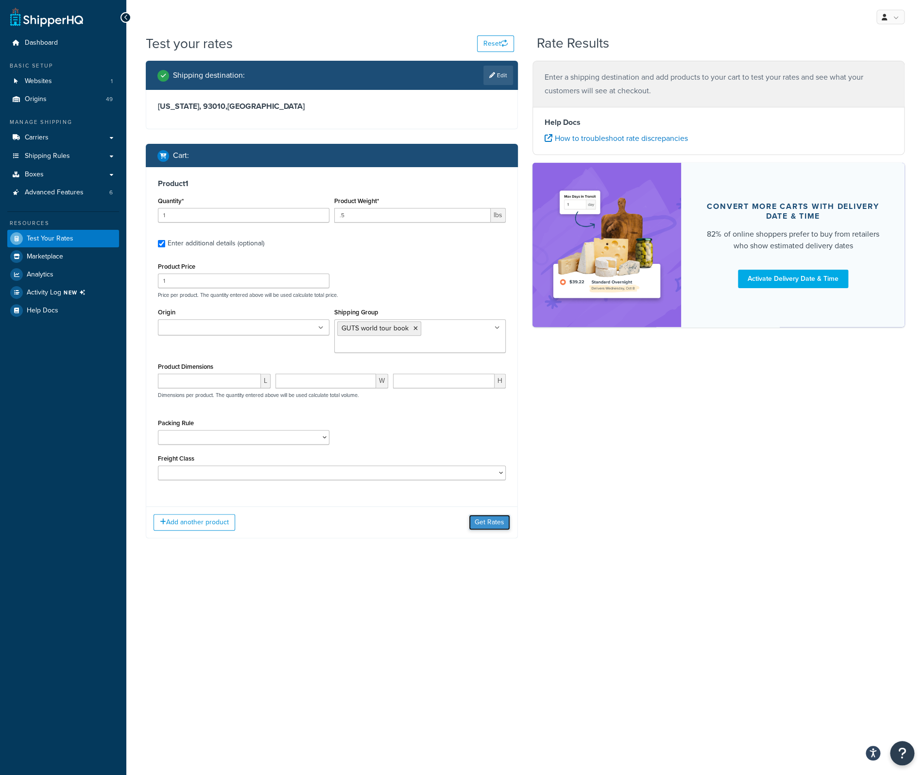
click at [494, 523] on button "Get Rates" at bounding box center [489, 523] width 41 height 16
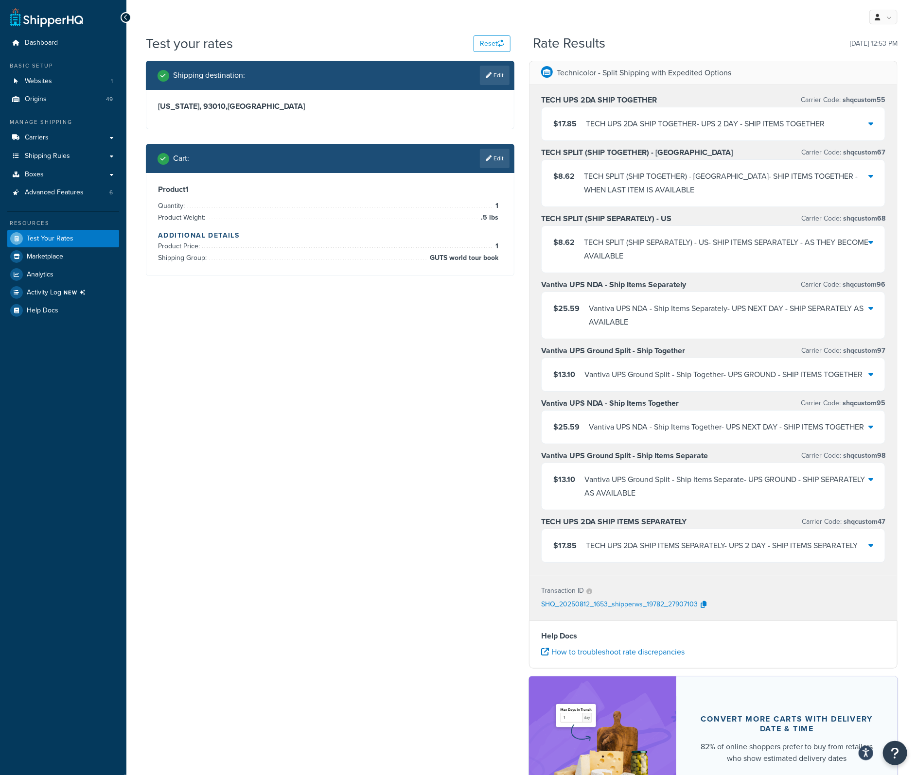
click at [873, 124] on div "$17.85 TECH UPS 2DA SHIP TOGETHER - UPS 2 DAY - SHIP ITEMS TOGETHER" at bounding box center [712, 123] width 343 height 33
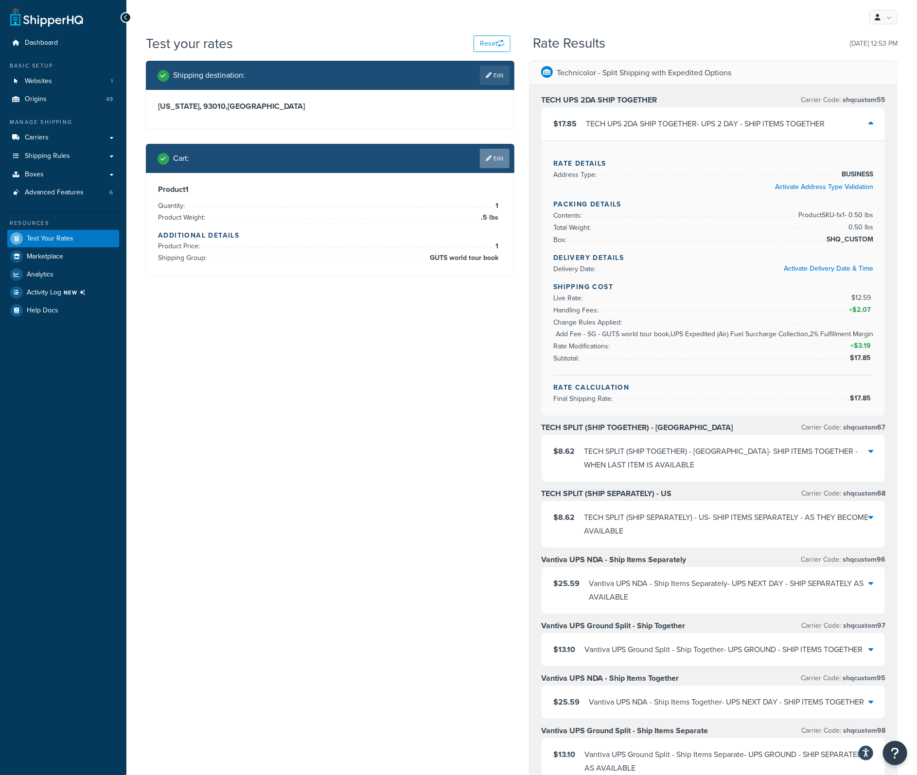
click at [498, 157] on link "Edit" at bounding box center [495, 158] width 30 height 19
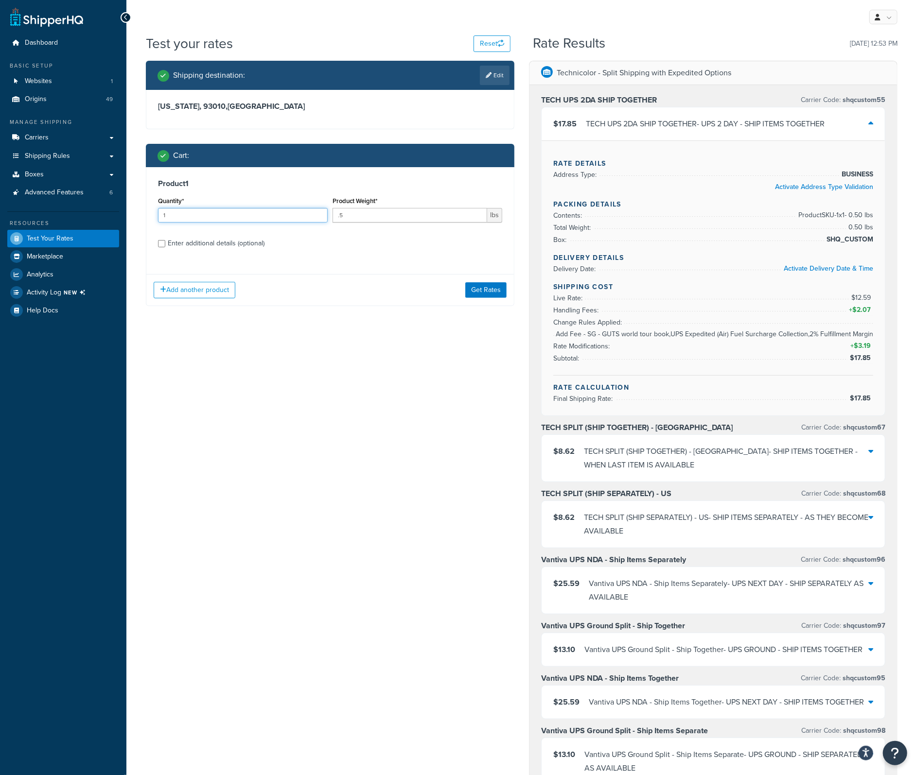
drag, startPoint x: 199, startPoint y: 212, endPoint x: 131, endPoint y: 205, distance: 68.5
click at [131, 205] on div "Test your rates Reset Rate Results 08/12/2025, 12:53 PM Shipping destination : …" at bounding box center [521, 591] width 790 height 1114
type input "2"
click at [476, 285] on button "Get Rates" at bounding box center [485, 290] width 41 height 16
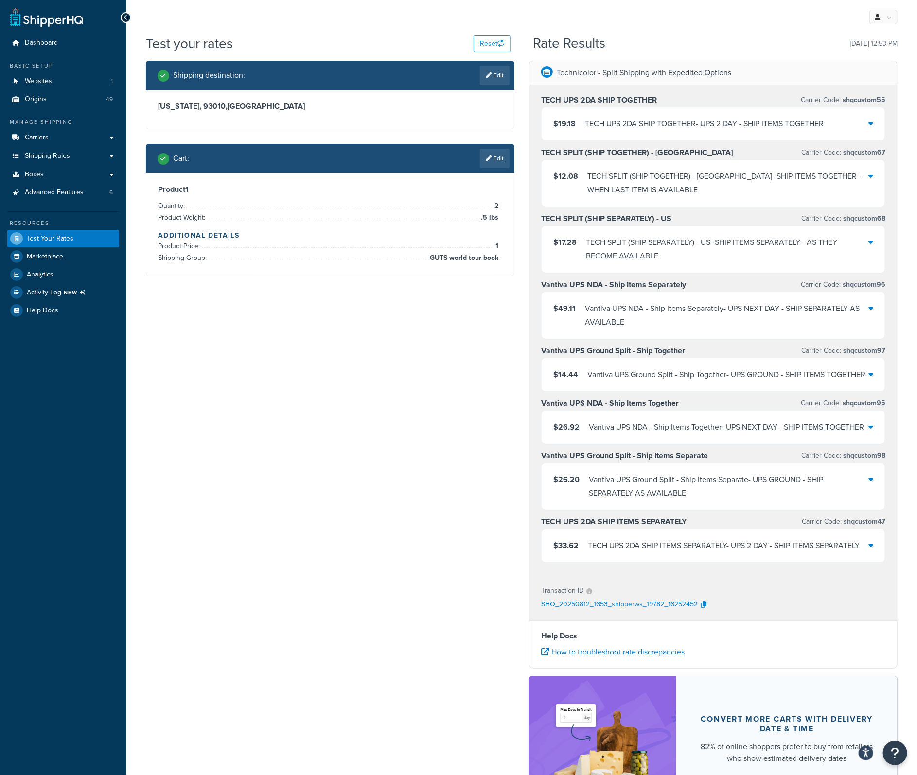
click at [869, 123] on icon at bounding box center [870, 124] width 5 height 8
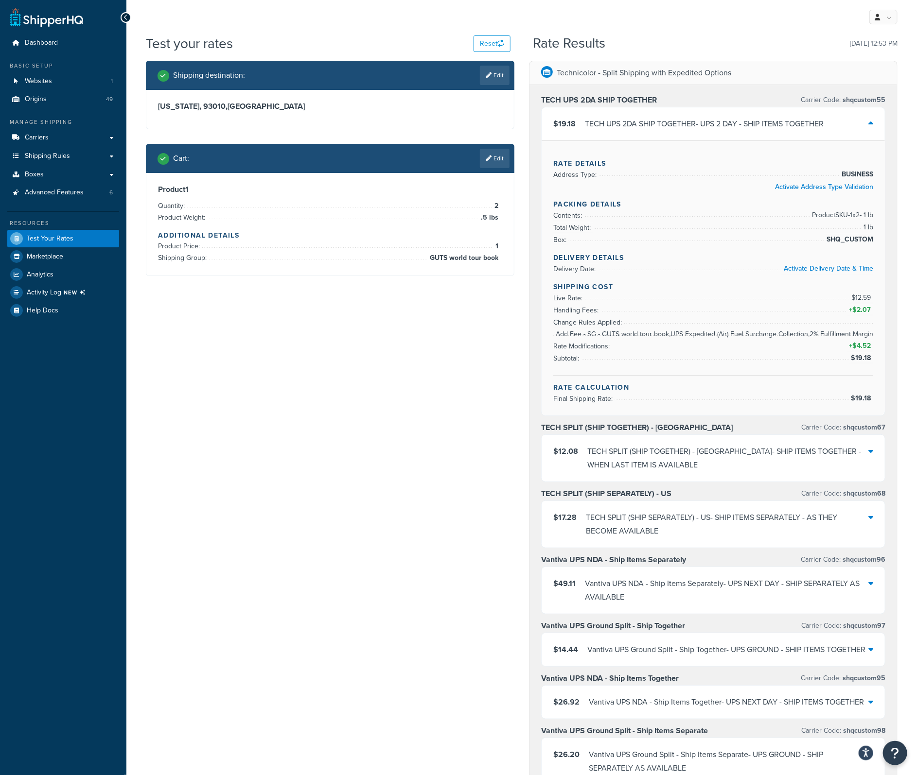
click at [874, 649] on div "$14.44 Vantiva UPS Ground Split - Ship Together - UPS GROUND - SHIP ITEMS TOGET…" at bounding box center [712, 649] width 343 height 33
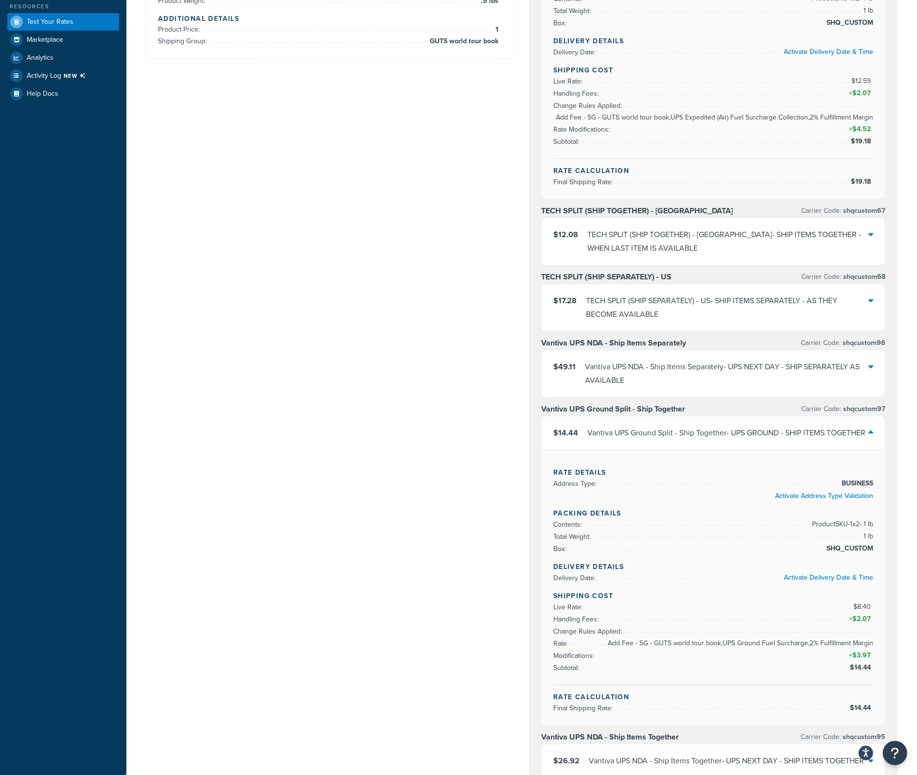
scroll to position [97, 0]
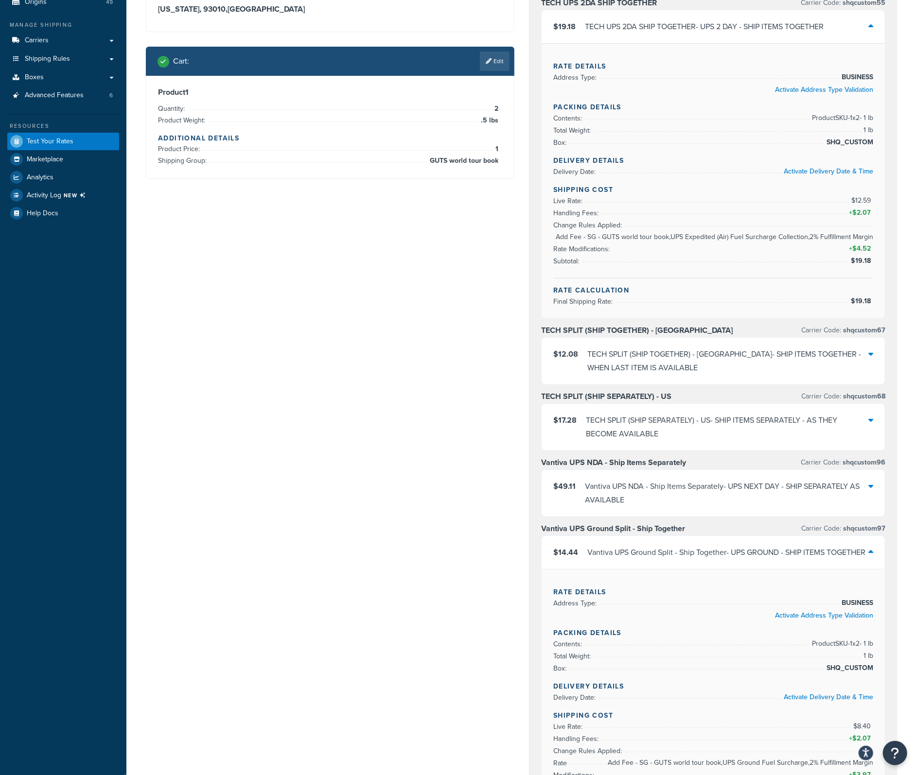
drag, startPoint x: 559, startPoint y: 237, endPoint x: 634, endPoint y: 237, distance: 74.9
click at [634, 237] on li "Rate Modifications: + $4.52" at bounding box center [713, 243] width 320 height 24
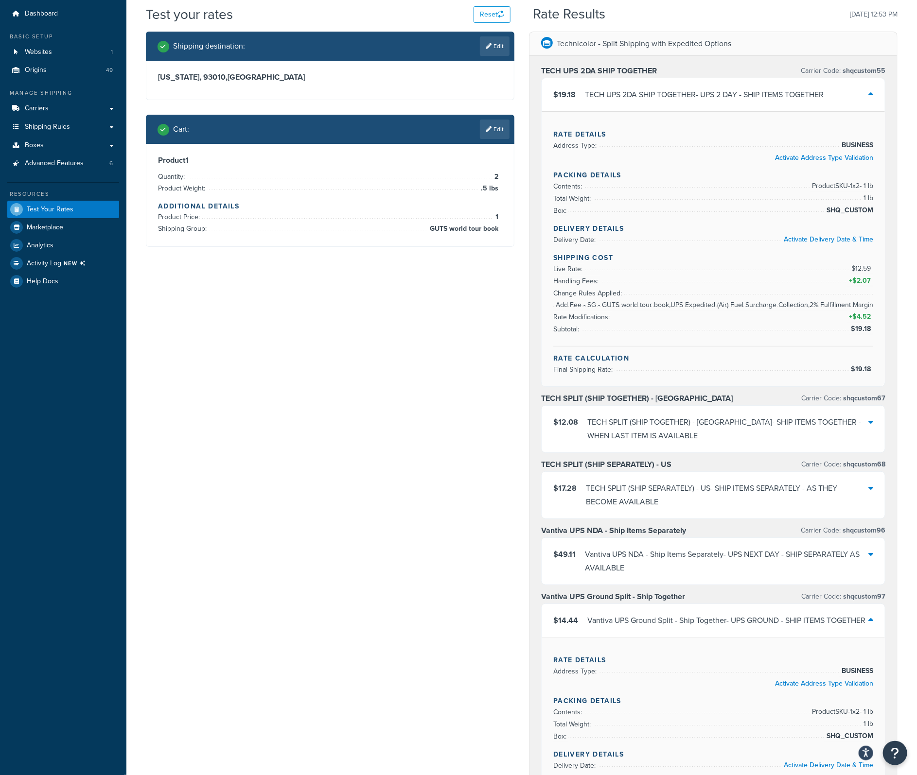
scroll to position [0, 0]
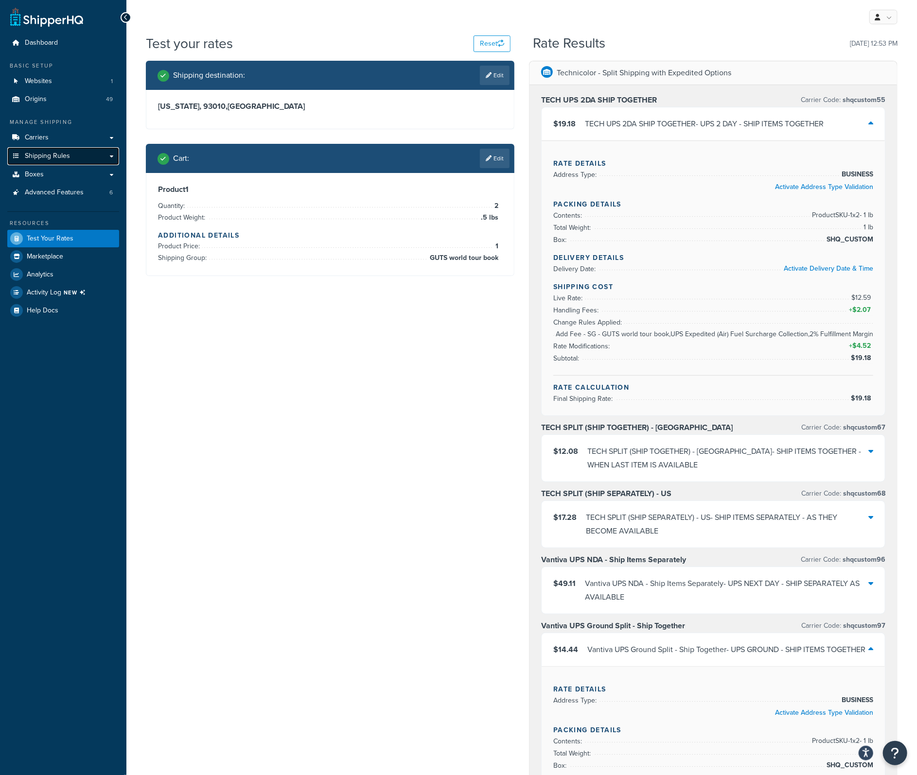
click at [63, 153] on span "Shipping Rules" at bounding box center [47, 156] width 45 height 8
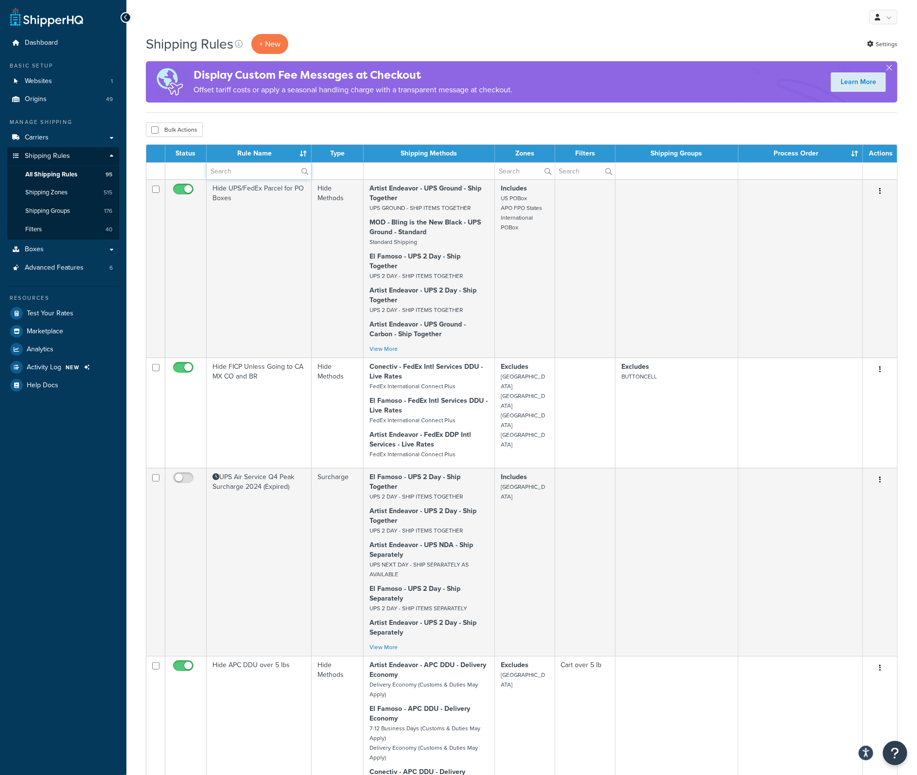
click at [229, 169] on input "text" at bounding box center [259, 171] width 105 height 17
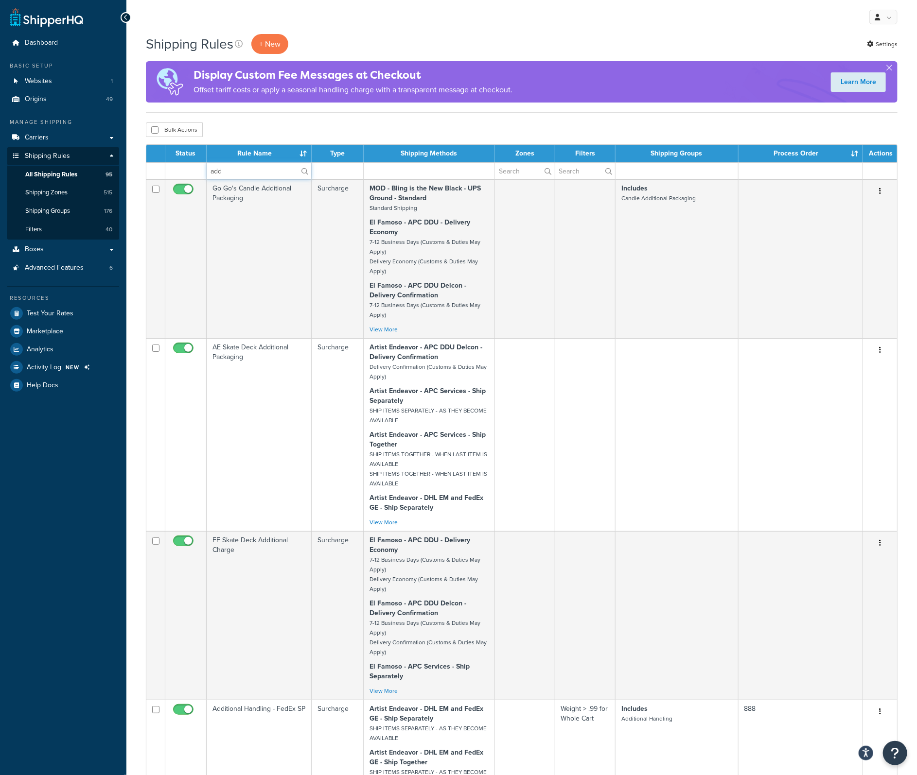
type input "add fee"
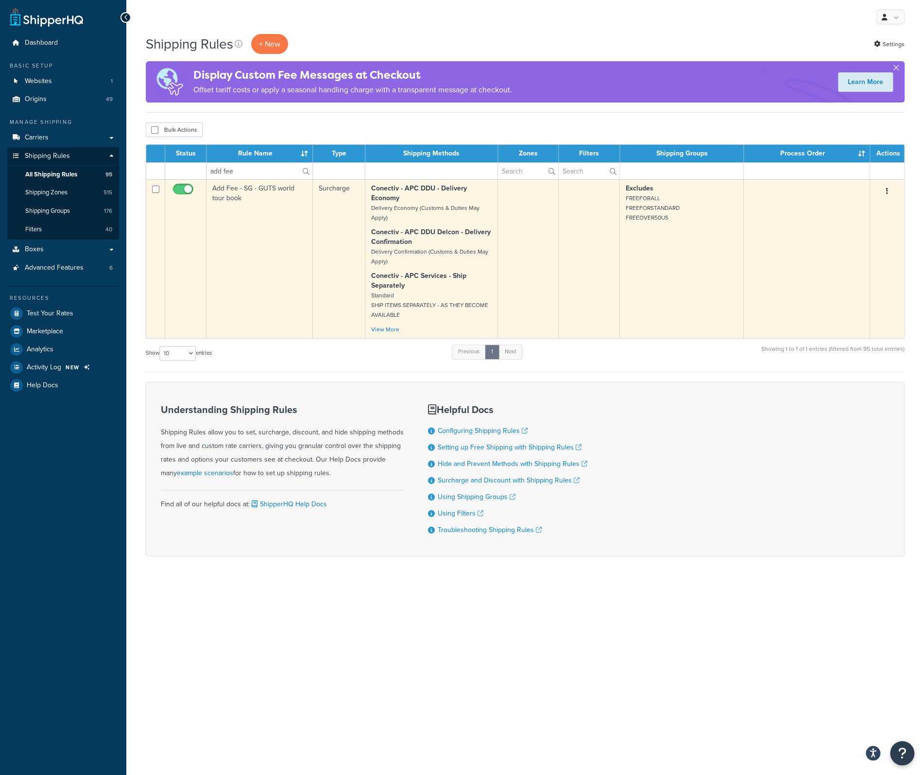
click at [240, 200] on td "Add Fee - SG - GUTS world tour book" at bounding box center [260, 258] width 106 height 159
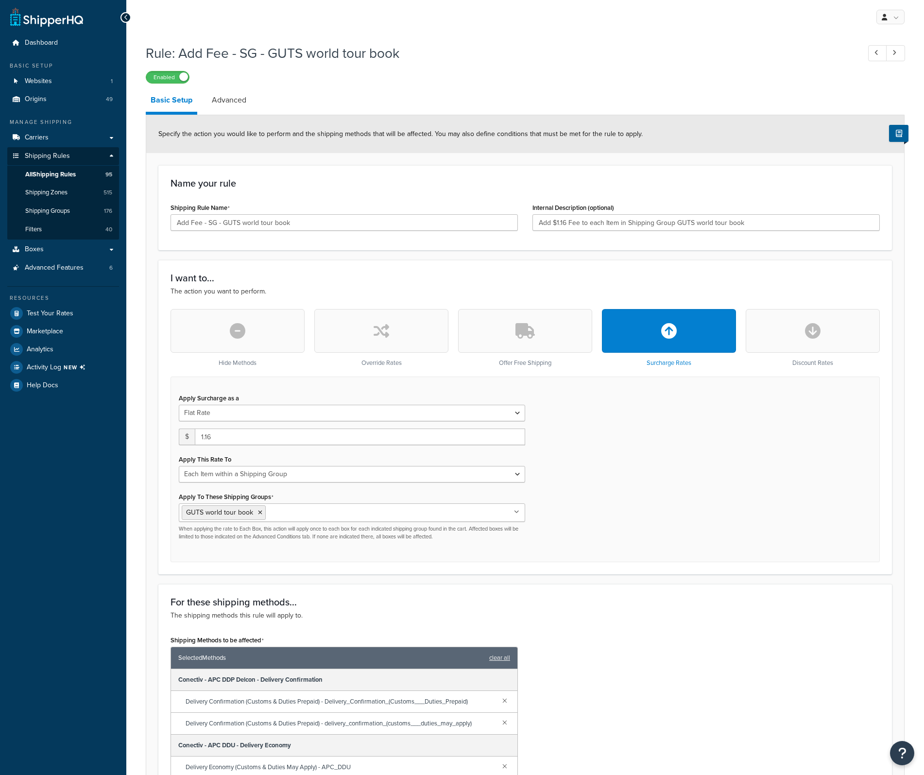
select select "ITEM"
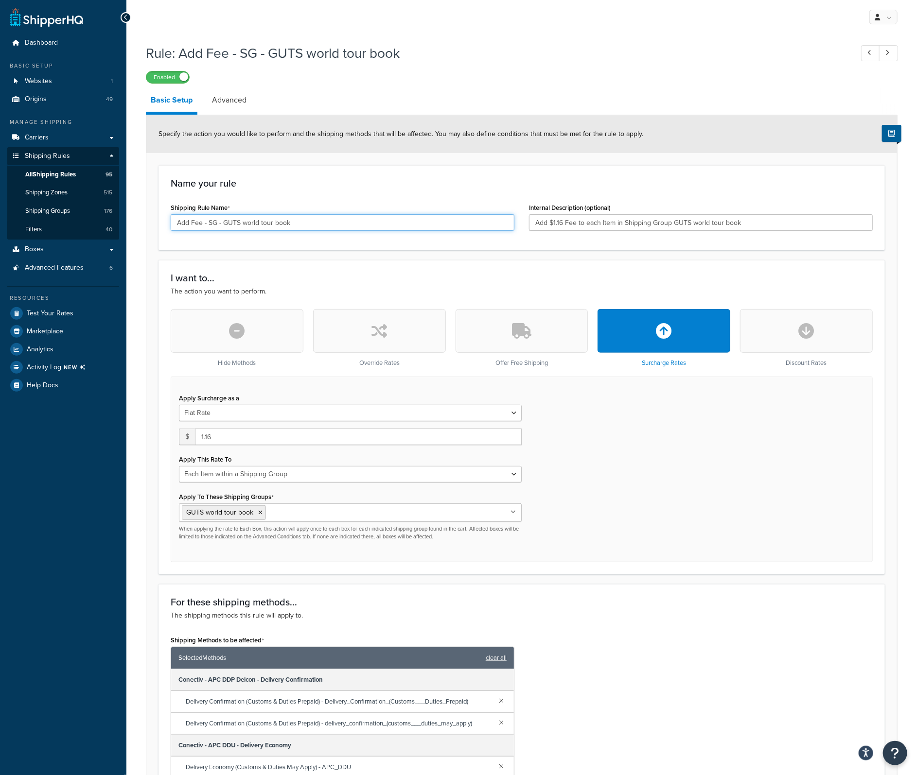
drag, startPoint x: 290, startPoint y: 221, endPoint x: 175, endPoint y: 228, distance: 114.4
click at [175, 228] on input "Add Fee - SG - GUTS world tour book" at bounding box center [343, 222] width 344 height 17
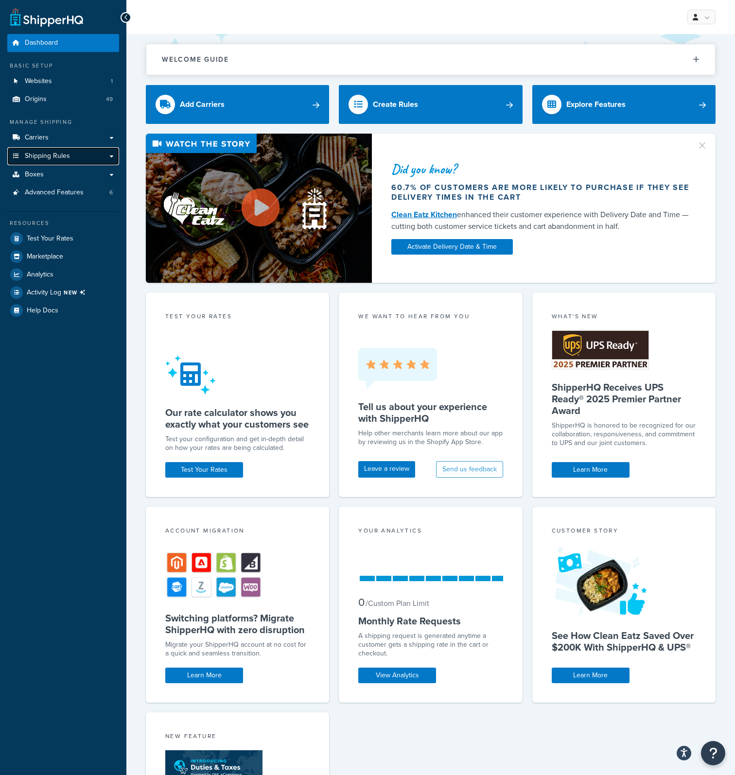
click at [58, 152] on span "Shipping Rules" at bounding box center [47, 156] width 45 height 8
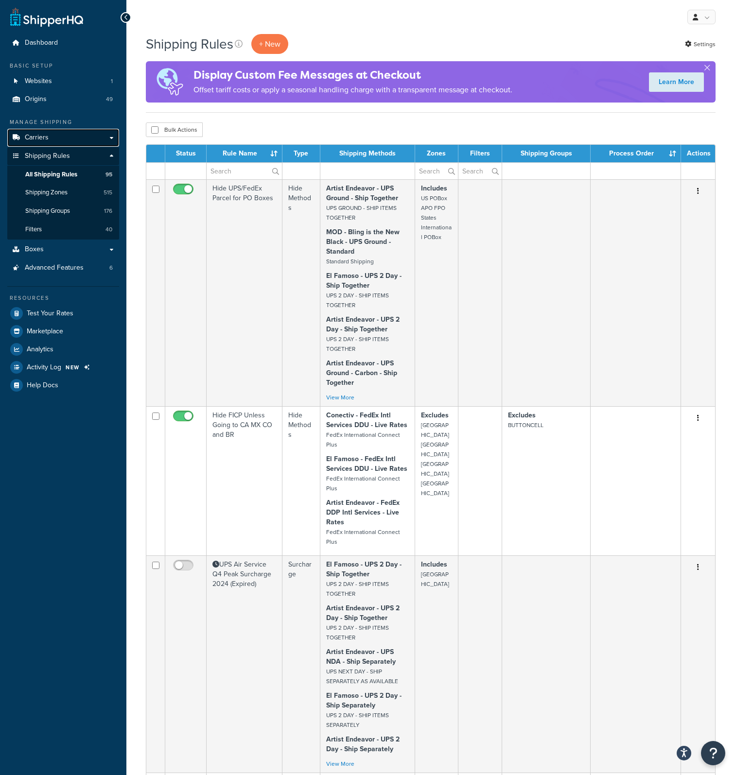
click at [52, 142] on link "Carriers" at bounding box center [63, 138] width 112 height 18
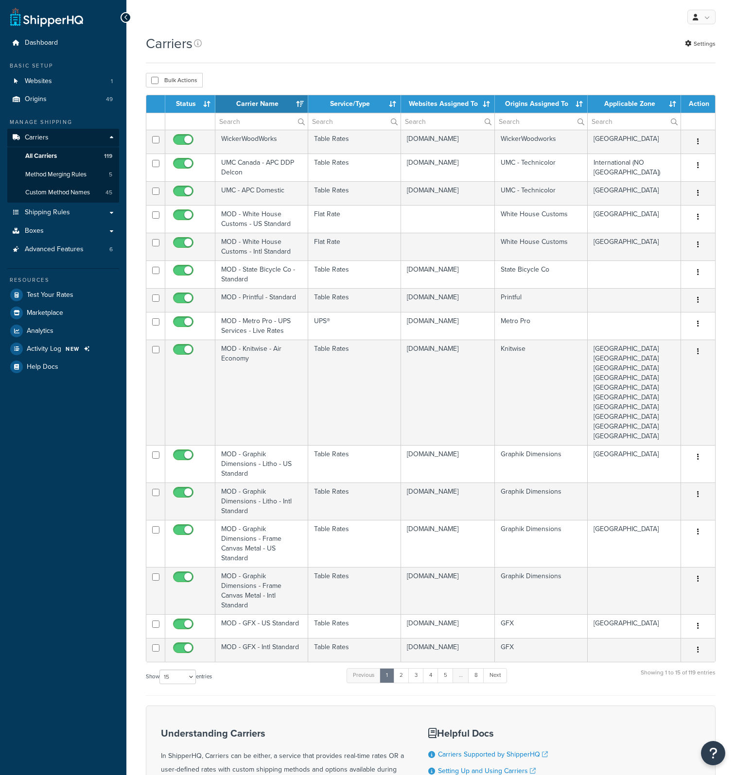
select select "15"
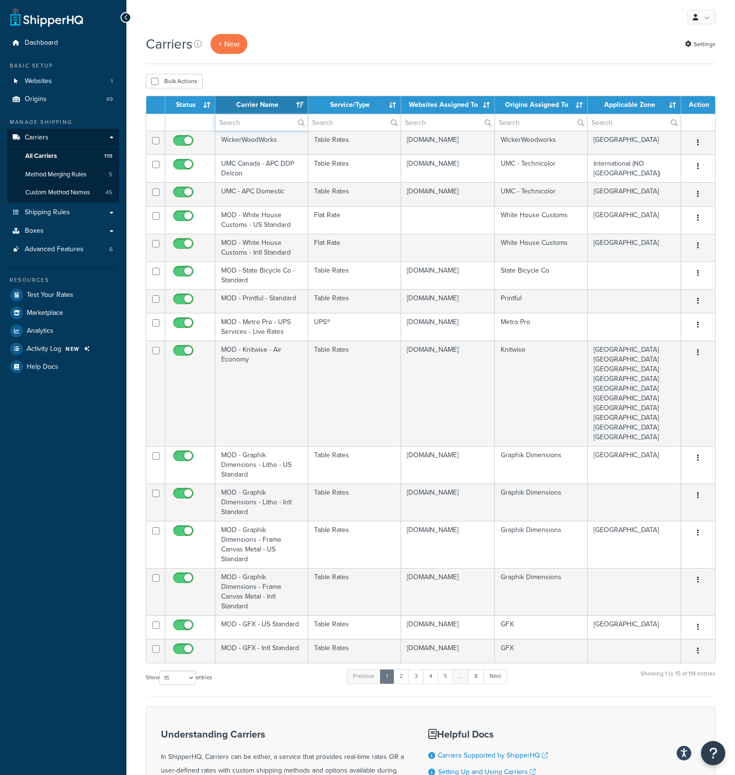
click at [256, 124] on input "text" at bounding box center [261, 122] width 92 height 17
click at [258, 104] on th "Carrier Name" at bounding box center [261, 104] width 93 height 17
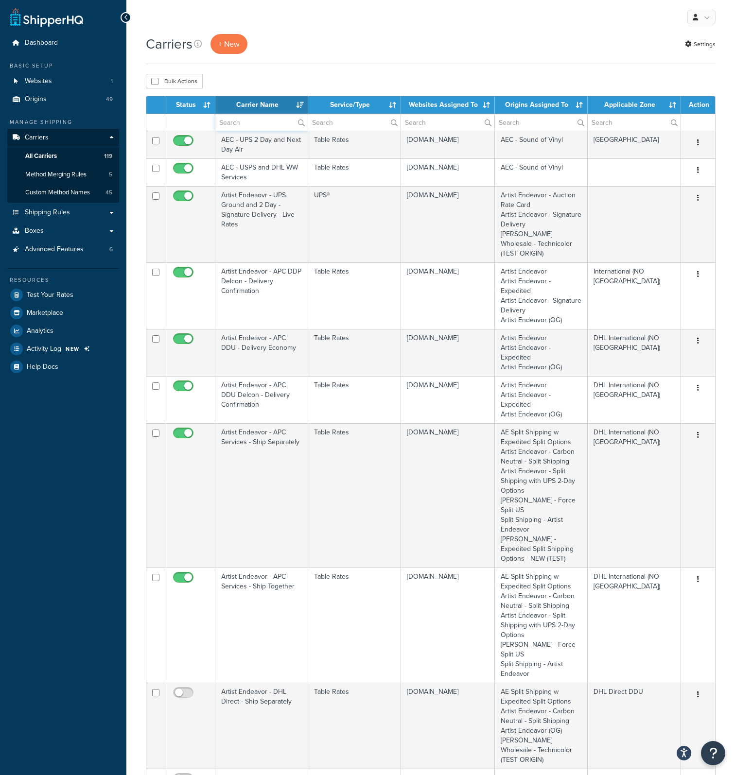
click at [259, 117] on input "text" at bounding box center [261, 122] width 92 height 17
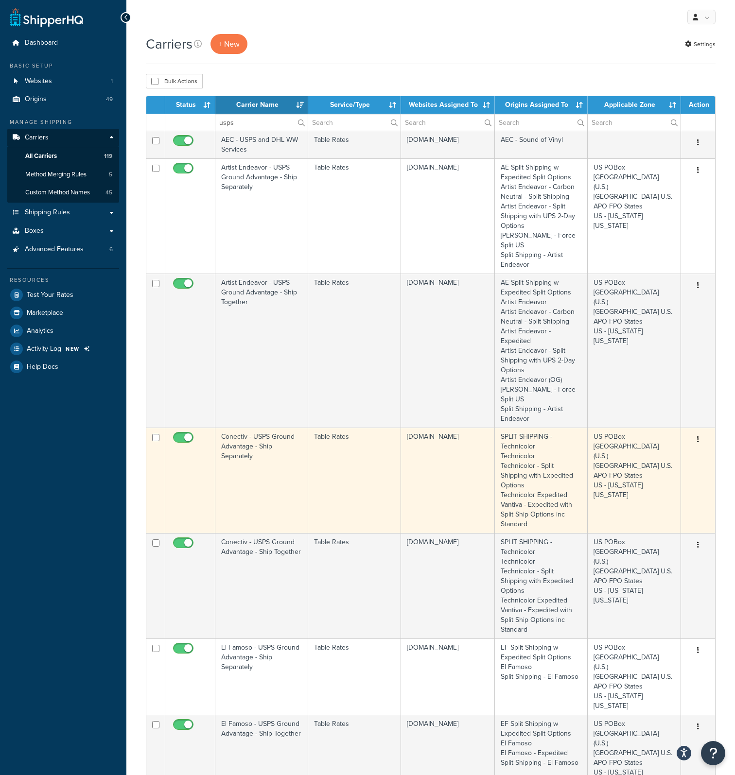
click at [247, 428] on td "Conectiv - USPS Ground Advantage - Ship Separately" at bounding box center [261, 480] width 93 height 105
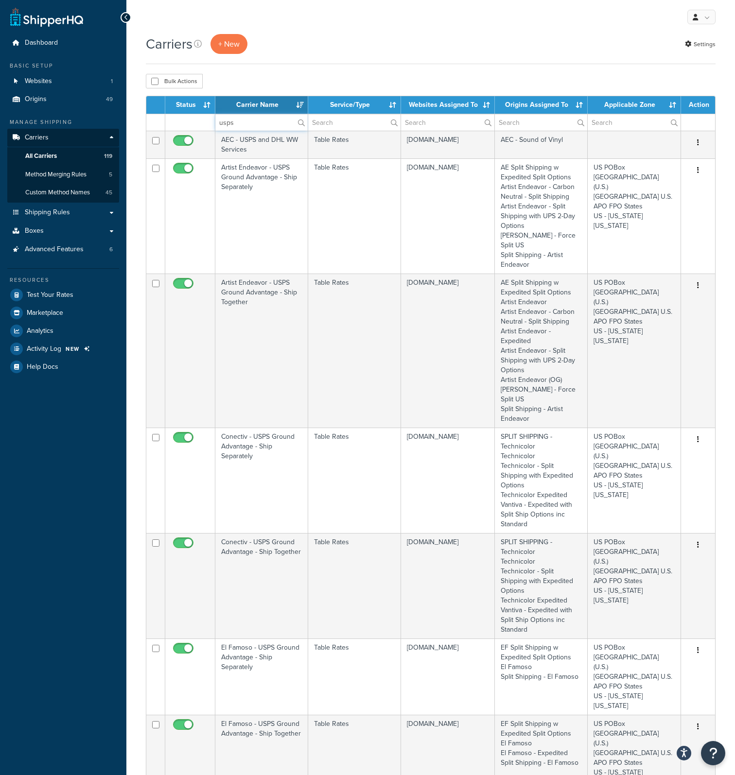
click at [239, 122] on input "usps" at bounding box center [261, 122] width 92 height 17
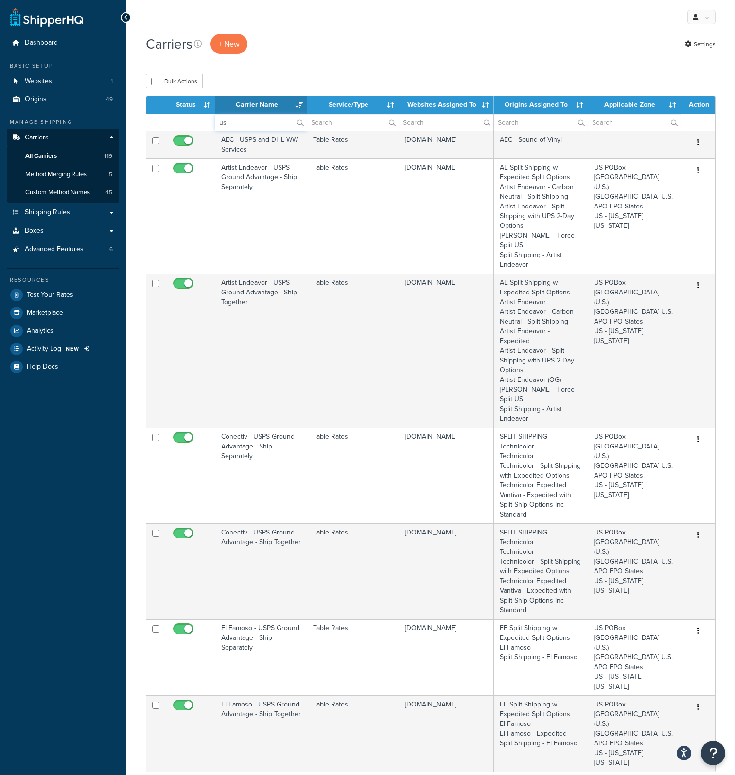
type input "u"
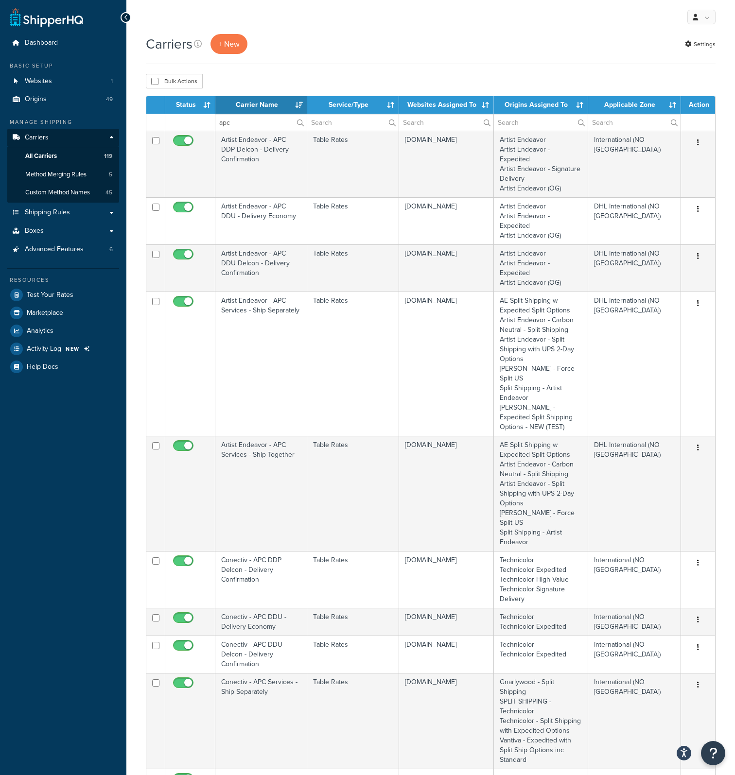
click at [331, 70] on div "Carriers + New Settings Bulk Actions Duplicate [GEOGRAPHIC_DATA] Contact Us Sen…" at bounding box center [430, 675] width 609 height 1282
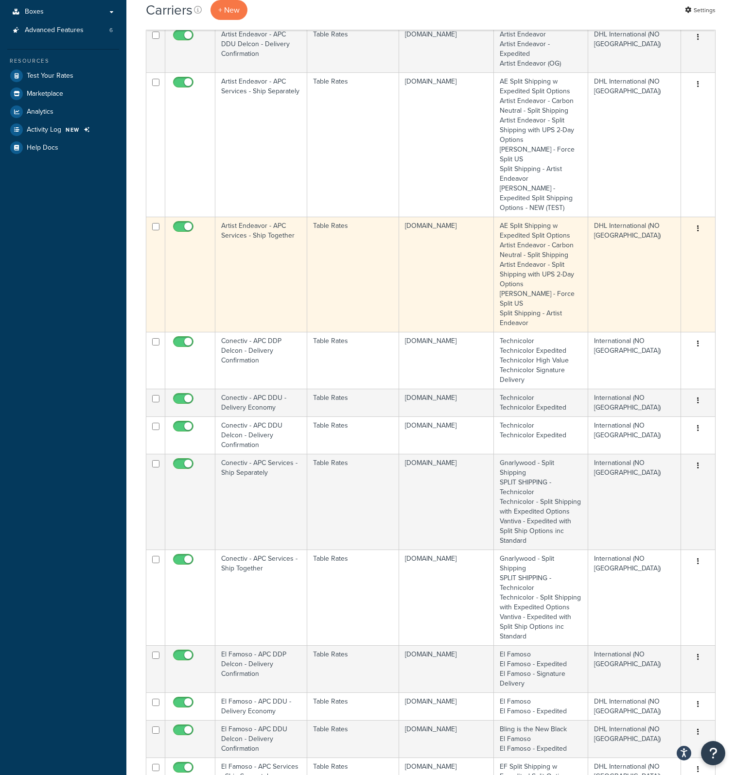
scroll to position [243, 0]
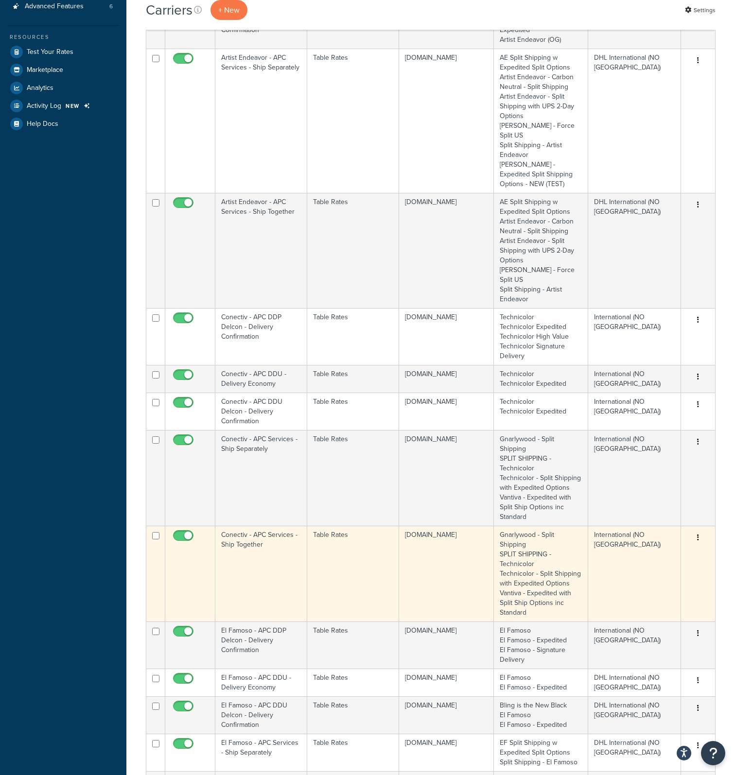
click at [243, 526] on td "Conectiv - APC Services - Ship Together" at bounding box center [261, 574] width 92 height 96
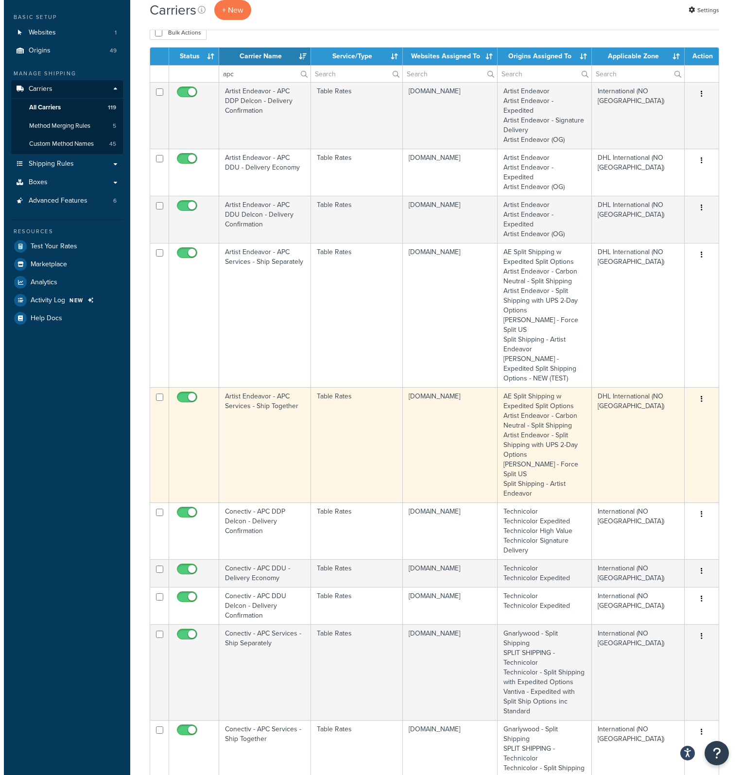
scroll to position [0, 0]
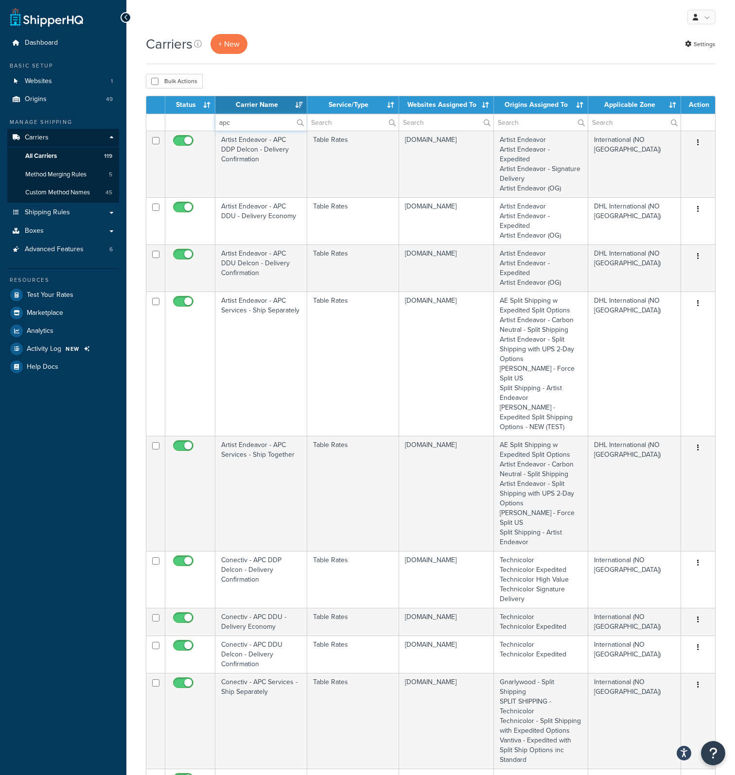
drag, startPoint x: 241, startPoint y: 121, endPoint x: 218, endPoint y: 125, distance: 23.7
click at [218, 125] on input "apc" at bounding box center [260, 122] width 91 height 17
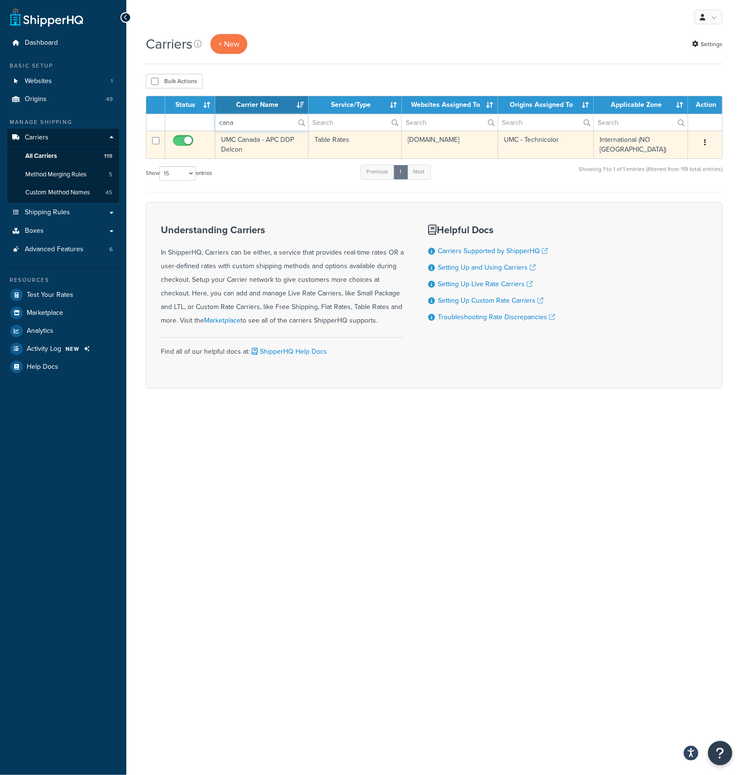
type input "cana"
click at [232, 140] on td "UMC Canada - APC DDP Delcon" at bounding box center [261, 145] width 93 height 28
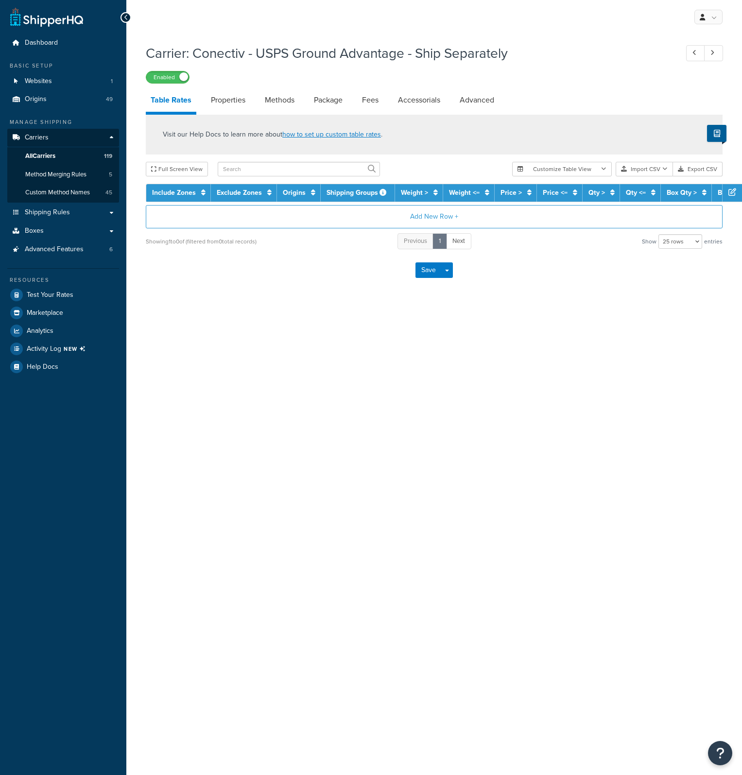
select select "25"
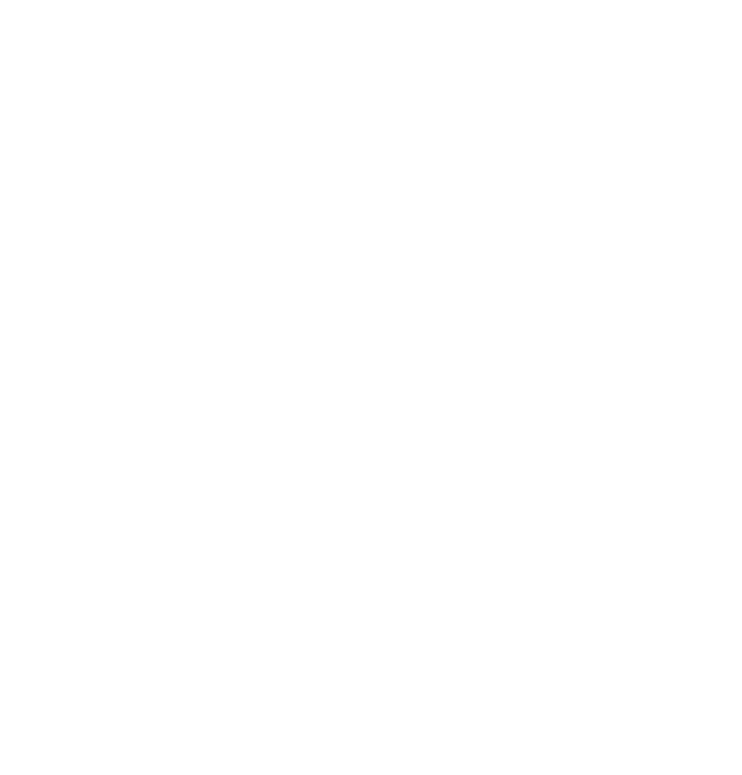
select select "25"
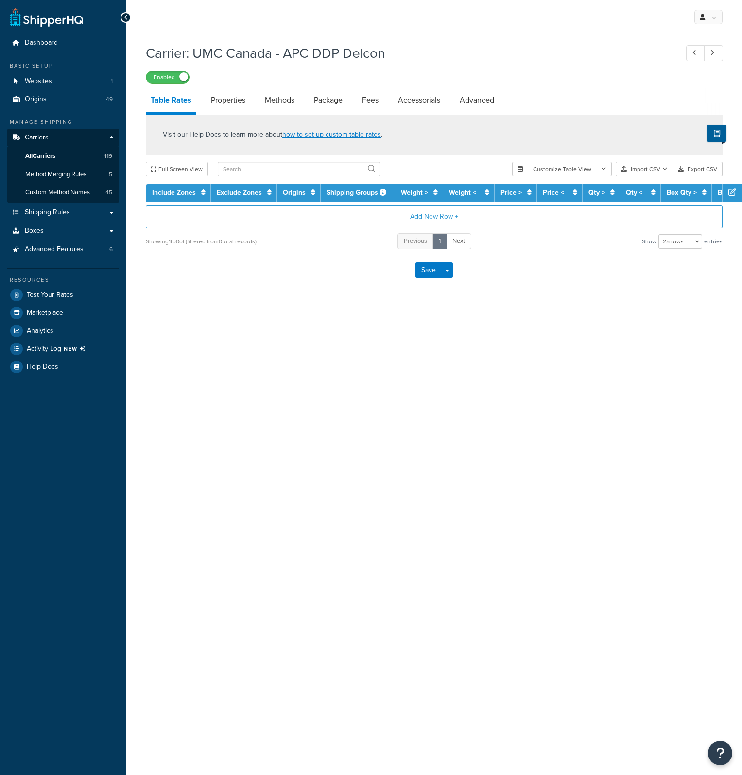
select select "25"
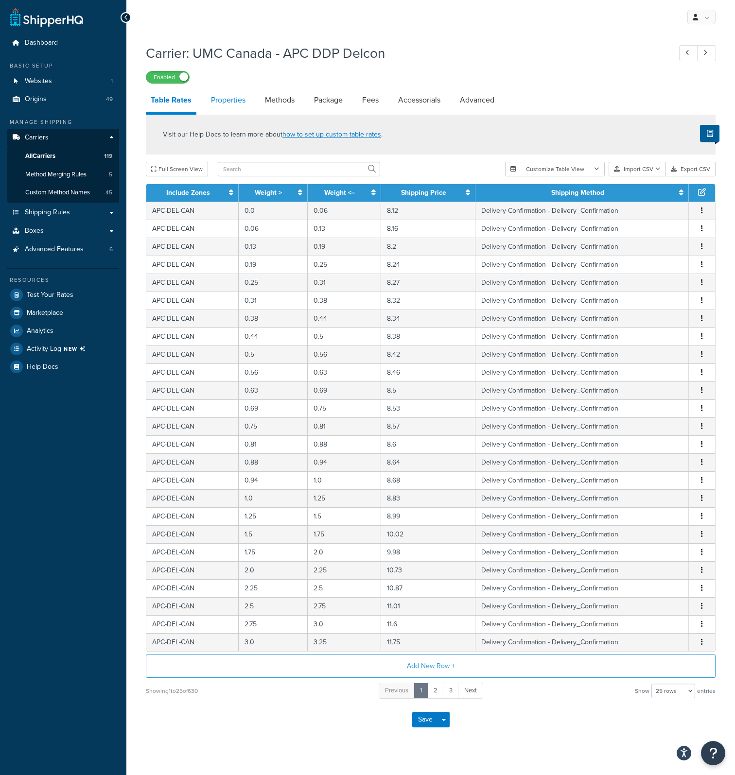
click at [230, 99] on link "Properties" at bounding box center [228, 99] width 44 height 23
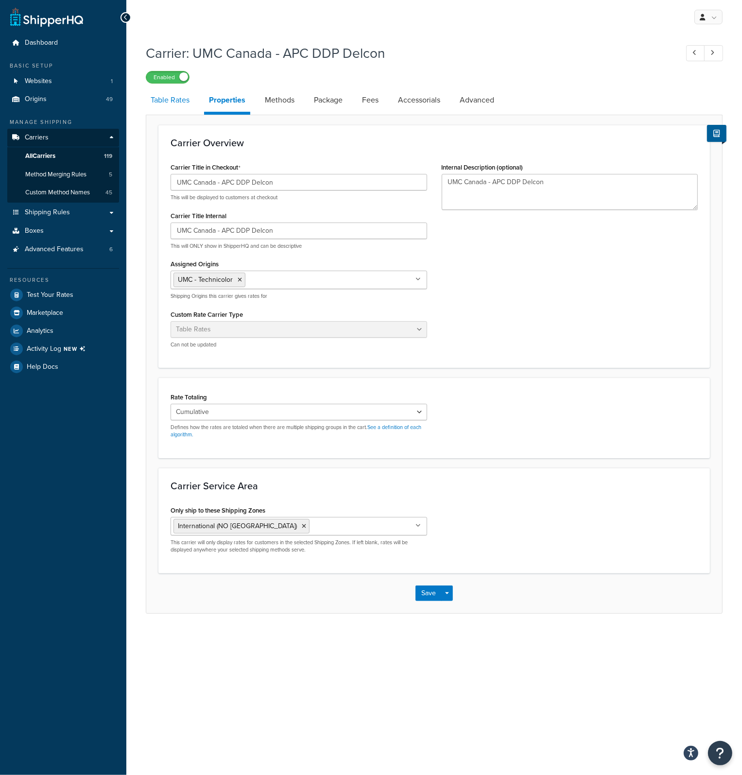
click at [178, 99] on link "Table Rates" at bounding box center [170, 99] width 49 height 23
select select "25"
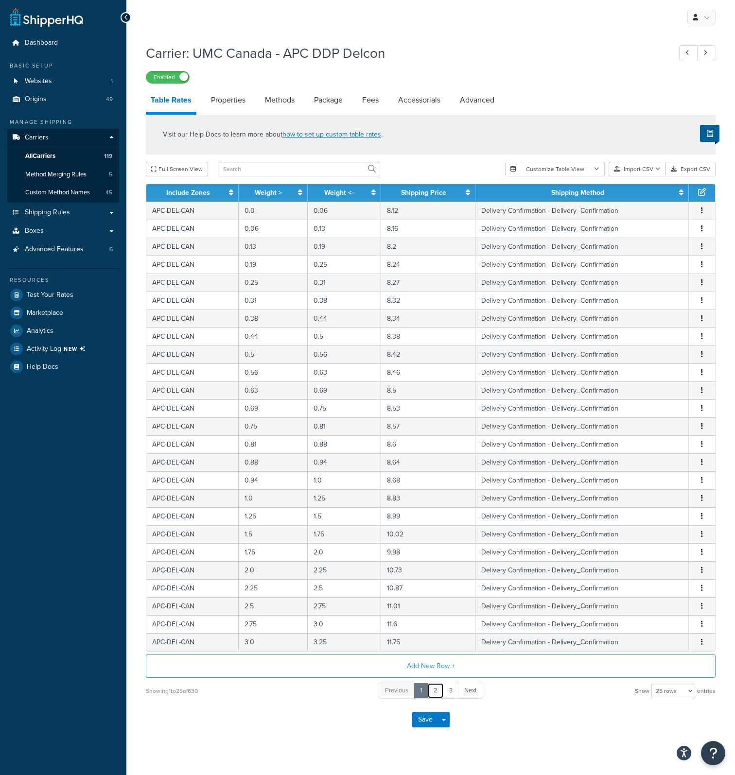
click at [433, 689] on link "2" at bounding box center [435, 691] width 17 height 16
click at [439, 689] on link "3" at bounding box center [444, 691] width 16 height 16
click at [186, 188] on link "Include Zones" at bounding box center [188, 193] width 44 height 10
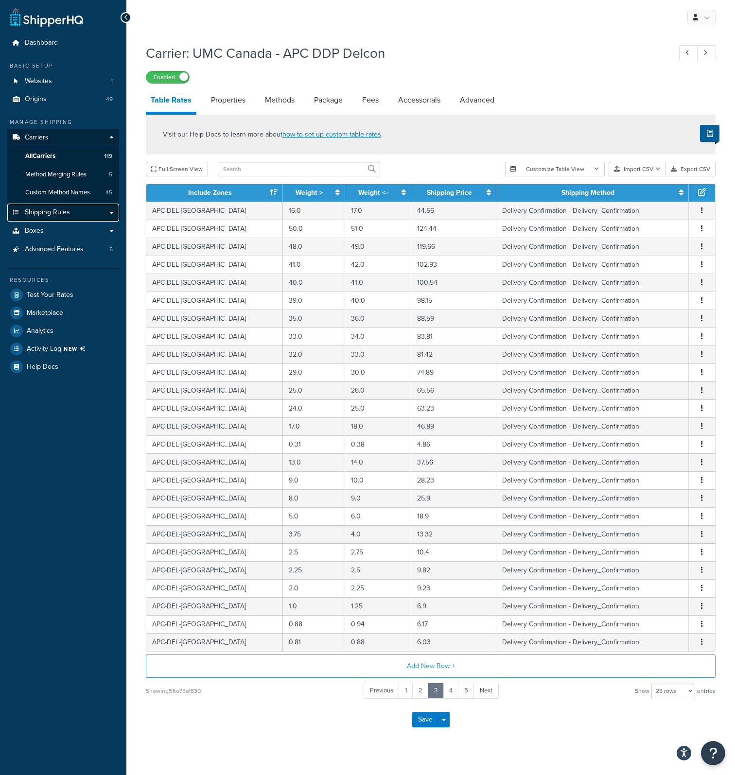
click at [41, 209] on span "Shipping Rules" at bounding box center [47, 213] width 45 height 8
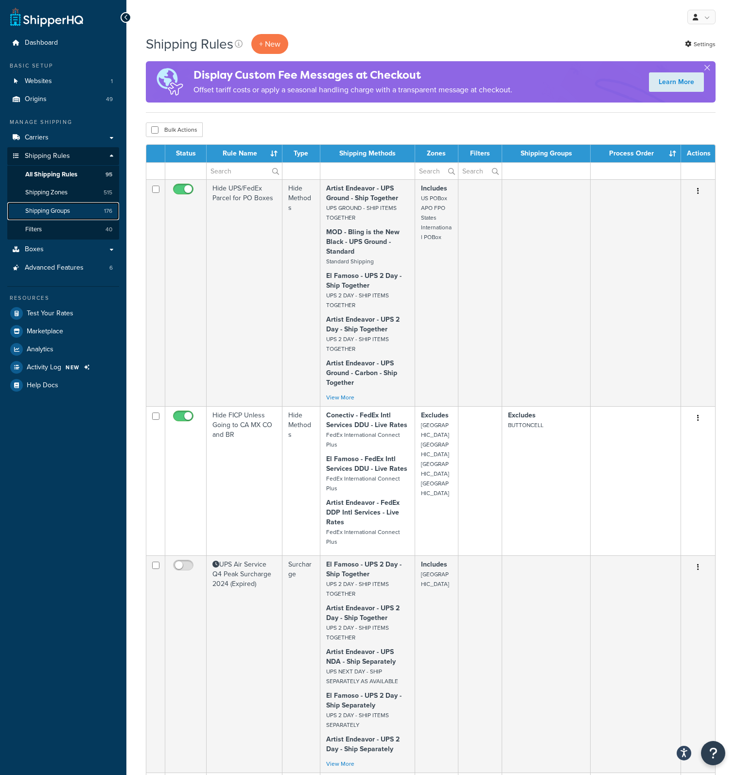
click at [74, 209] on link "Shipping Groups 176" at bounding box center [63, 211] width 112 height 18
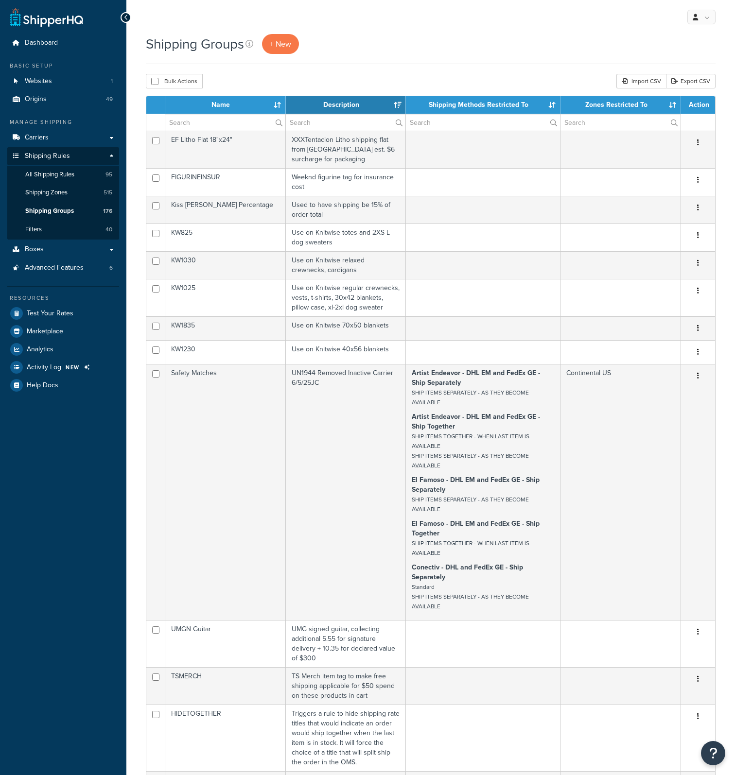
select select "15"
click at [198, 122] on input "text" at bounding box center [225, 122] width 120 height 17
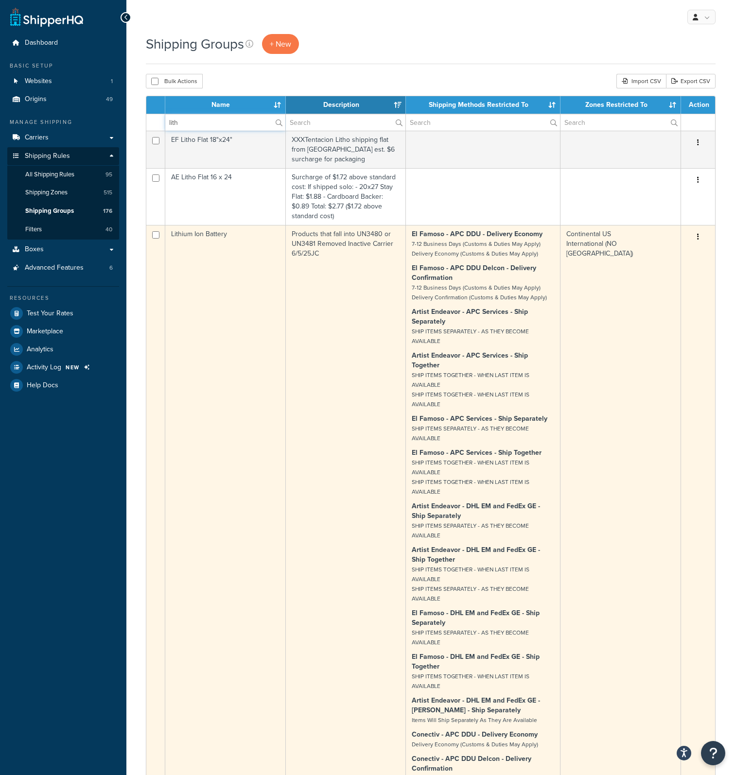
type input "lith"
click at [196, 235] on td "Lithium Ion Battery" at bounding box center [225, 674] width 121 height 898
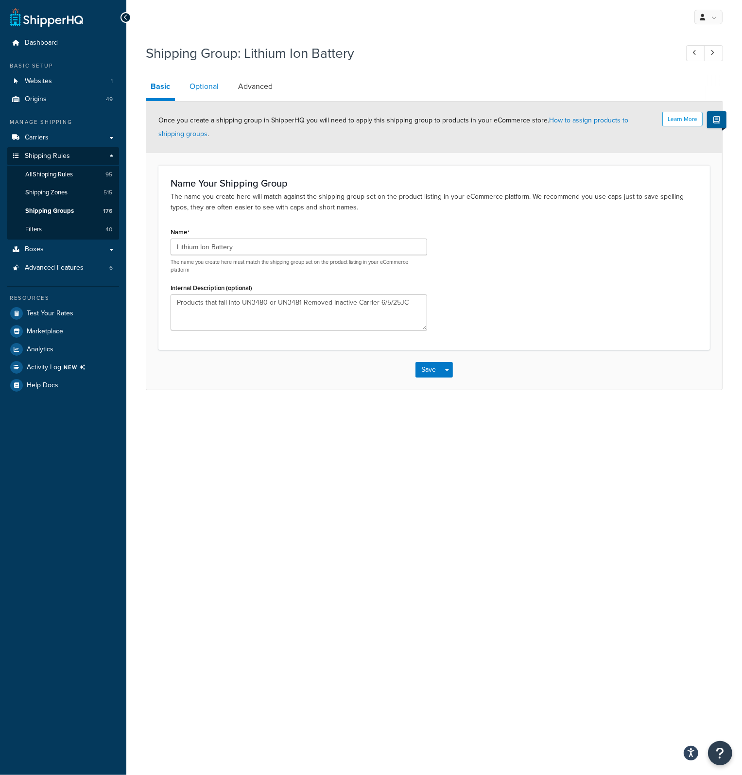
click at [197, 85] on link "Optional" at bounding box center [204, 86] width 39 height 23
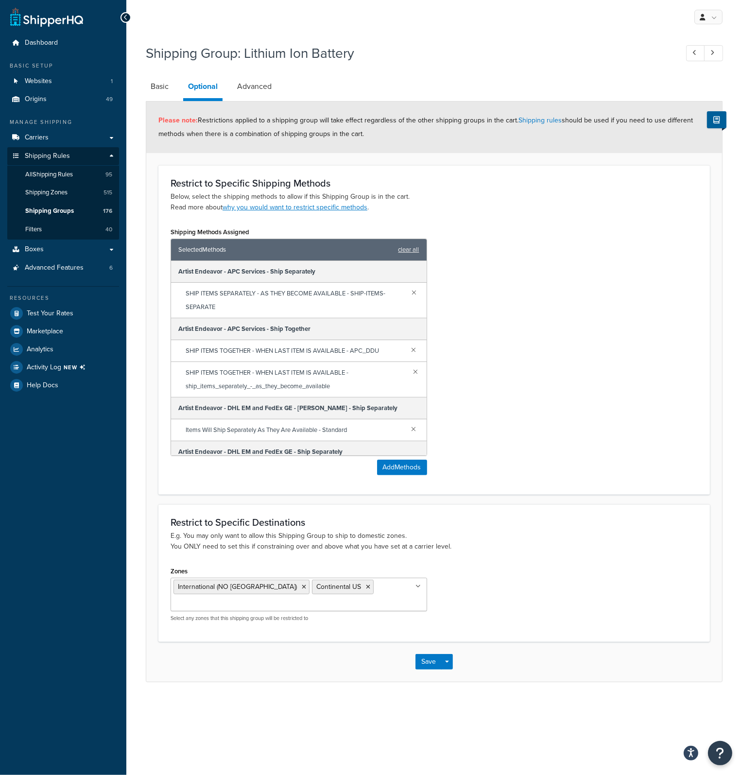
click at [302, 585] on icon at bounding box center [304, 587] width 4 height 6
click at [457, 314] on div "Shipping Methods Assigned Selected Methods clear all Artist Endeavor - APC Serv…" at bounding box center [434, 354] width 542 height 258
click at [409, 293] on link at bounding box center [414, 292] width 10 height 11
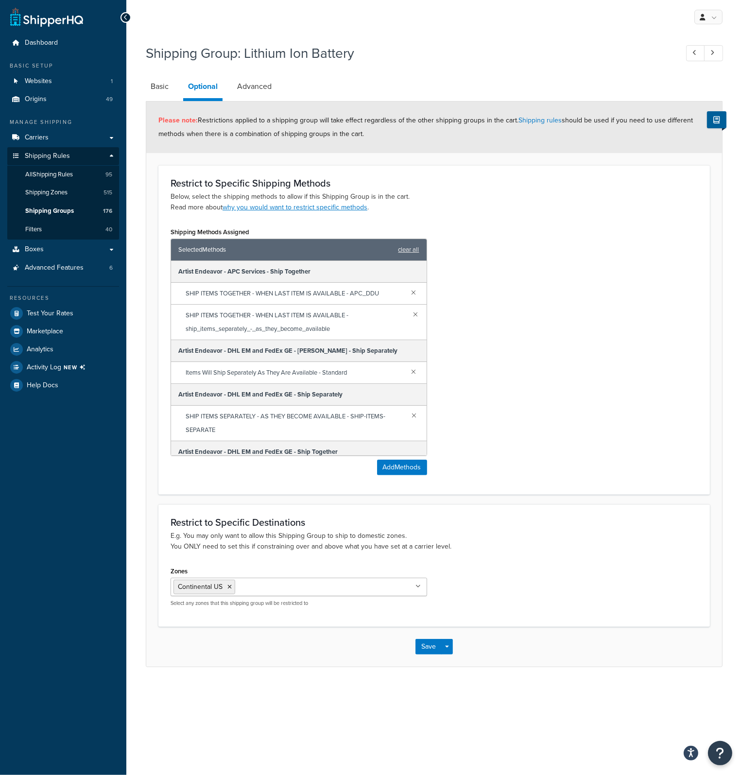
click at [409, 293] on link at bounding box center [414, 292] width 11 height 11
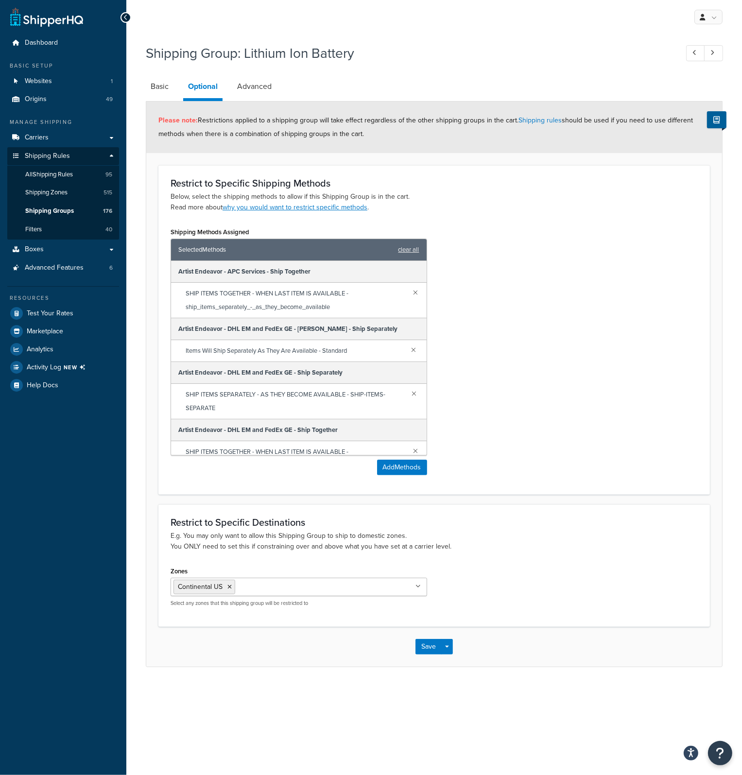
click at [412, 293] on link at bounding box center [416, 292] width 8 height 11
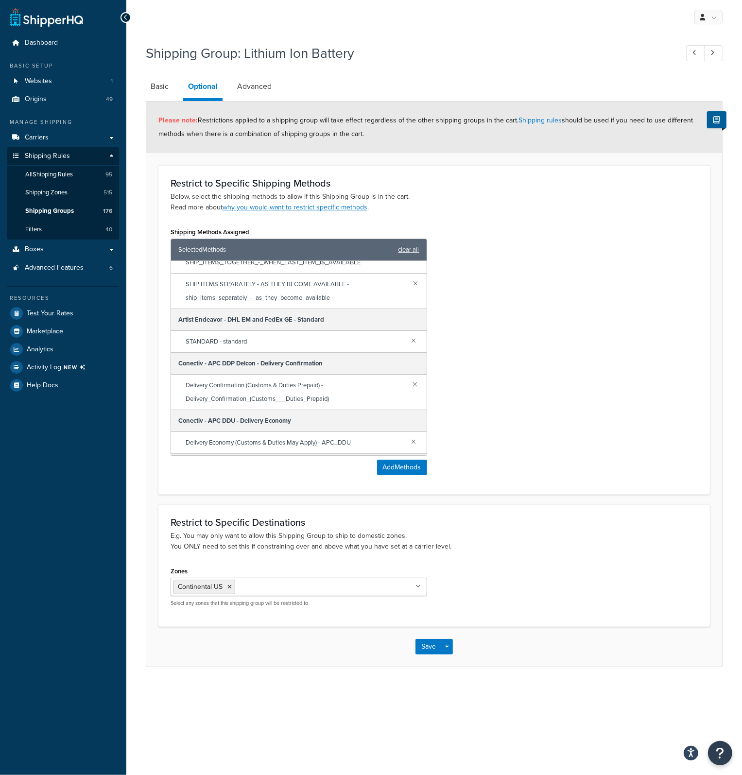
scroll to position [194, 0]
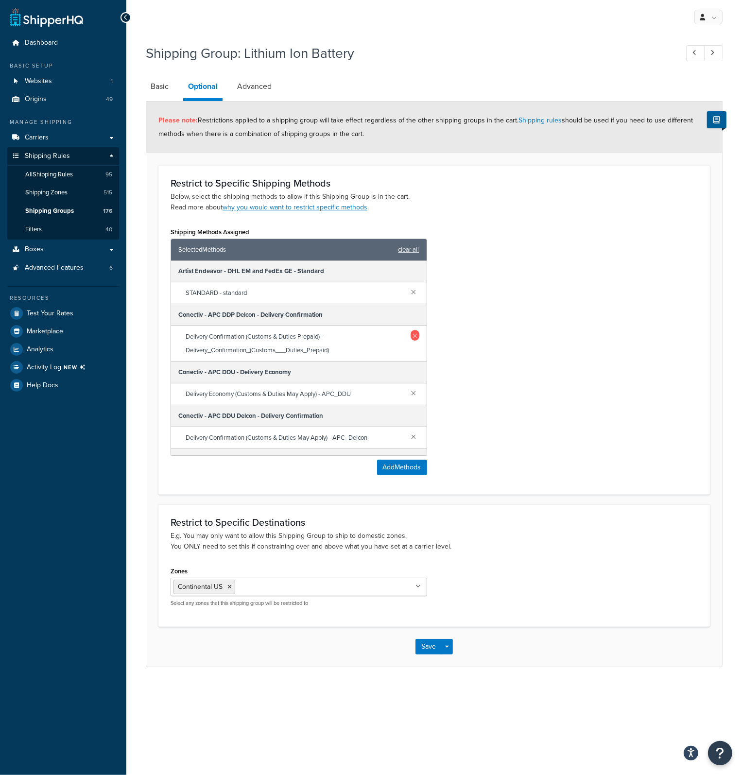
click at [411, 335] on link at bounding box center [415, 335] width 8 height 11
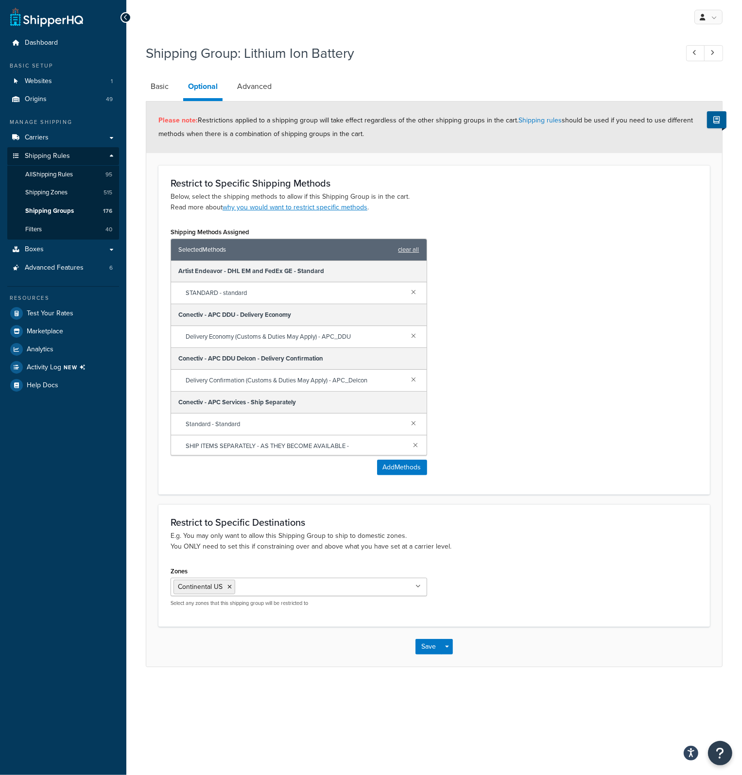
click at [409, 335] on link at bounding box center [414, 335] width 11 height 11
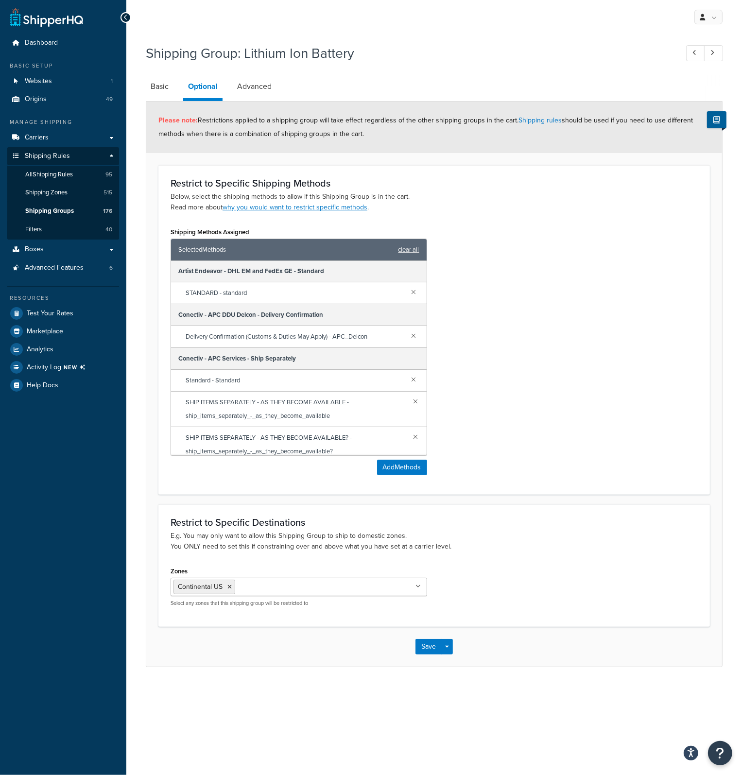
click at [409, 335] on link at bounding box center [414, 335] width 11 height 11
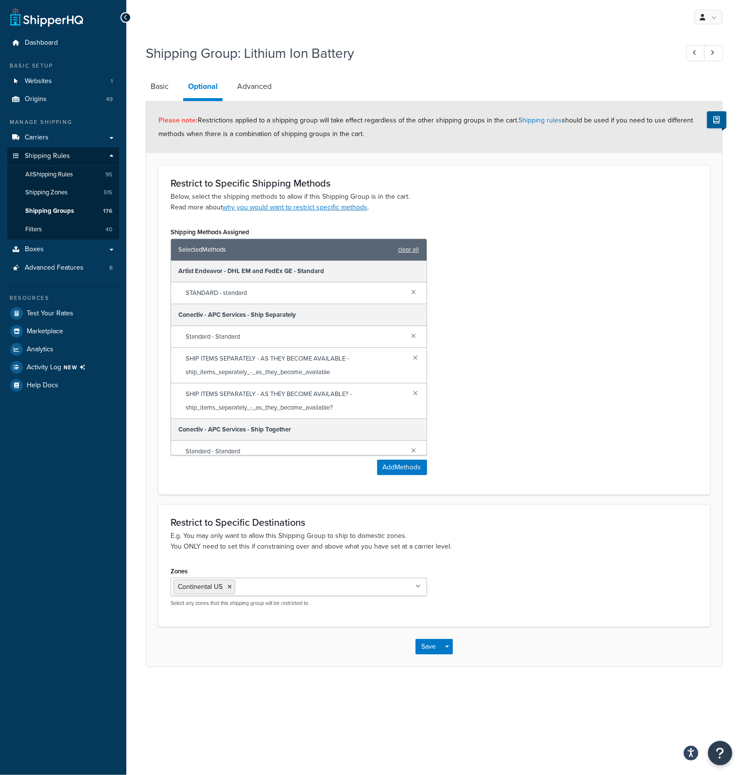
click at [409, 335] on link at bounding box center [414, 335] width 11 height 11
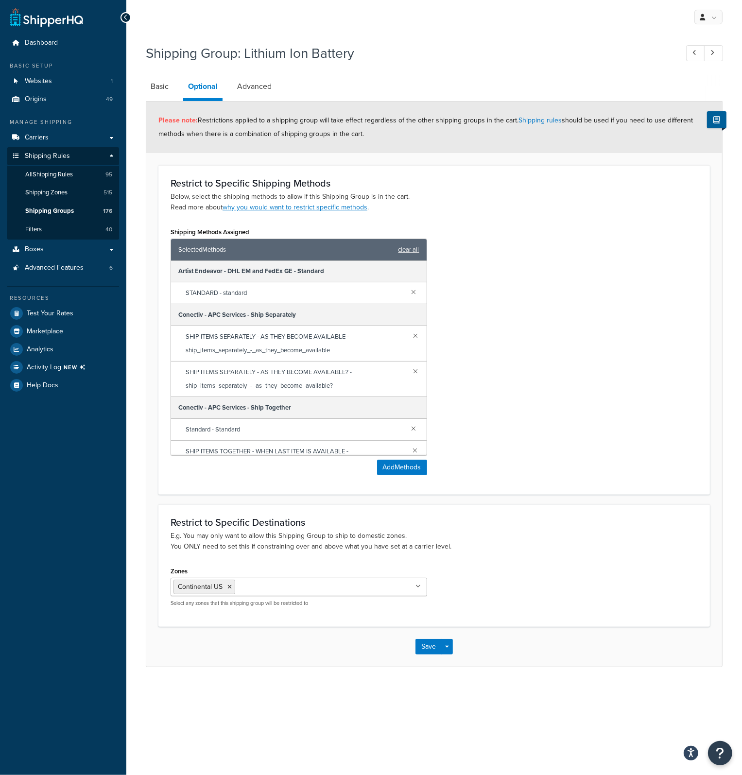
click at [412, 335] on link at bounding box center [416, 335] width 8 height 11
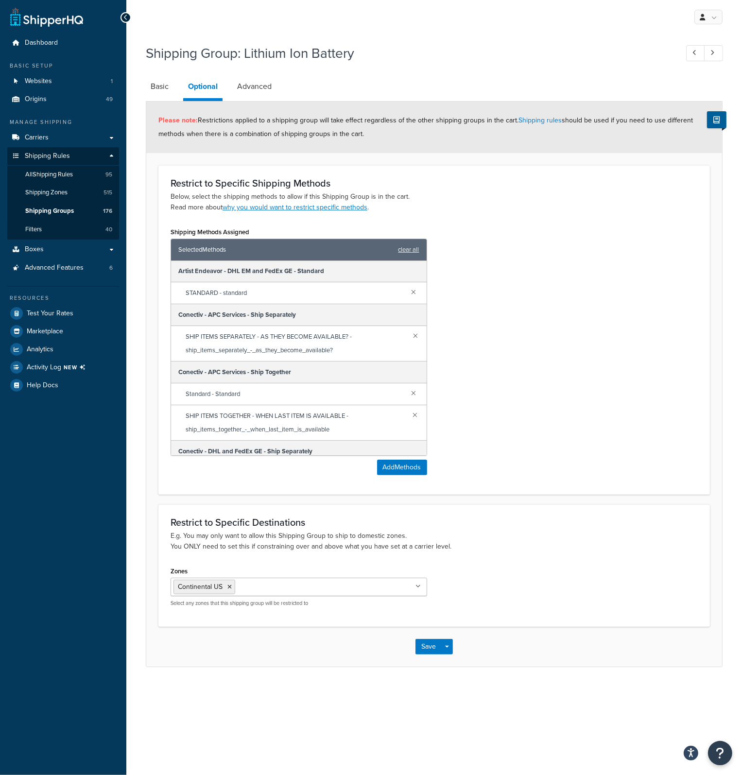
click at [412, 335] on link at bounding box center [415, 335] width 7 height 11
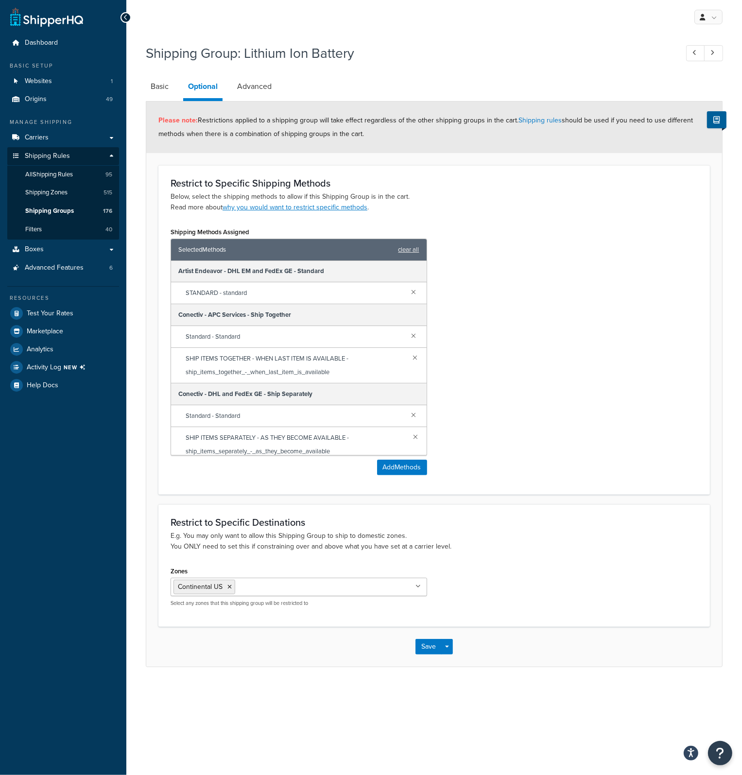
click at [409, 335] on link at bounding box center [414, 335] width 11 height 11
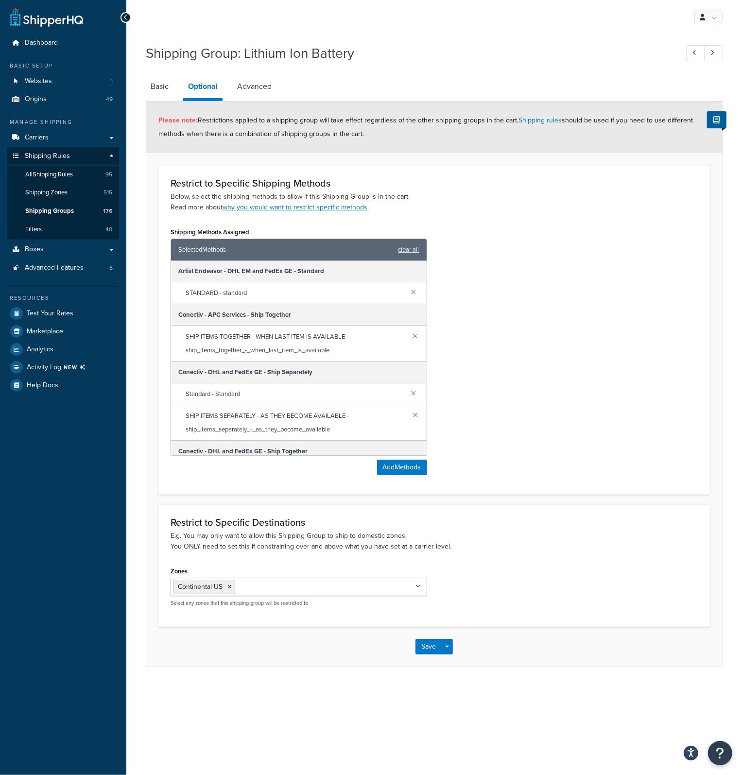
click at [412, 335] on link at bounding box center [416, 335] width 8 height 11
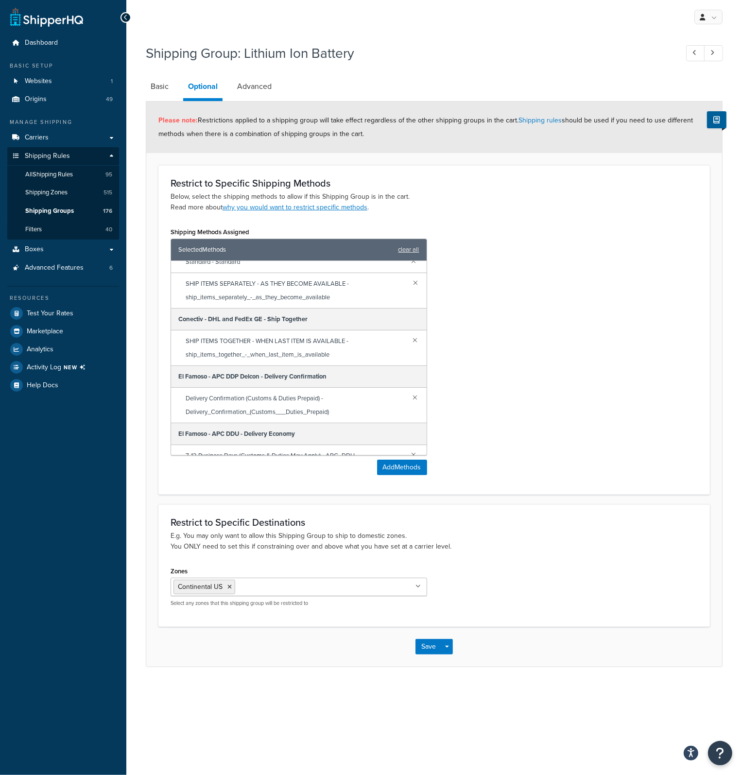
scroll to position [292, 0]
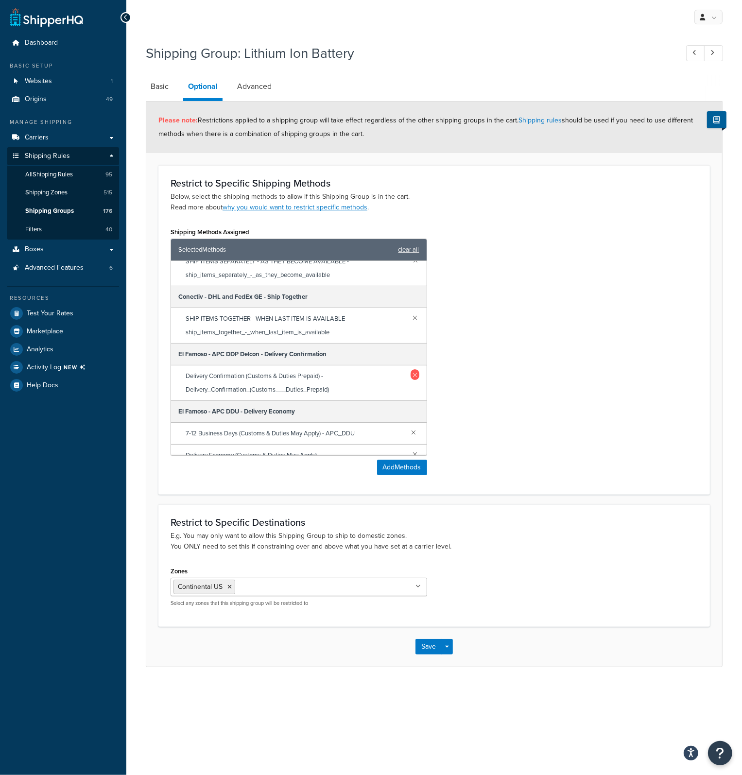
click at [411, 374] on link at bounding box center [415, 374] width 8 height 11
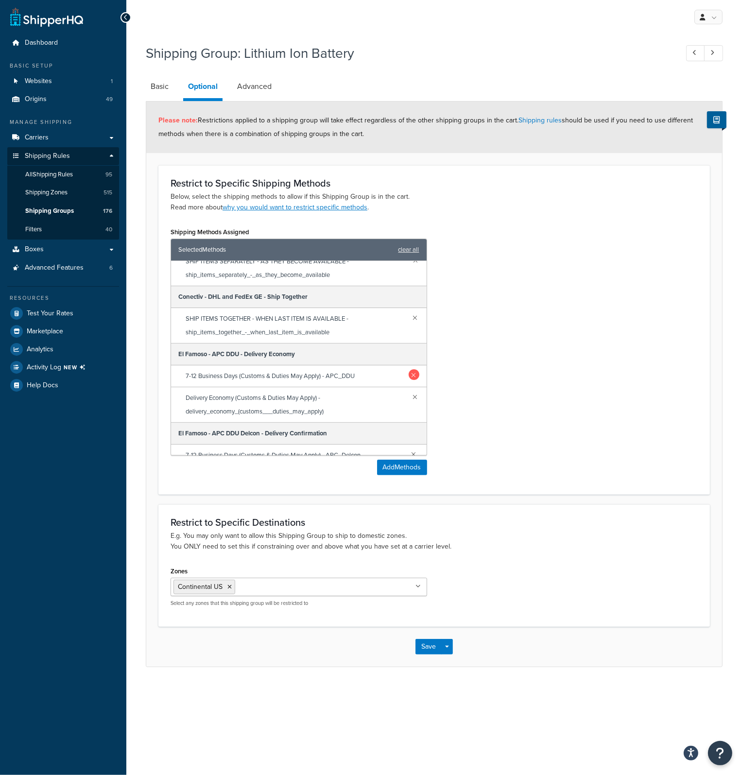
click at [409, 375] on link at bounding box center [414, 374] width 11 height 11
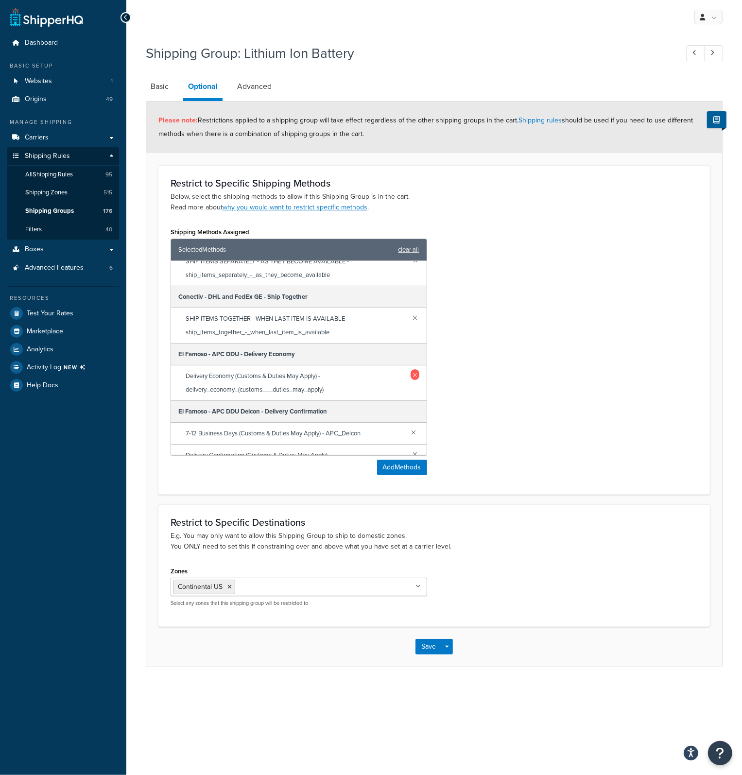
click at [411, 375] on link at bounding box center [415, 374] width 9 height 11
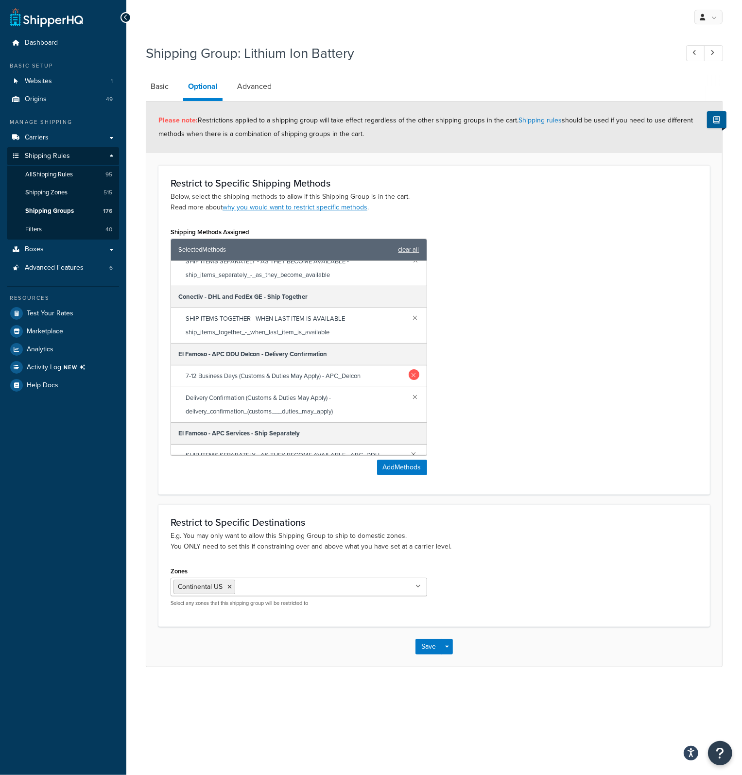
click at [409, 376] on link at bounding box center [414, 374] width 11 height 11
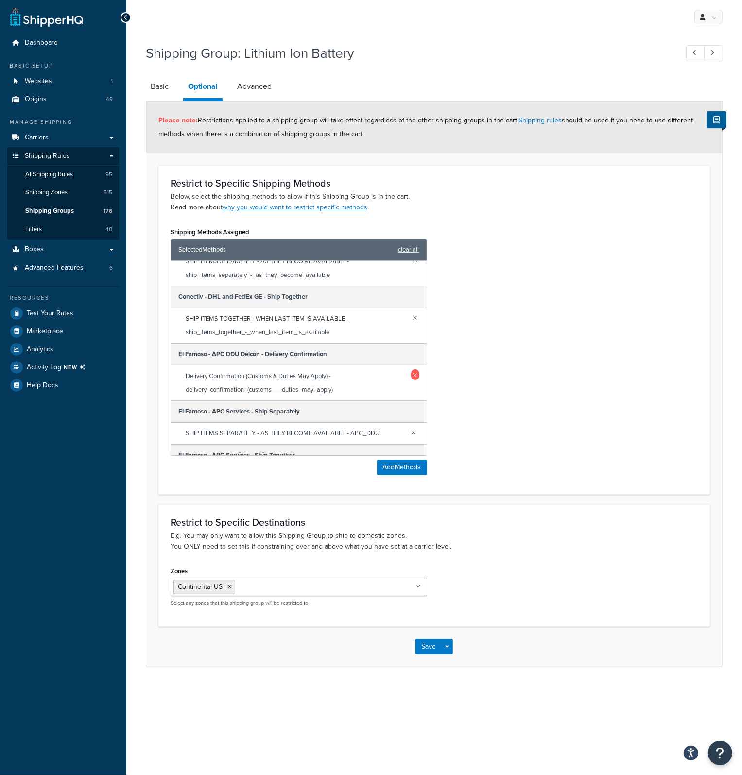
click at [411, 377] on link at bounding box center [415, 374] width 8 height 11
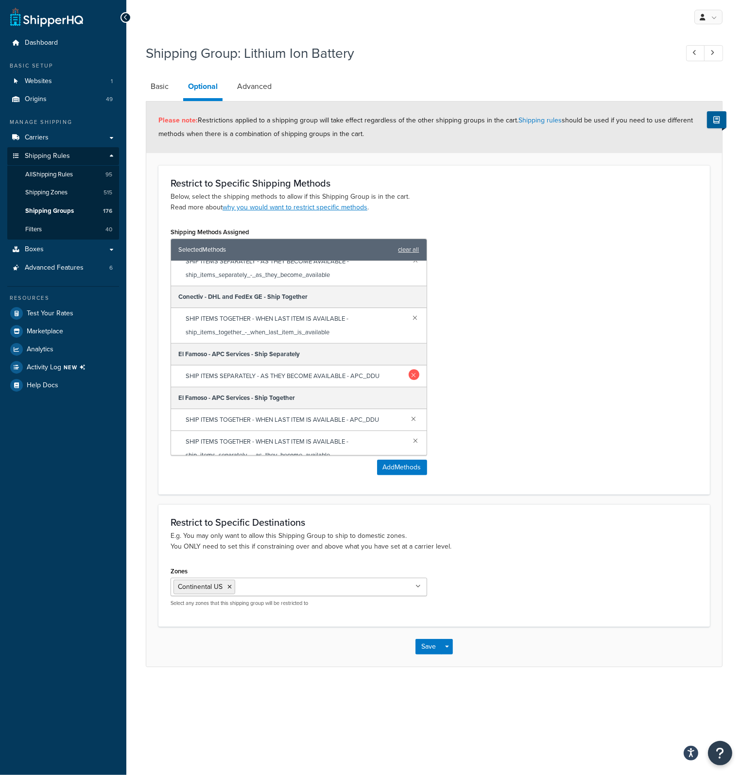
click at [409, 376] on link at bounding box center [414, 374] width 11 height 11
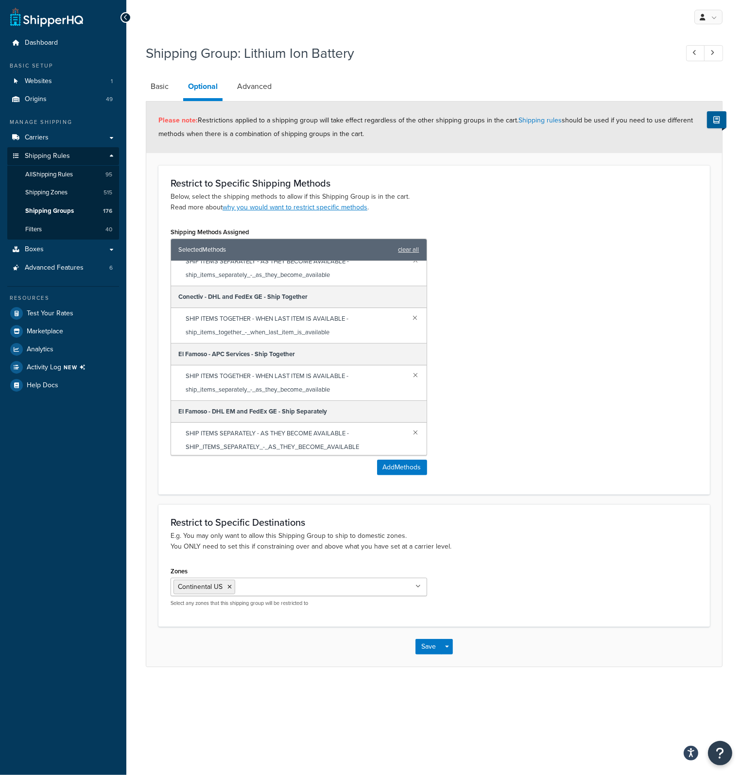
click at [412, 376] on link at bounding box center [416, 374] width 8 height 11
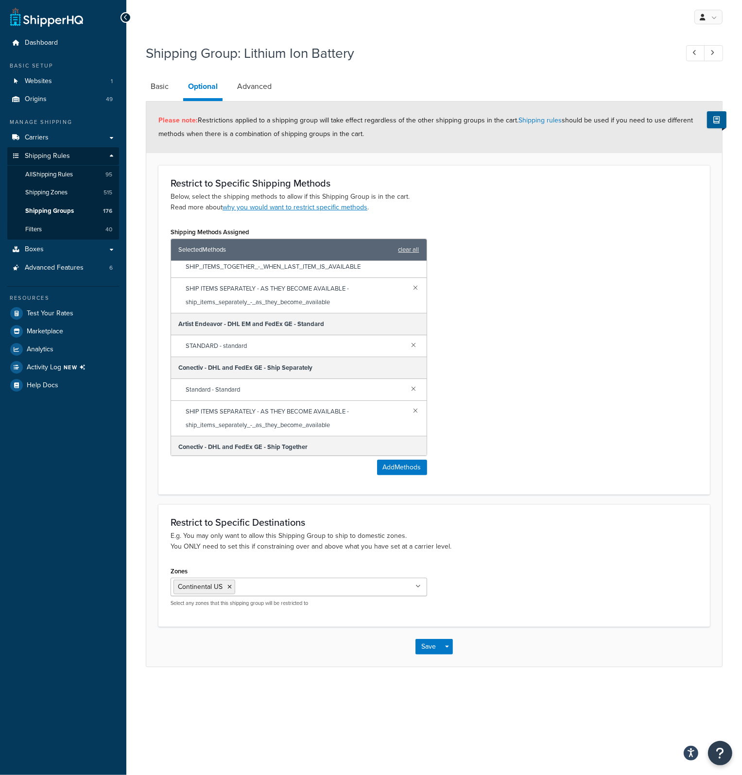
scroll to position [0, 0]
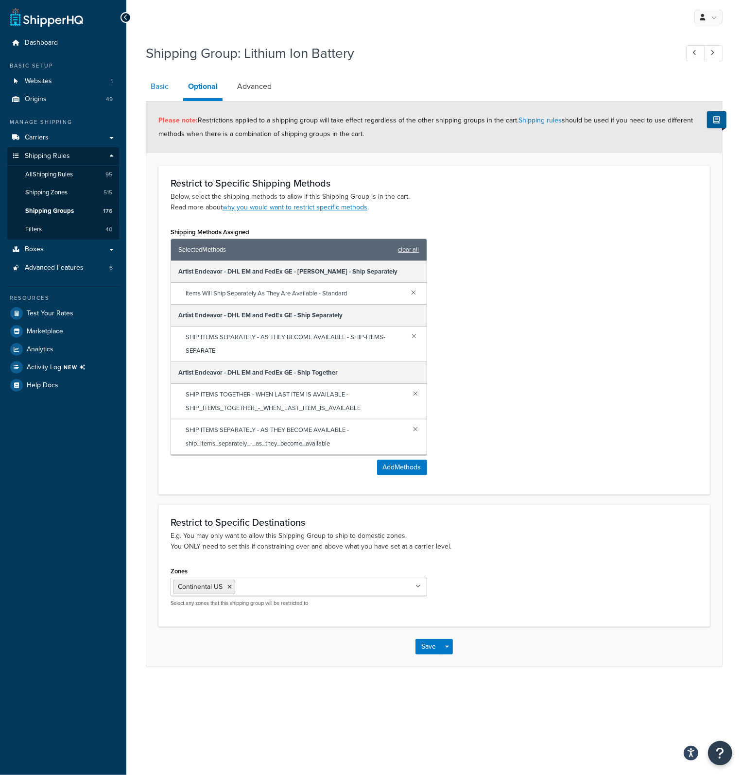
click at [165, 90] on link "Basic" at bounding box center [160, 86] width 28 height 23
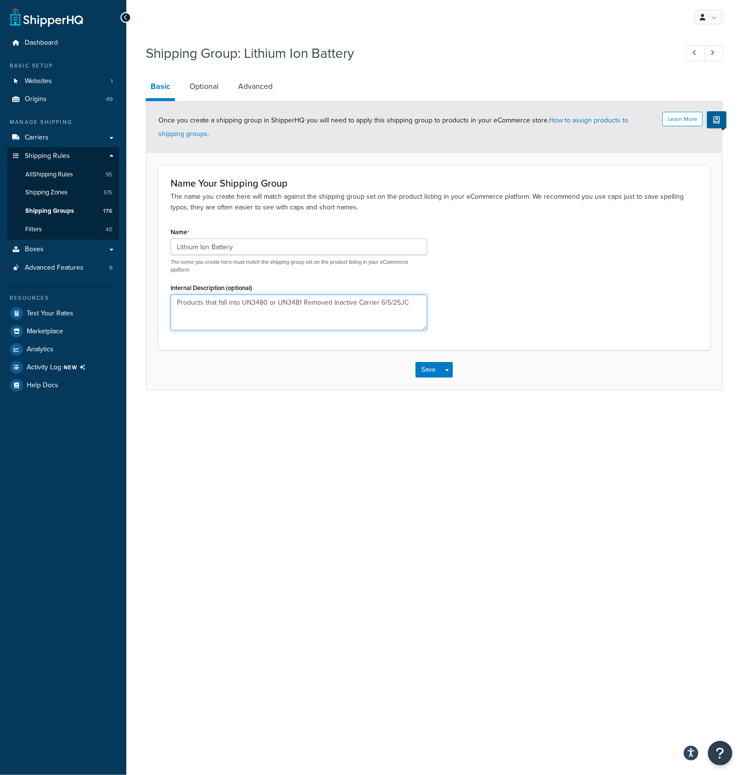
click at [417, 300] on textarea "Products that fall into UN3480 or UN3481 Removed Inactive Carrier 6/5/25JC" at bounding box center [299, 313] width 257 height 36
type textarea "Products that fall into UN3480 or UN3481 Removed Inactive Carrier 6/5/25JC REmo…"
click at [433, 369] on button "Save" at bounding box center [429, 370] width 26 height 16
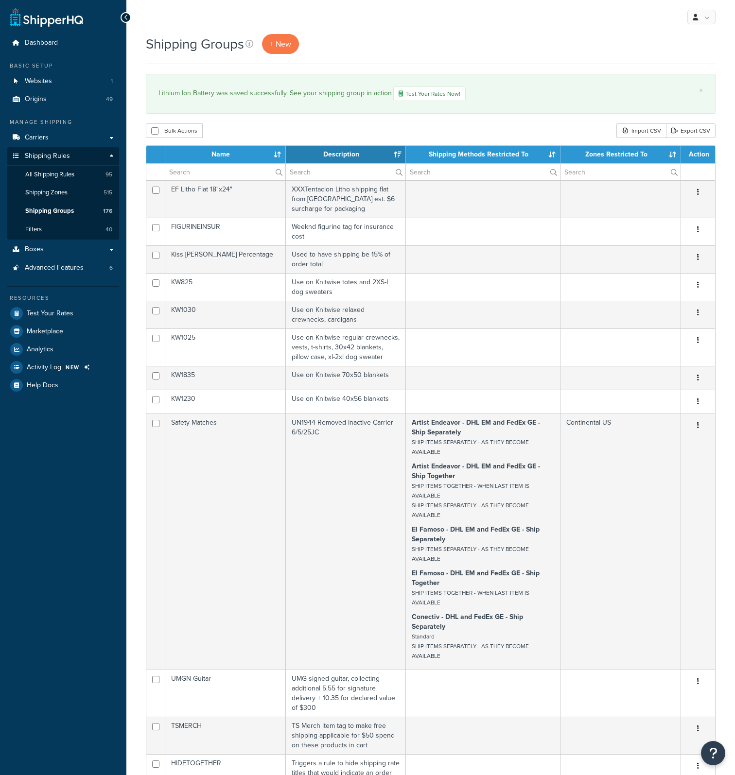
select select "15"
